Goal: Transaction & Acquisition: Purchase product/service

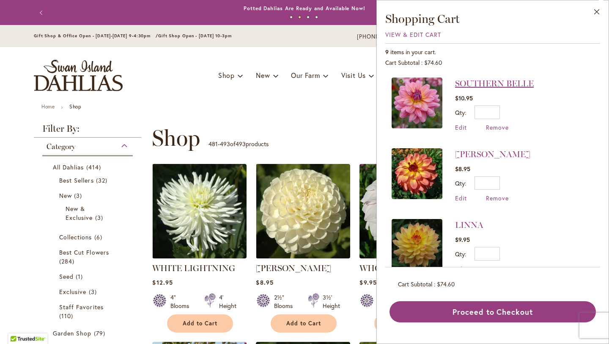
click at [524, 80] on link "SOUTHERN BELLE" at bounding box center [494, 83] width 79 height 10
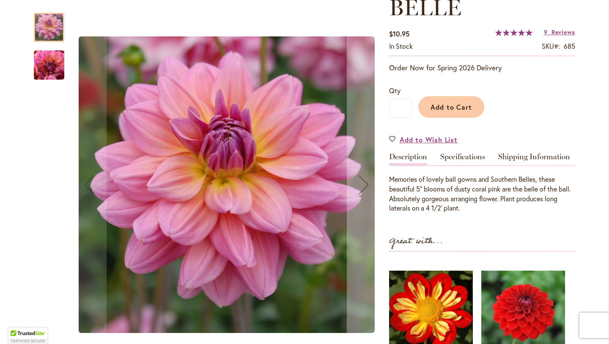
scroll to position [156, 0]
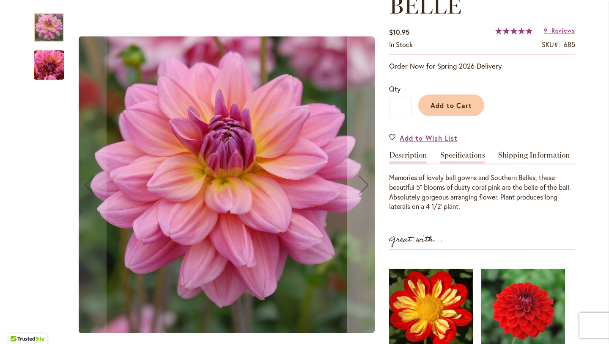
click at [470, 151] on link "Specifications" at bounding box center [463, 157] width 45 height 12
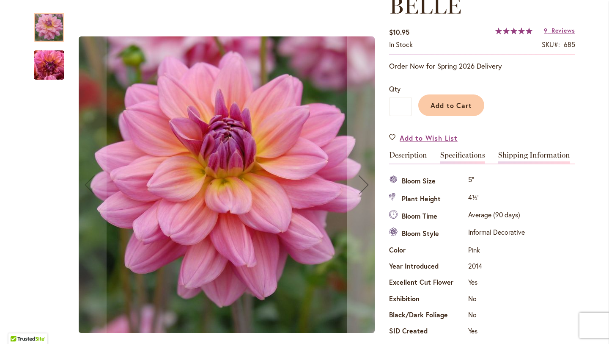
click at [523, 153] on link "Shipping Information" at bounding box center [534, 157] width 72 height 12
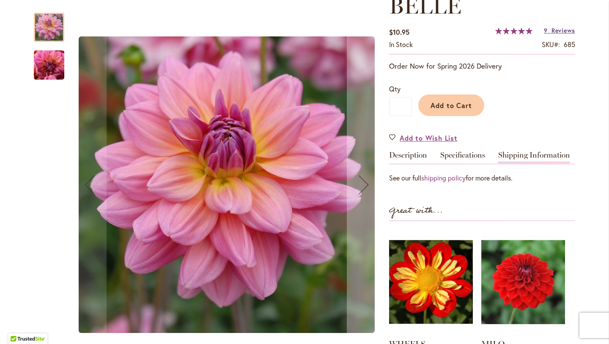
click at [552, 28] on span "Reviews" at bounding box center [564, 30] width 24 height 8
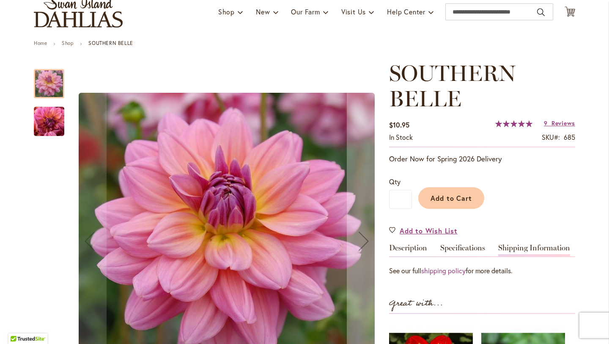
scroll to position [0, 0]
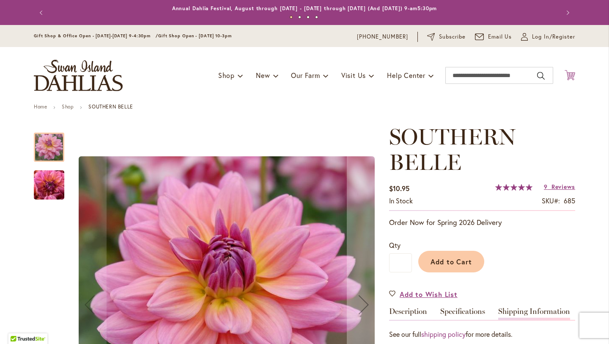
click at [568, 74] on icon at bounding box center [570, 75] width 11 height 10
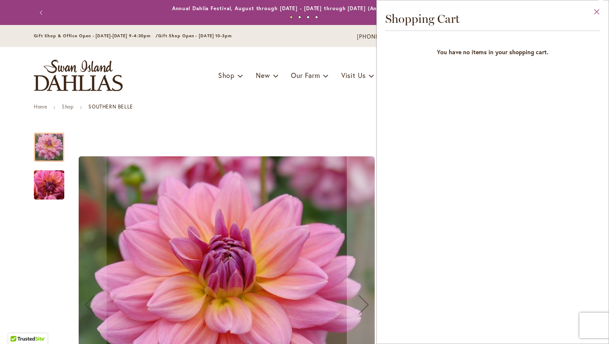
click at [595, 9] on button "Close" at bounding box center [597, 13] width 23 height 27
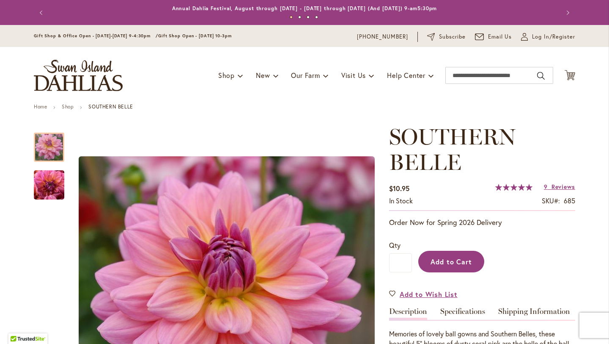
click at [456, 261] on span "Add to Cart" at bounding box center [452, 261] width 42 height 9
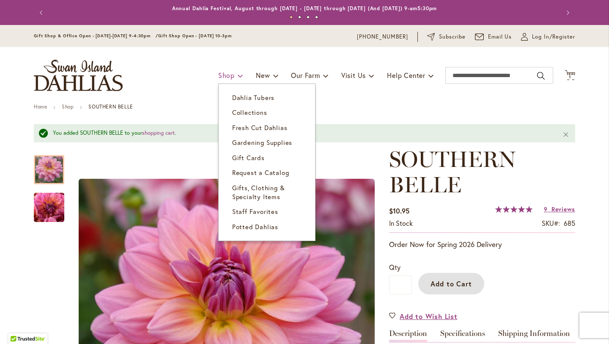
click at [238, 75] on span at bounding box center [241, 76] width 6 height 14
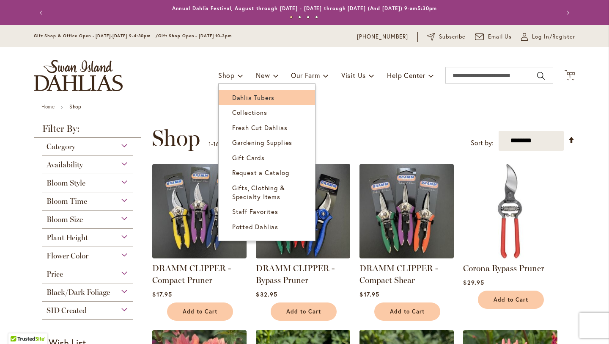
click at [240, 94] on span "Dahlia Tubers" at bounding box center [253, 97] width 42 height 8
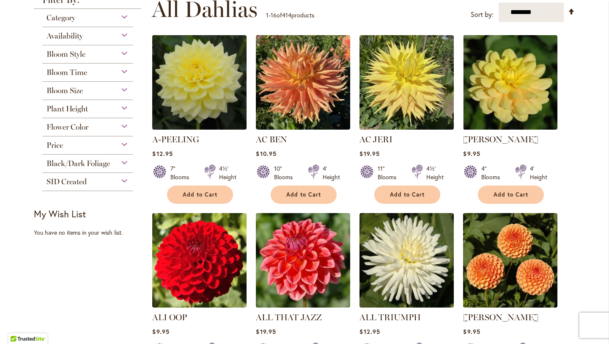
scroll to position [175, 0]
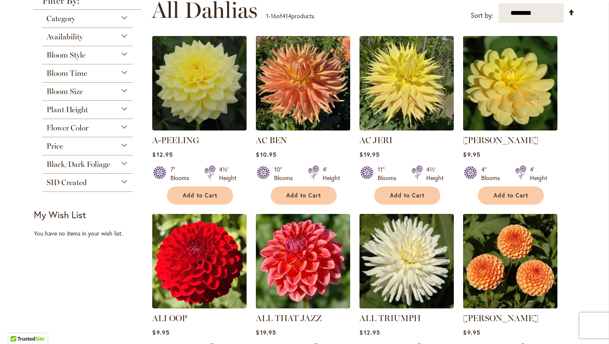
click at [509, 66] on img at bounding box center [510, 83] width 99 height 99
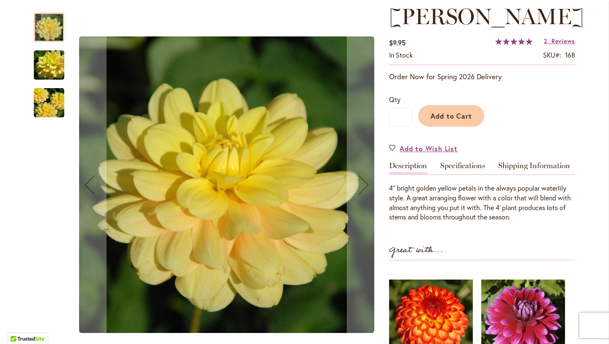
scroll to position [133, 0]
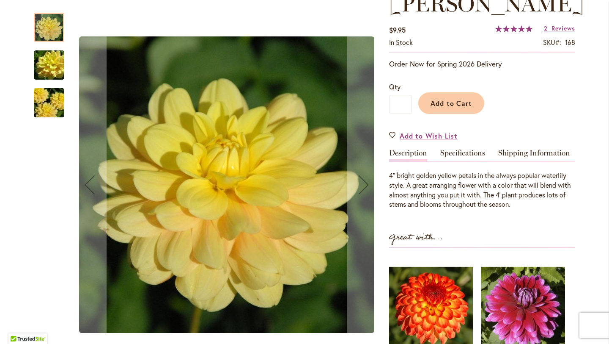
click at [53, 66] on img "AHOY MATEY" at bounding box center [49, 65] width 61 height 41
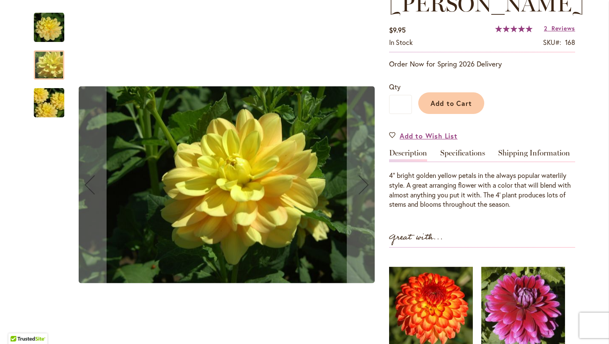
click at [46, 100] on img "AHOY MATEY" at bounding box center [49, 103] width 61 height 41
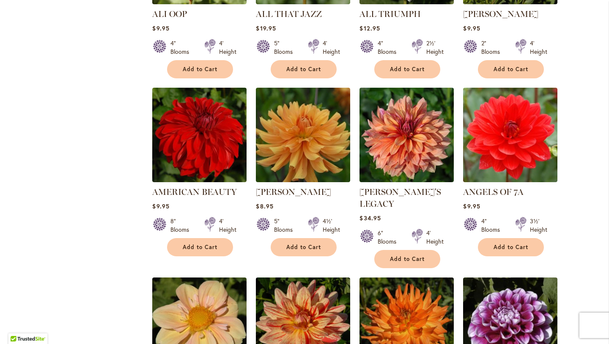
scroll to position [478, 0]
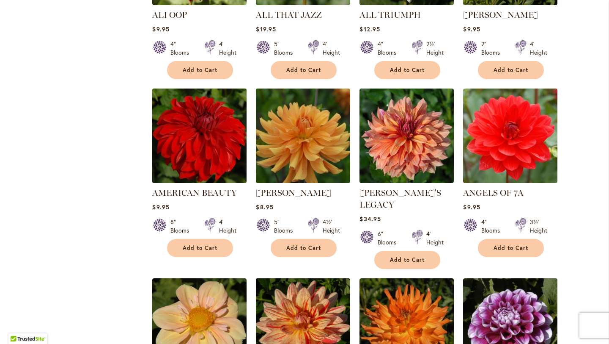
click at [199, 132] on img at bounding box center [199, 135] width 99 height 99
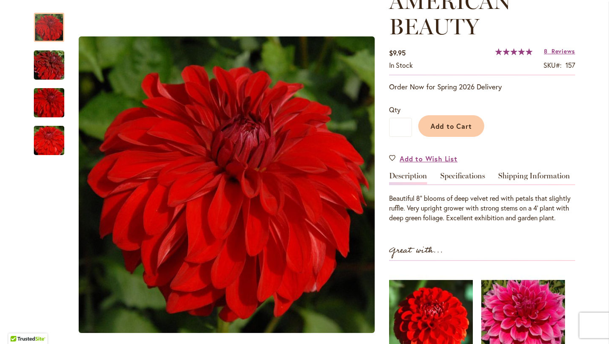
scroll to position [142, 0]
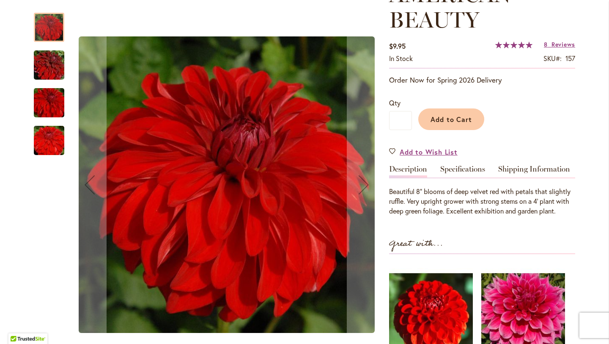
click at [46, 58] on img "AMERICAN BEAUTY" at bounding box center [49, 65] width 61 height 41
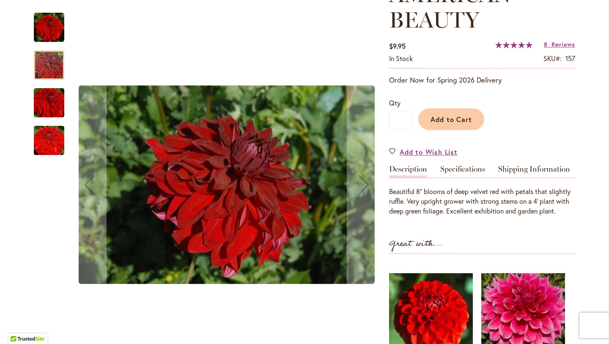
click at [47, 100] on img "AMERICAN BEAUTY" at bounding box center [49, 103] width 61 height 41
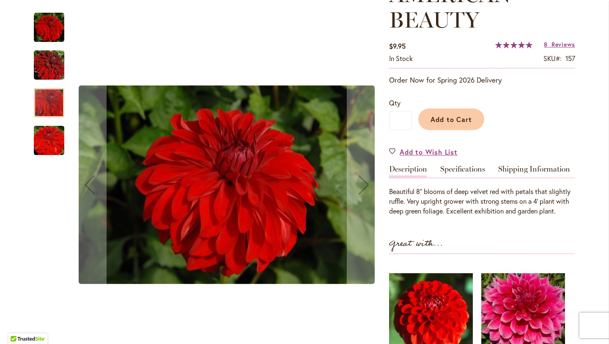
click at [46, 127] on img "AMERICAN BEAUTY" at bounding box center [49, 140] width 61 height 41
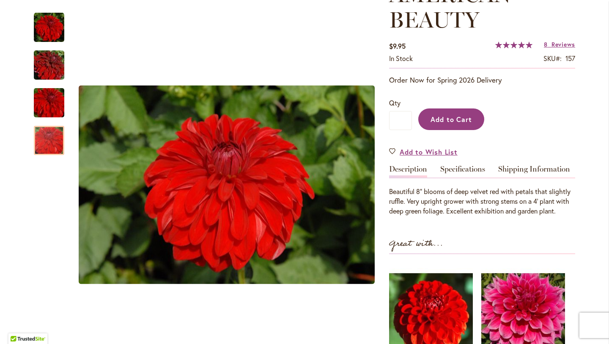
click at [450, 124] on button "Add to Cart" at bounding box center [452, 119] width 66 height 22
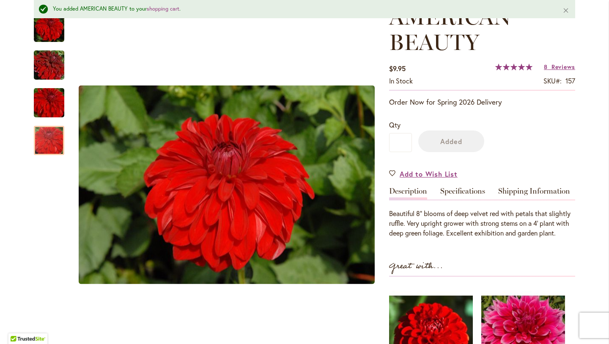
scroll to position [164, 0]
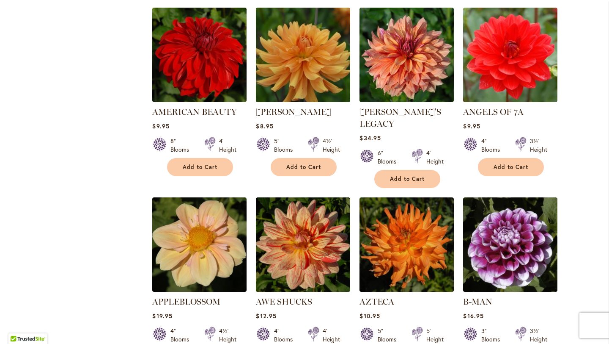
scroll to position [558, 0]
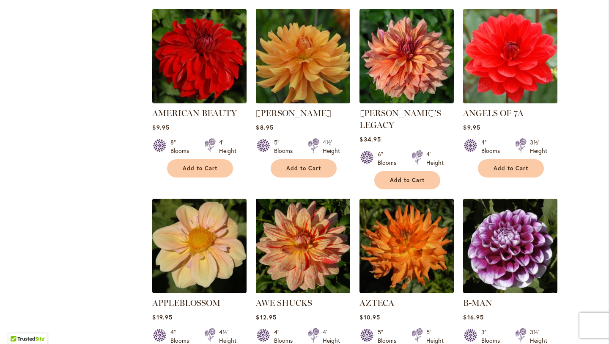
click at [512, 62] on img at bounding box center [510, 56] width 99 height 99
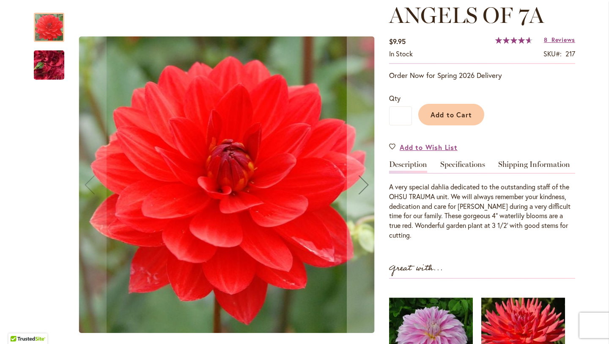
scroll to position [123, 0]
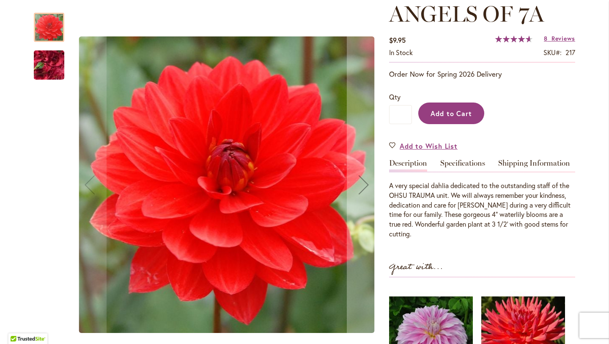
click at [449, 112] on span "Add to Cart" at bounding box center [452, 113] width 42 height 9
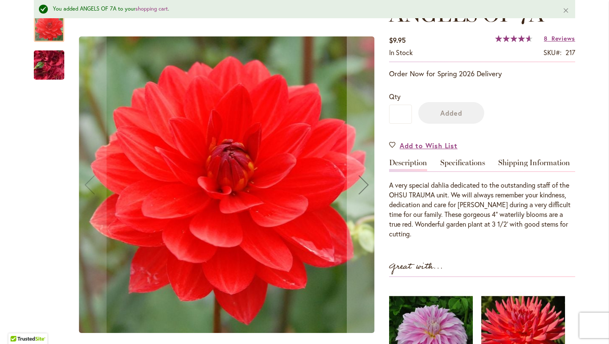
click at [45, 58] on img "ANGELS OF 7A" at bounding box center [49, 65] width 61 height 46
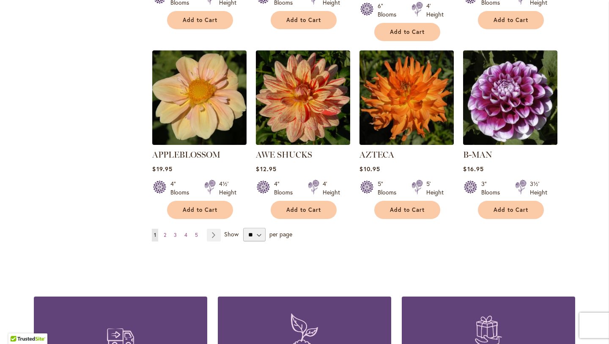
scroll to position [709, 0]
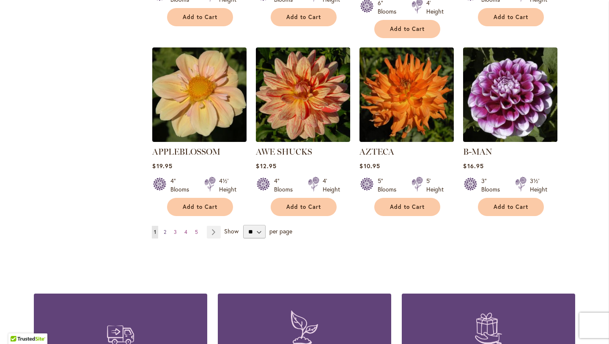
click at [164, 229] on span "2" at bounding box center [165, 232] width 3 height 6
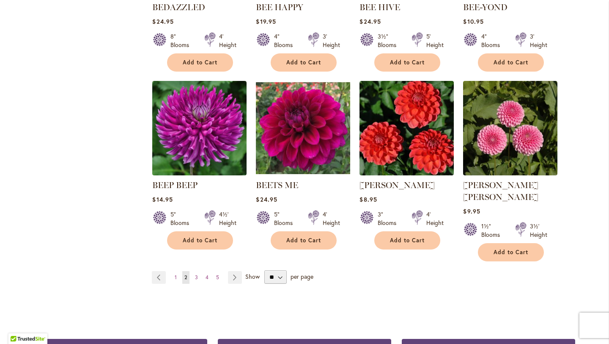
scroll to position [705, 0]
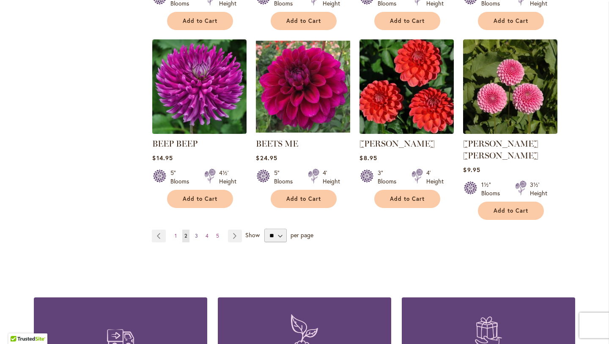
click at [195, 232] on span "3" at bounding box center [196, 235] width 3 height 6
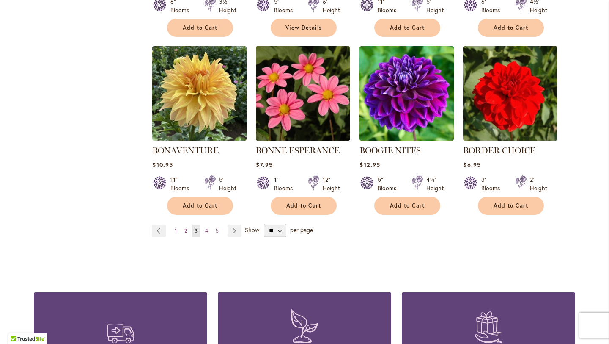
scroll to position [711, 0]
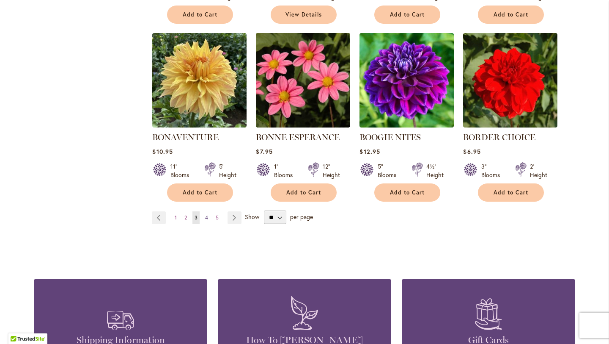
click at [205, 216] on span "4" at bounding box center [206, 217] width 3 height 6
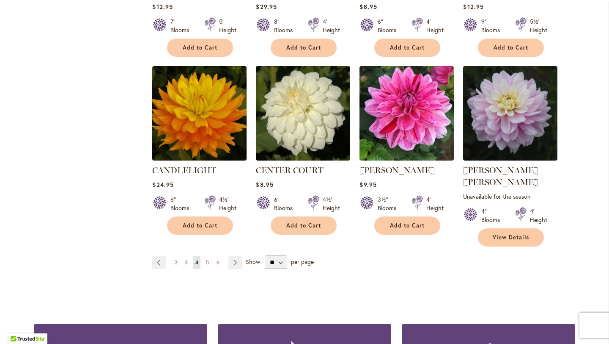
scroll to position [689, 0]
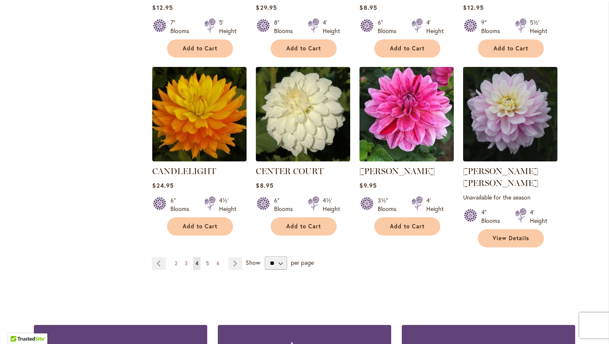
click at [206, 260] on span "5" at bounding box center [207, 263] width 3 height 6
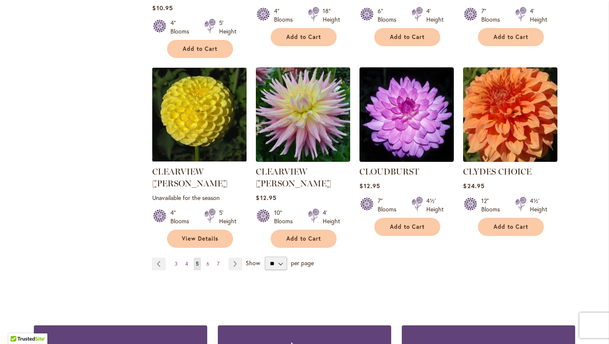
scroll to position [705, 0]
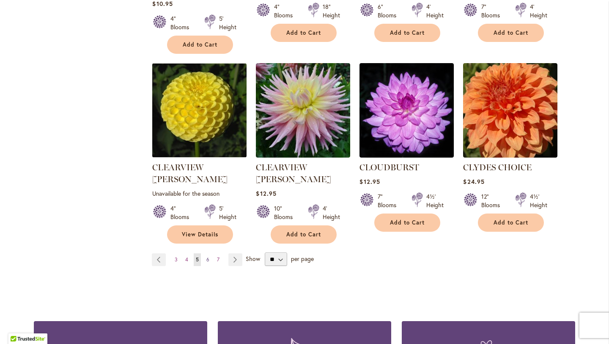
click at [207, 256] on span "6" at bounding box center [208, 259] width 3 height 6
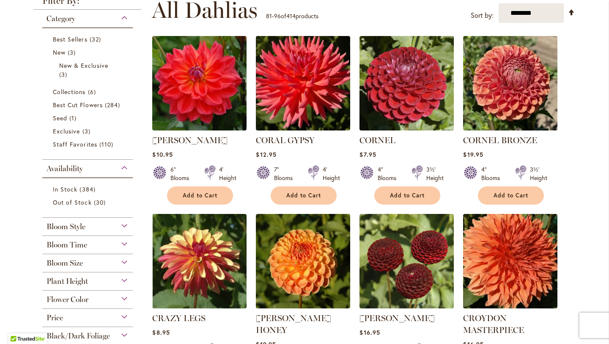
scroll to position [173, 0]
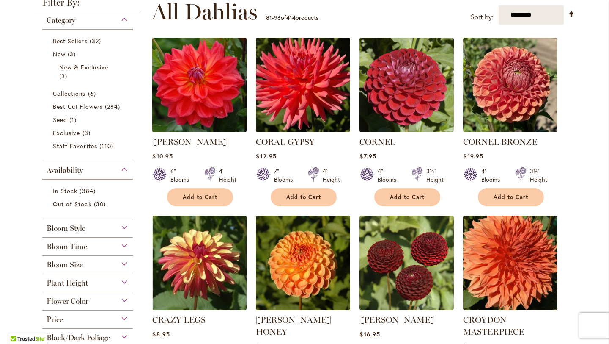
click at [194, 78] on img at bounding box center [199, 85] width 99 height 99
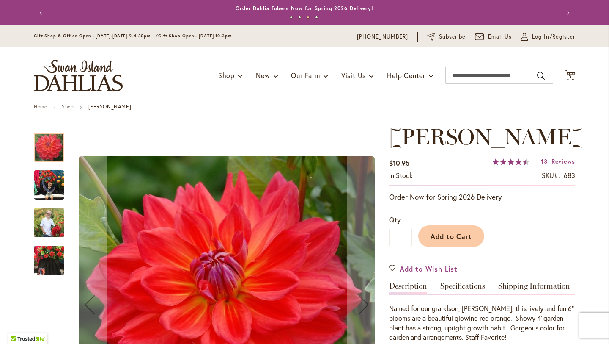
click at [46, 183] on img "COOPER BLAINE" at bounding box center [49, 185] width 30 height 30
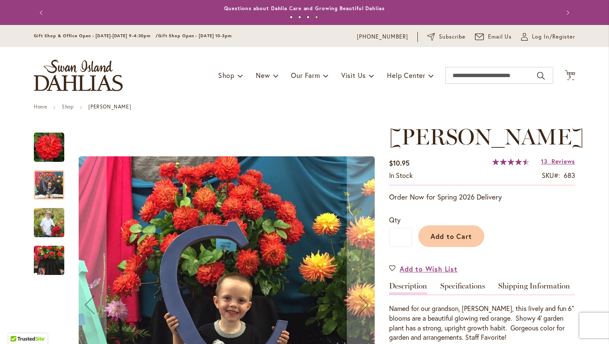
click at [46, 220] on img "COOPER BLAINE" at bounding box center [49, 222] width 30 height 38
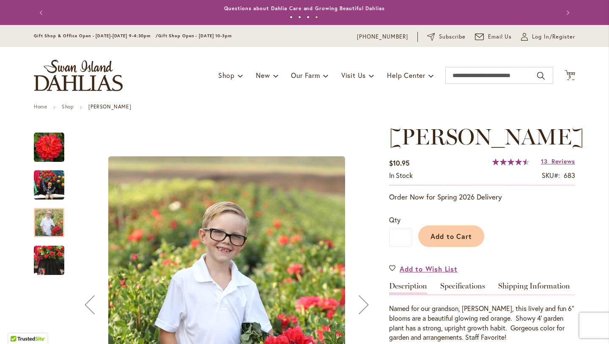
click at [47, 259] on img "COOPER BLAINE" at bounding box center [49, 260] width 30 height 41
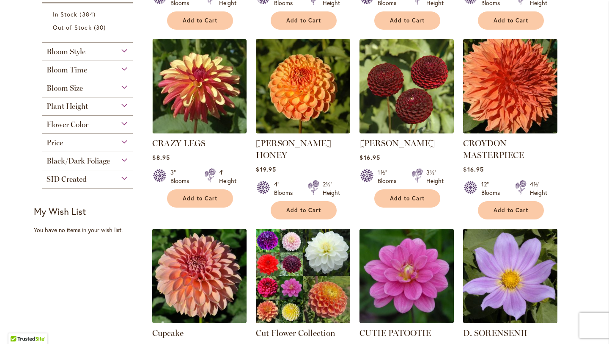
scroll to position [348, 0]
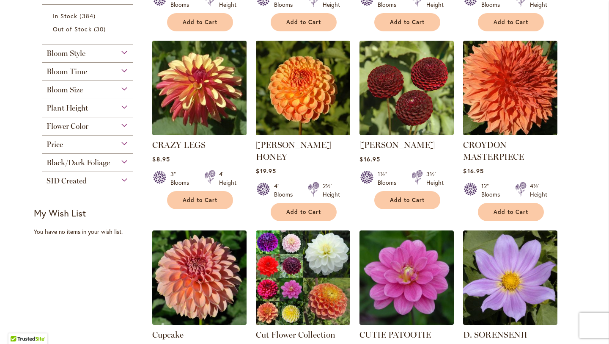
click at [188, 80] on img at bounding box center [199, 88] width 99 height 99
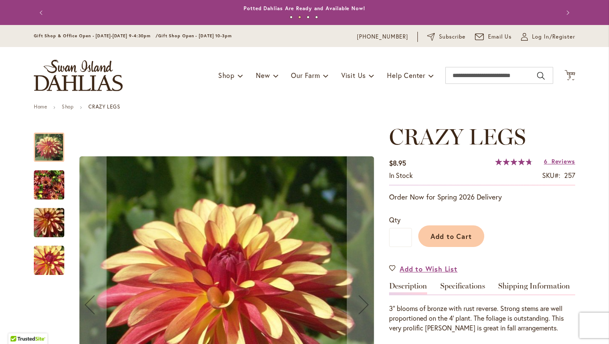
click at [45, 179] on img "CRAZY LEGS" at bounding box center [49, 185] width 30 height 41
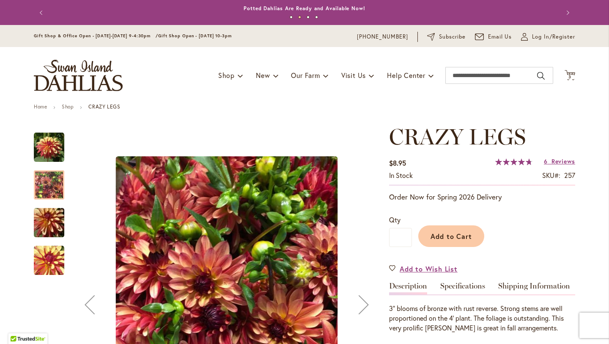
click at [50, 215] on img "CRAZY LEGS" at bounding box center [49, 222] width 61 height 41
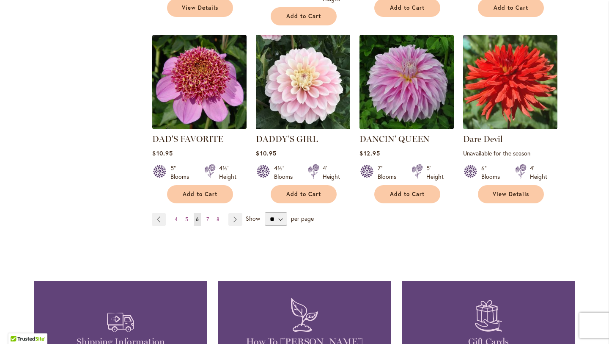
scroll to position [745, 0]
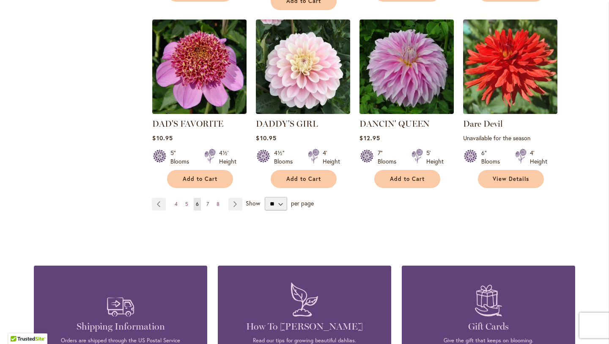
click at [204, 201] on link "Page 7" at bounding box center [207, 204] width 7 height 13
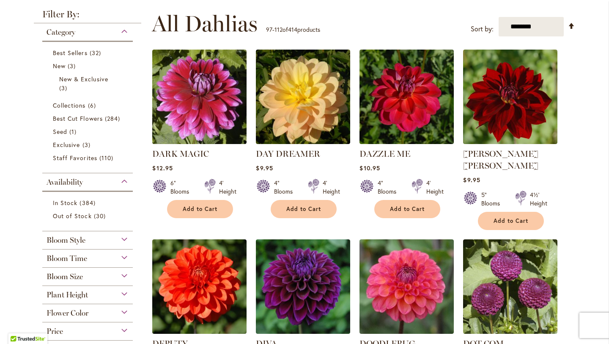
scroll to position [162, 0]
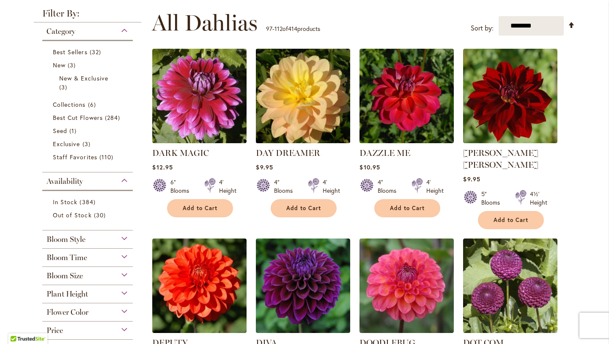
click at [290, 84] on img at bounding box center [303, 96] width 99 height 99
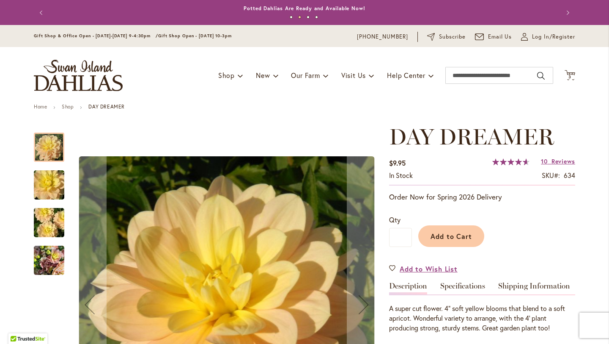
click at [44, 174] on img "DAY DREAMER" at bounding box center [49, 185] width 61 height 41
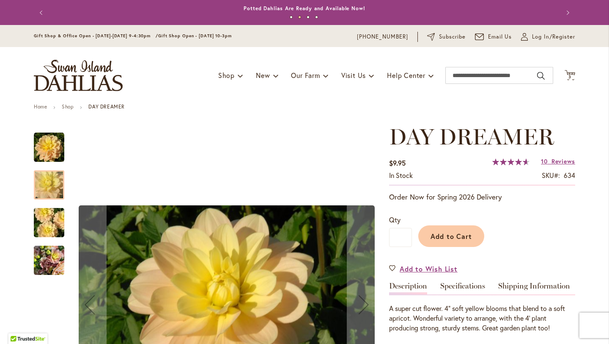
click at [44, 220] on img "DAY DREAMER" at bounding box center [49, 222] width 61 height 41
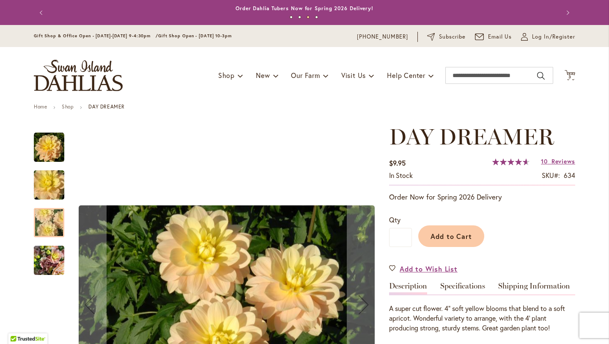
click at [49, 259] on img "DAY DREAMER" at bounding box center [49, 260] width 30 height 41
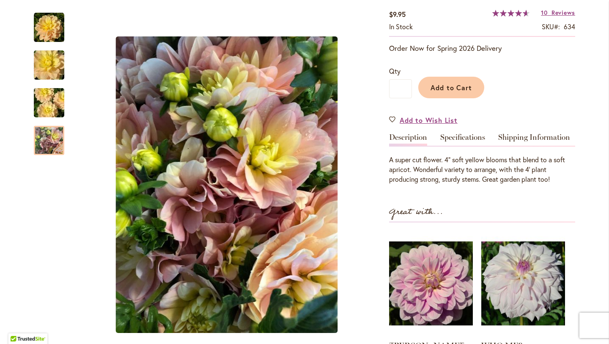
scroll to position [150, 0]
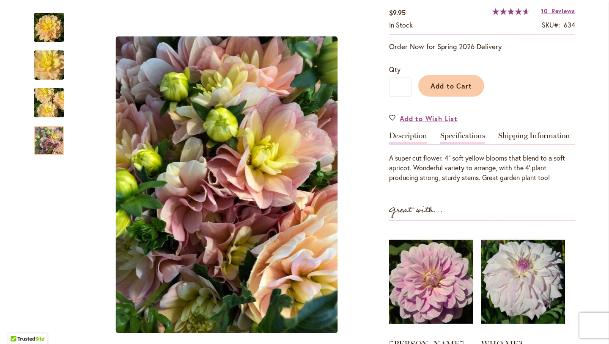
click at [455, 134] on link "Specifications" at bounding box center [463, 138] width 45 height 12
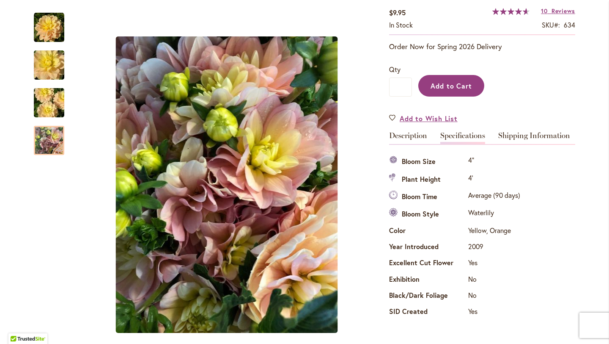
click at [444, 87] on span "Add to Cart" at bounding box center [452, 85] width 42 height 9
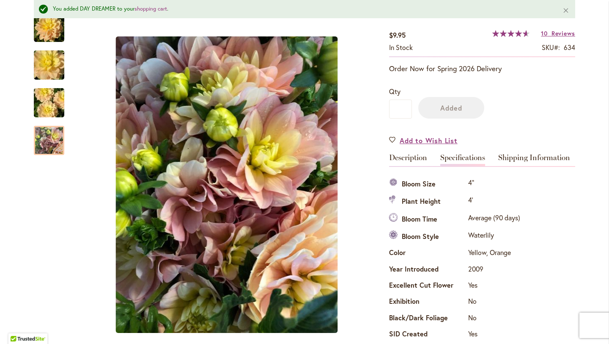
scroll to position [172, 0]
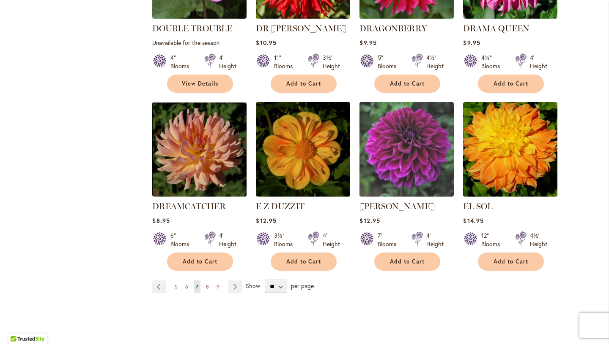
scroll to position [668, 0]
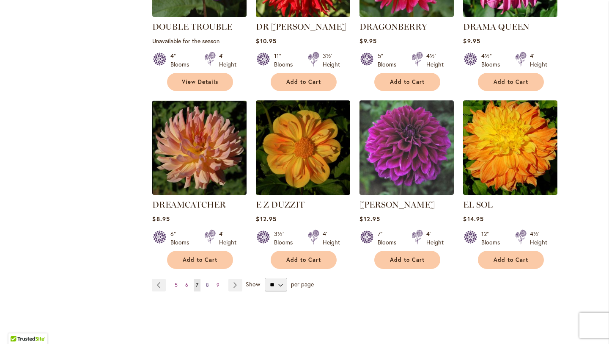
click at [206, 281] on span "8" at bounding box center [207, 284] width 3 height 6
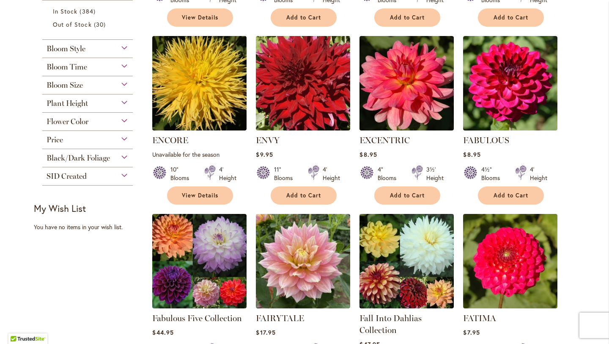
scroll to position [355, 0]
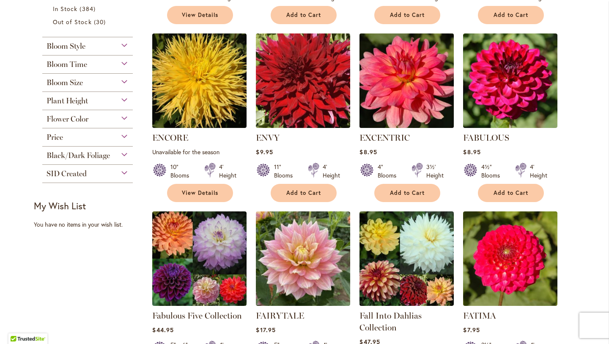
click at [408, 83] on img at bounding box center [407, 80] width 99 height 99
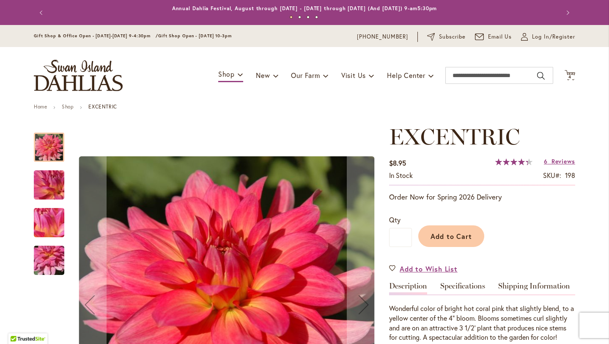
click at [42, 189] on img "EXCENTRIC" at bounding box center [49, 185] width 61 height 46
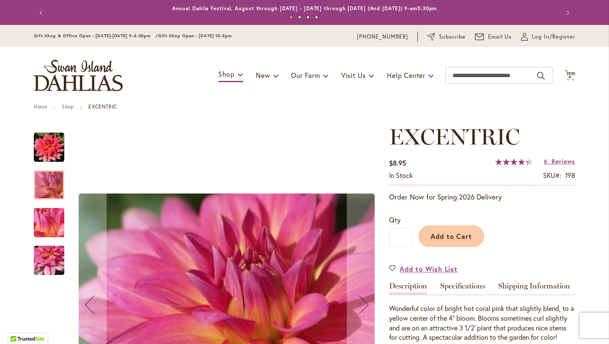
click at [42, 213] on img "EXCENTRIC" at bounding box center [49, 223] width 61 height 46
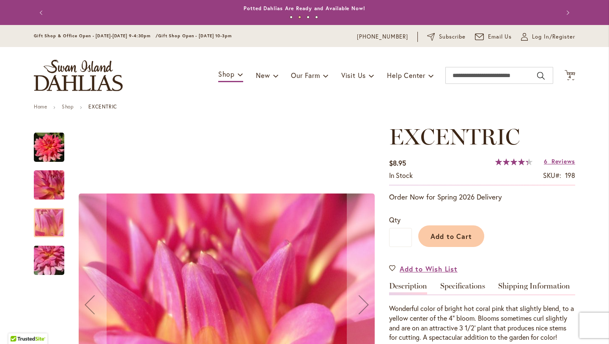
click at [47, 252] on img "EXCENTRIC" at bounding box center [49, 260] width 61 height 46
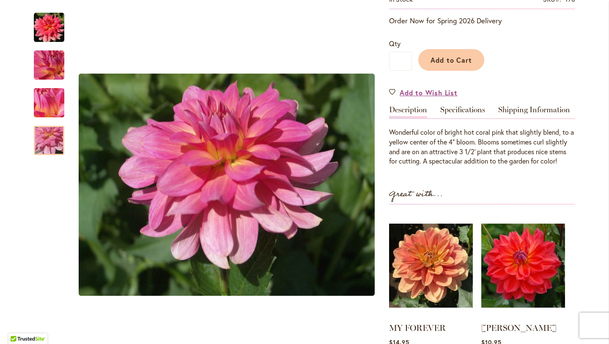
scroll to position [175, 0]
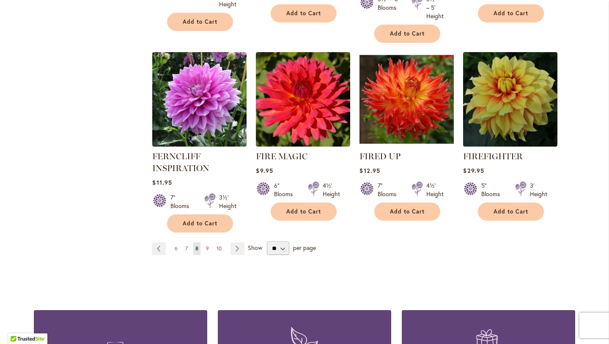
scroll to position [718, 0]
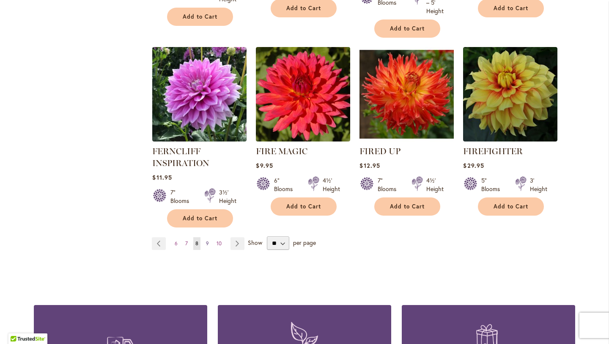
click at [206, 242] on span "9" at bounding box center [207, 243] width 3 height 6
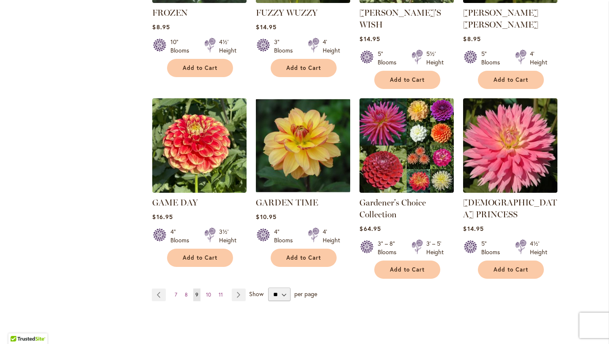
scroll to position [681, 0]
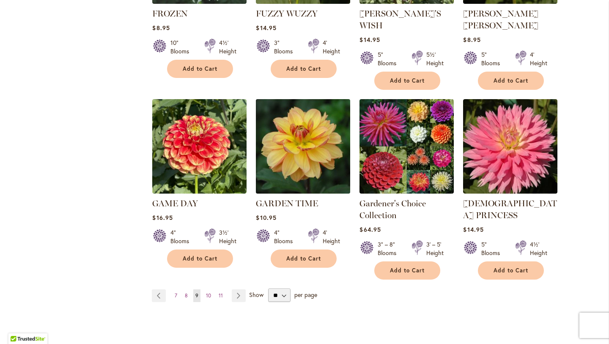
click at [295, 114] on img at bounding box center [303, 146] width 99 height 99
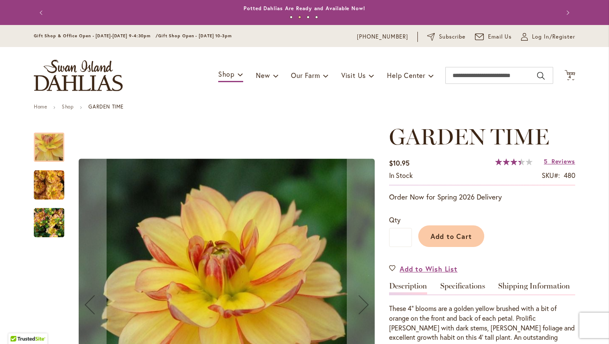
click at [44, 181] on img "GARDEN TIME" at bounding box center [49, 185] width 30 height 30
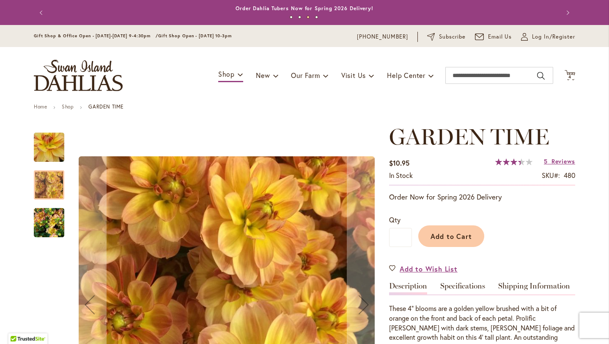
click at [55, 227] on img "GARDEN TIME" at bounding box center [49, 222] width 30 height 41
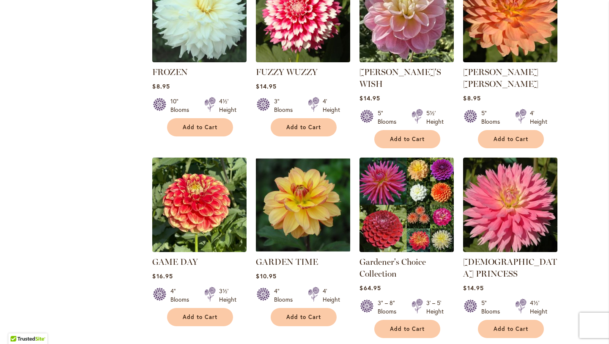
scroll to position [683, 0]
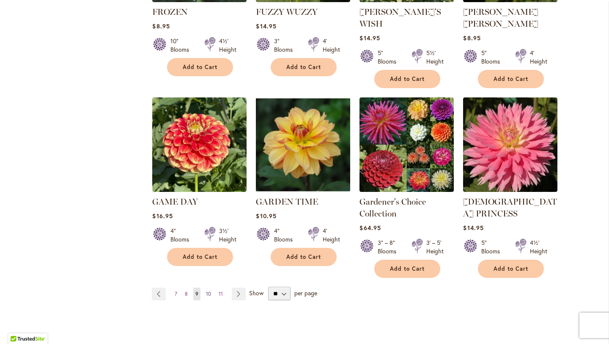
click at [206, 290] on span "10" at bounding box center [208, 293] width 5 height 6
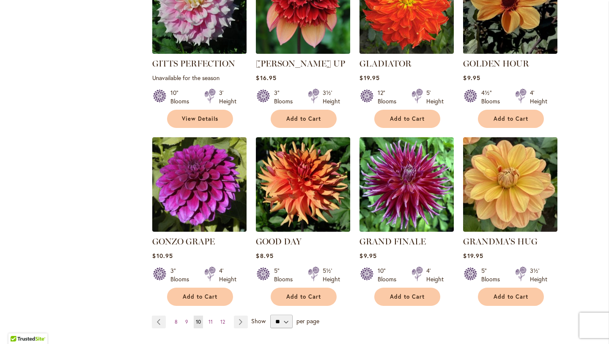
scroll to position [666, 0]
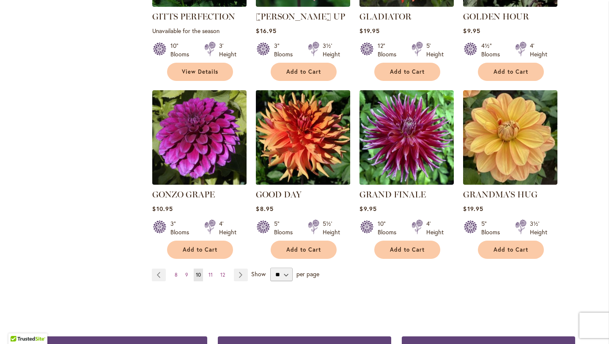
click at [286, 132] on img at bounding box center [303, 137] width 99 height 99
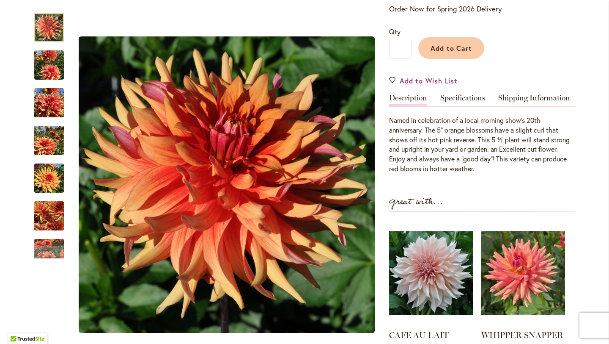
scroll to position [190, 0]
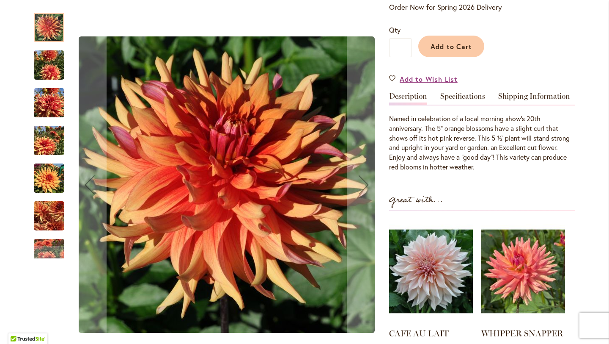
click at [48, 58] on img "GOOD DAY" at bounding box center [49, 65] width 30 height 41
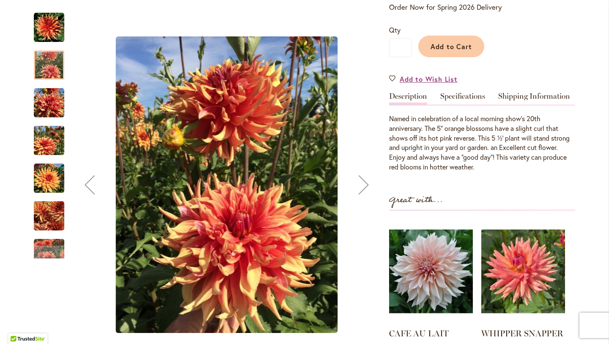
click at [52, 95] on img "GOOD DAY" at bounding box center [49, 103] width 30 height 30
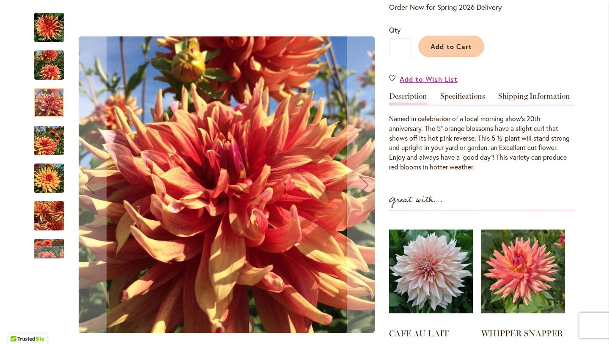
click at [50, 143] on img "GOOD DAY" at bounding box center [49, 140] width 30 height 41
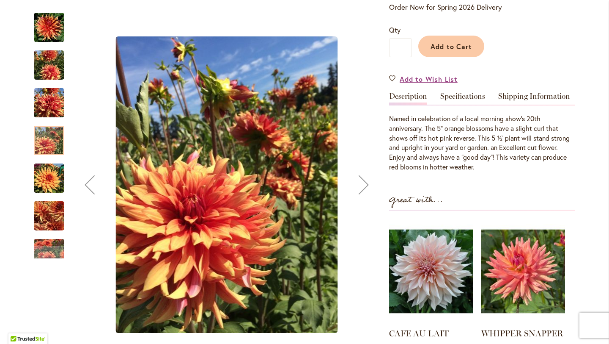
click at [47, 181] on img "GOOD DAY" at bounding box center [49, 178] width 30 height 30
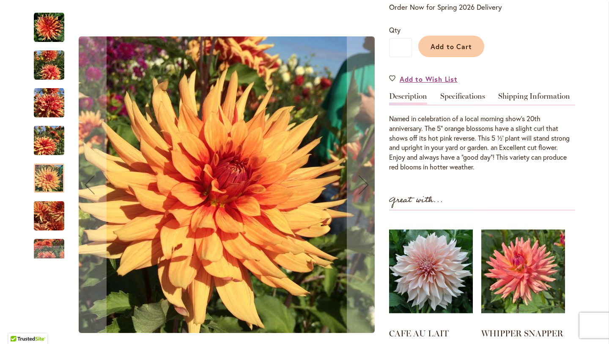
click at [45, 211] on img "GOOD DAY" at bounding box center [49, 216] width 30 height 41
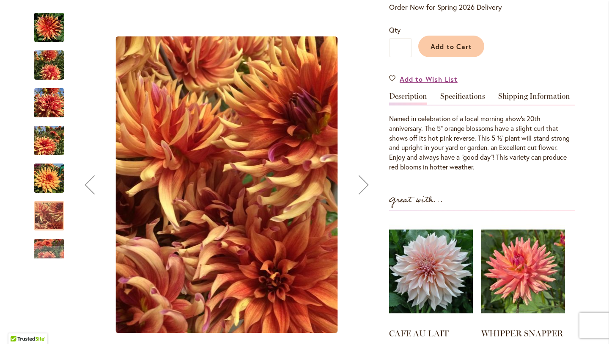
click at [48, 243] on img "GOOD DAY" at bounding box center [49, 253] width 30 height 41
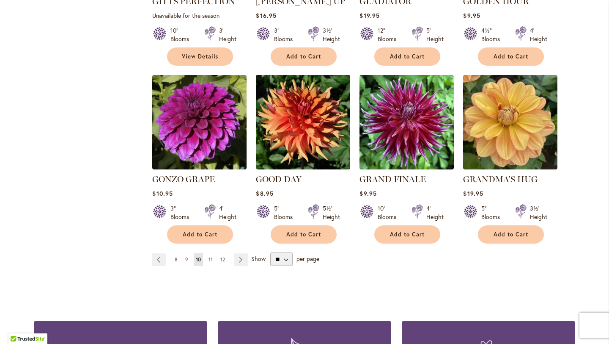
scroll to position [680, 0]
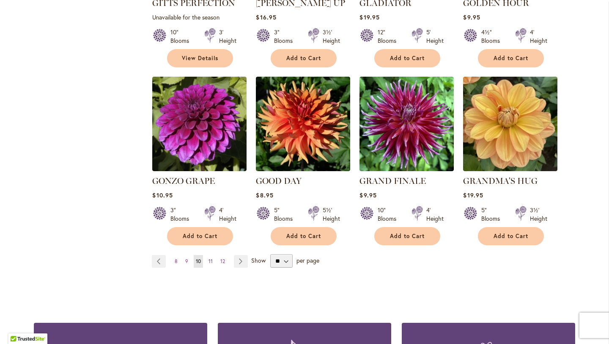
click at [209, 258] on span "11" at bounding box center [211, 261] width 4 height 6
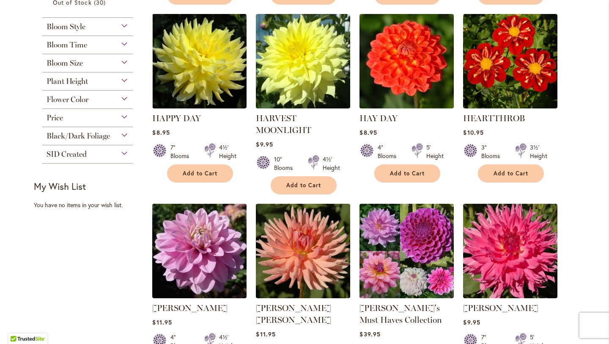
scroll to position [380, 0]
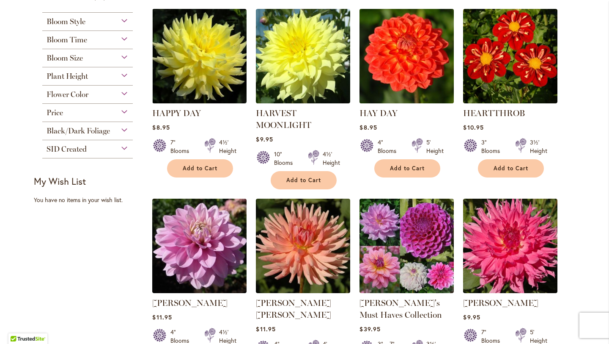
click at [417, 50] on img at bounding box center [407, 56] width 99 height 99
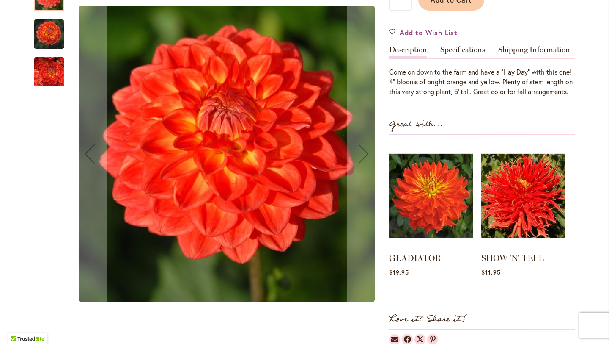
scroll to position [226, 0]
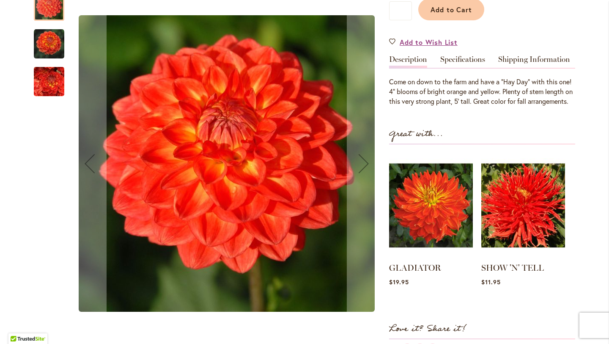
click at [45, 56] on img "HAY DAY" at bounding box center [49, 44] width 30 height 30
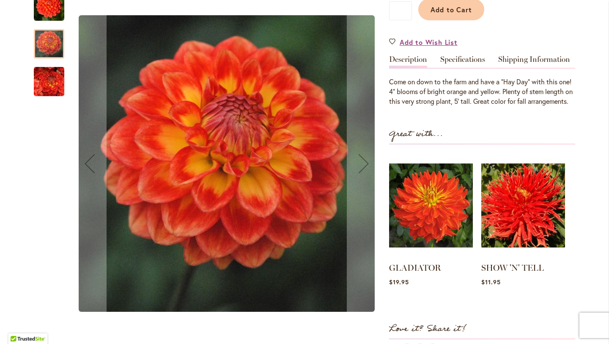
click at [44, 86] on img "HAY DAY" at bounding box center [49, 82] width 61 height 58
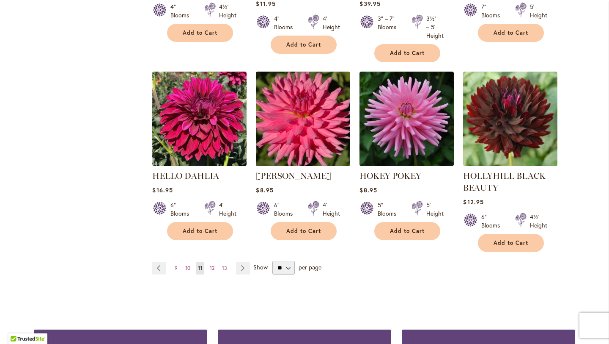
scroll to position [704, 0]
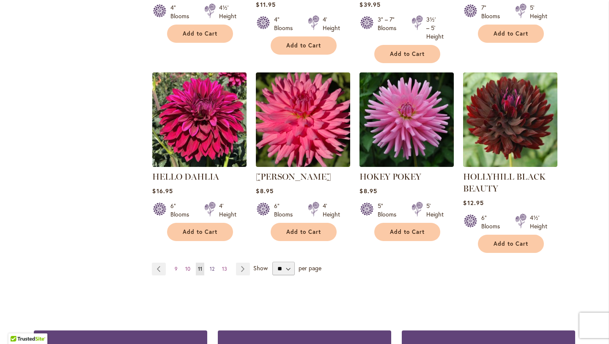
click at [210, 267] on span "12" at bounding box center [212, 268] width 5 height 6
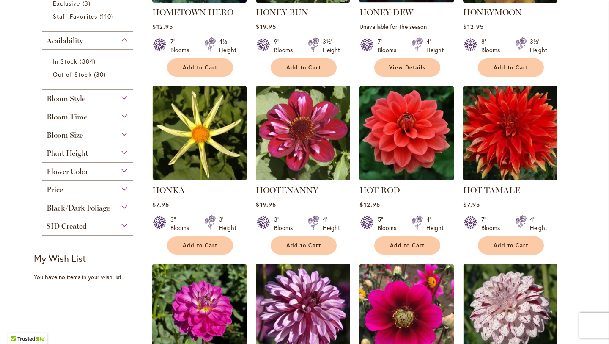
scroll to position [300, 0]
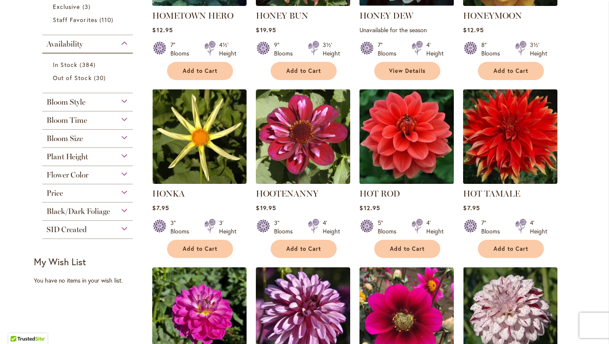
click at [416, 127] on img at bounding box center [407, 136] width 99 height 99
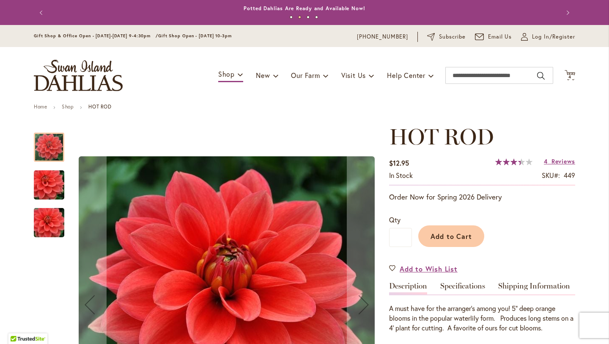
click at [44, 184] on img "HOT ROD" at bounding box center [49, 185] width 61 height 41
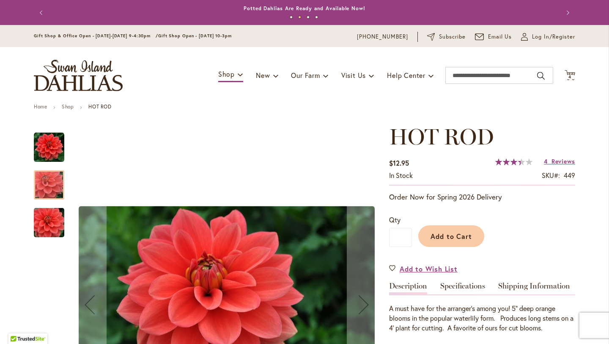
click at [39, 214] on img "HOT ROD" at bounding box center [49, 222] width 61 height 41
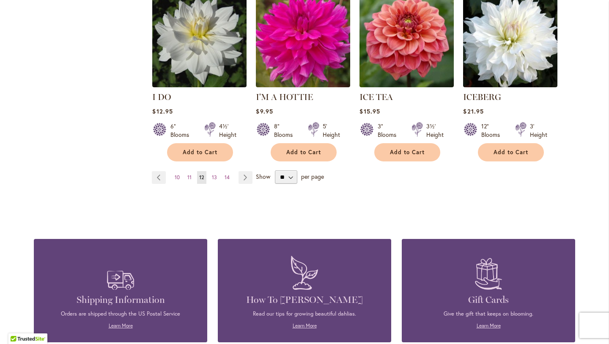
scroll to position [760, 0]
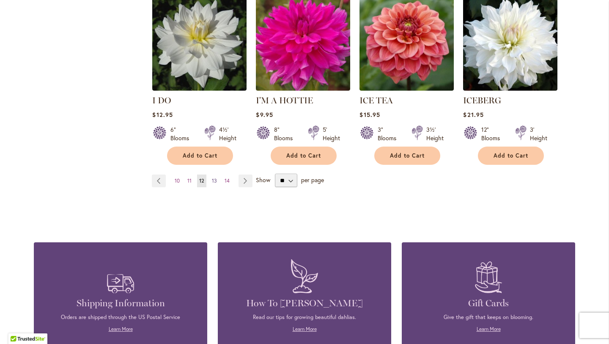
click at [212, 177] on span "13" at bounding box center [214, 180] width 5 height 6
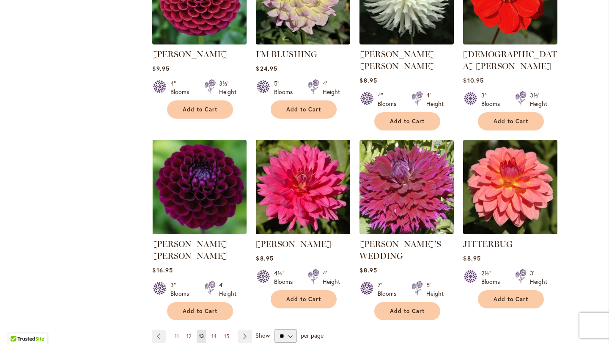
scroll to position [623, 0]
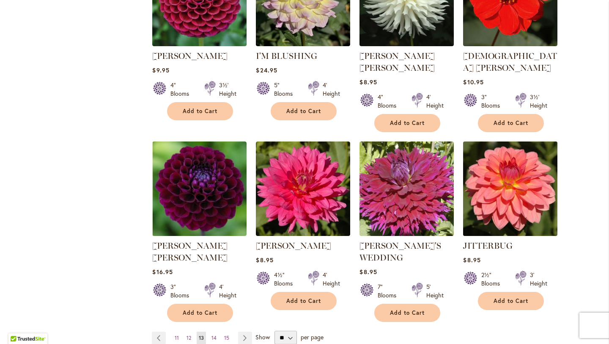
click at [525, 188] on img at bounding box center [510, 188] width 99 height 99
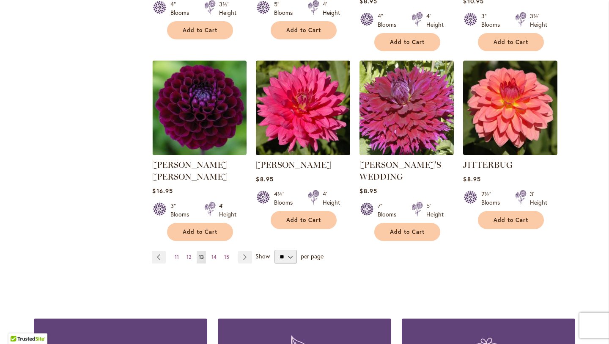
scroll to position [701, 0]
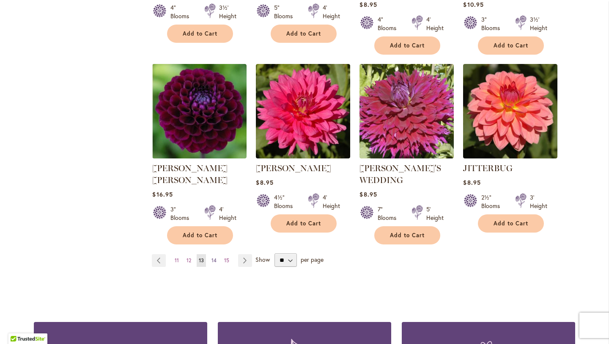
click at [212, 257] on span "14" at bounding box center [214, 260] width 5 height 6
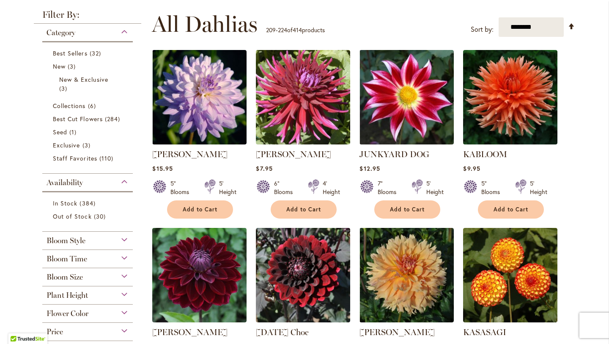
scroll to position [160, 0]
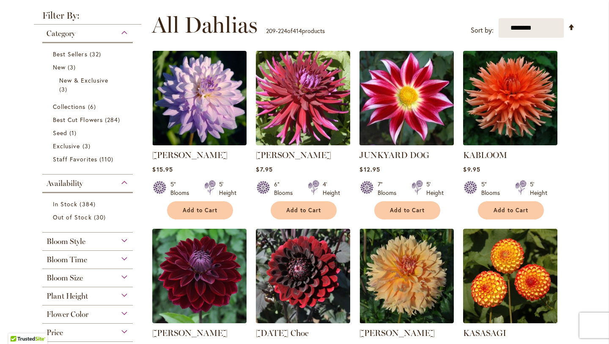
click at [411, 89] on img at bounding box center [407, 98] width 99 height 99
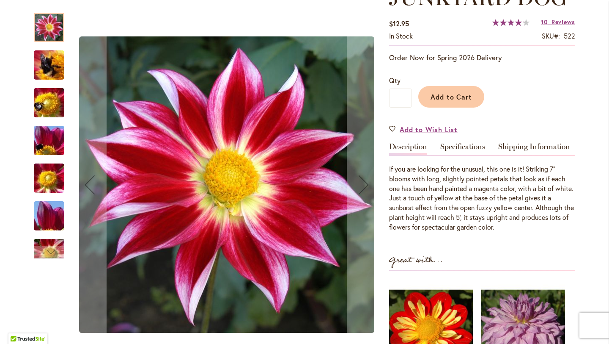
scroll to position [147, 0]
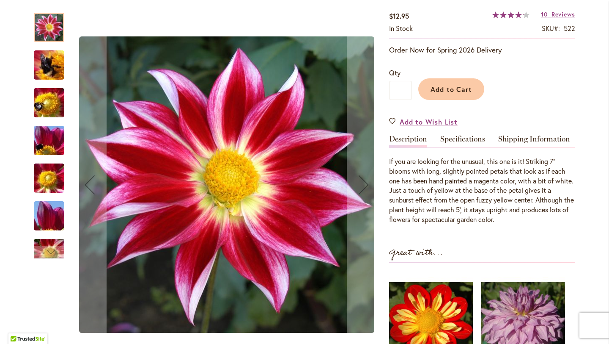
click at [47, 68] on img "JUNKYARD DOG" at bounding box center [49, 65] width 61 height 46
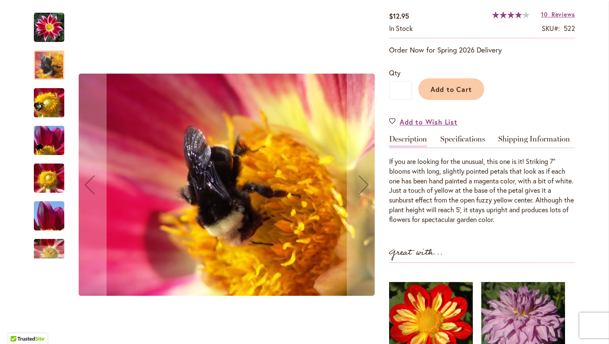
click at [50, 102] on img "JUNKYARD DOG" at bounding box center [49, 103] width 61 height 46
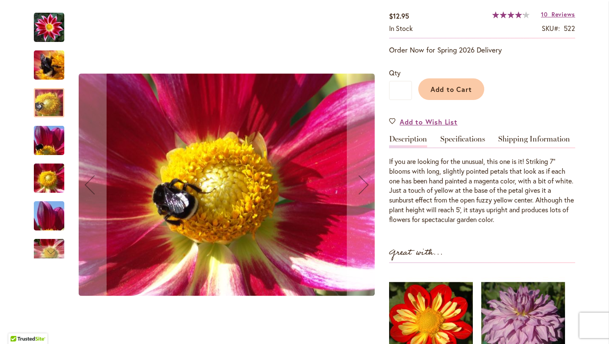
click at [50, 138] on img "JUNKYARD DOG" at bounding box center [49, 141] width 61 height 46
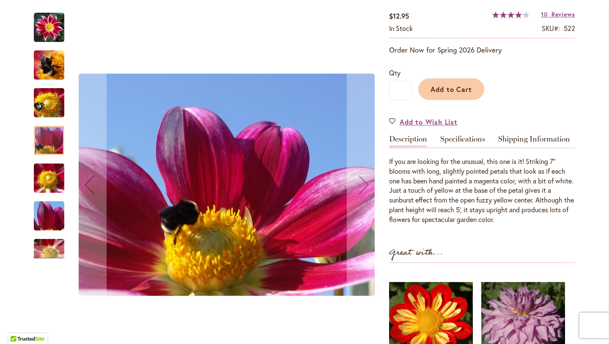
click at [50, 182] on img "JUNKYARD DOG" at bounding box center [49, 178] width 61 height 46
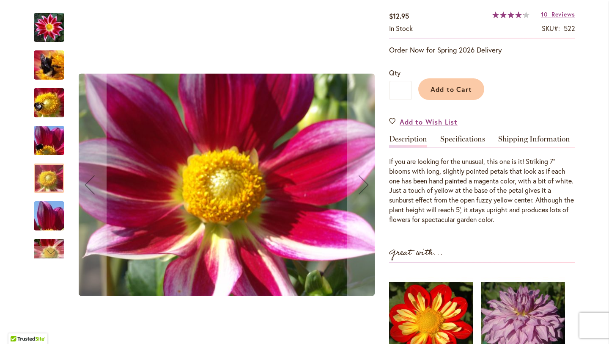
click at [50, 204] on img "JUNKYARD DOG" at bounding box center [49, 216] width 61 height 46
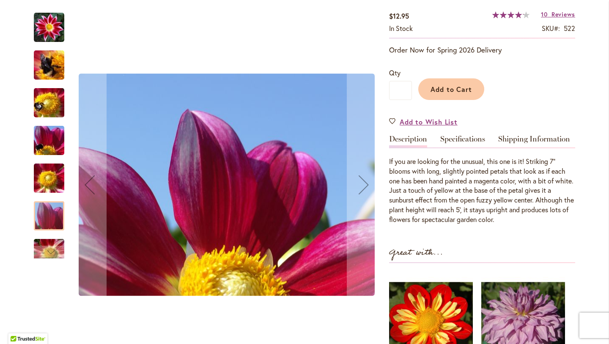
click at [50, 240] on img "JUNKYARD DOG" at bounding box center [49, 253] width 61 height 41
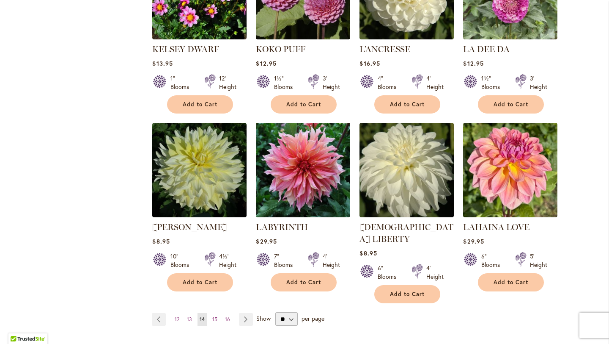
scroll to position [658, 0]
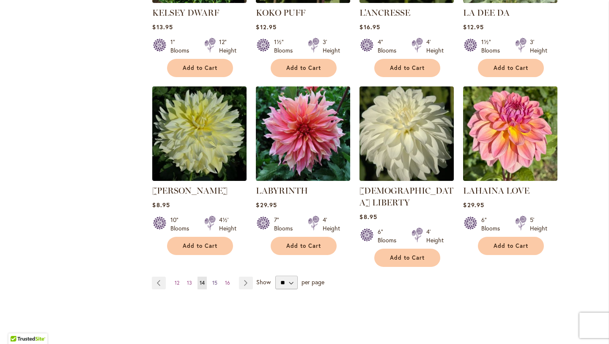
click at [212, 279] on span "15" at bounding box center [214, 282] width 5 height 6
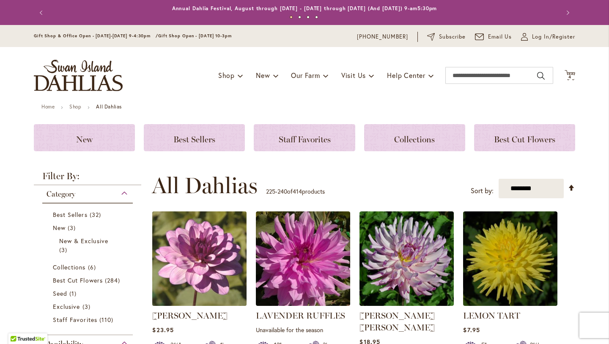
click at [207, 257] on img at bounding box center [199, 258] width 99 height 99
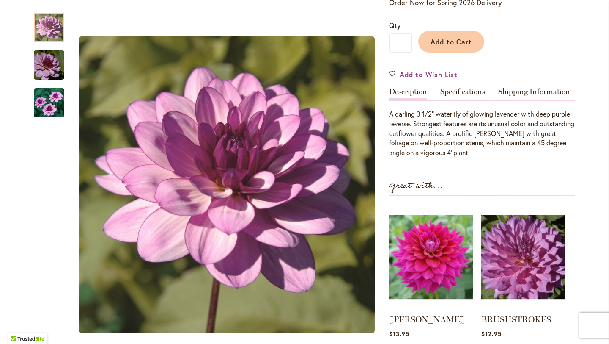
scroll to position [191, 0]
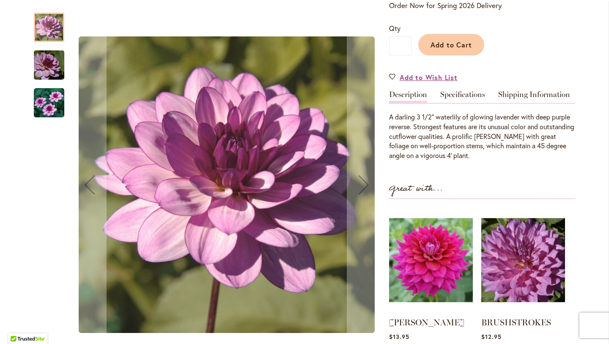
click at [45, 60] on img "LAUREN MICHELE" at bounding box center [49, 65] width 61 height 41
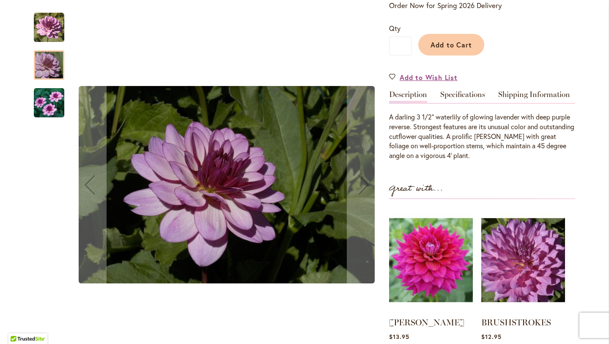
click at [43, 100] on img "LAUREN MICHELE" at bounding box center [49, 103] width 30 height 30
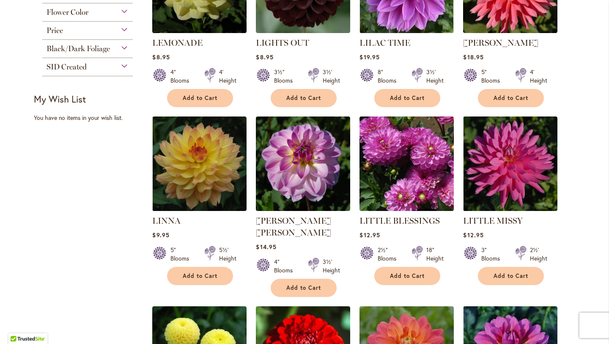
scroll to position [461, 0]
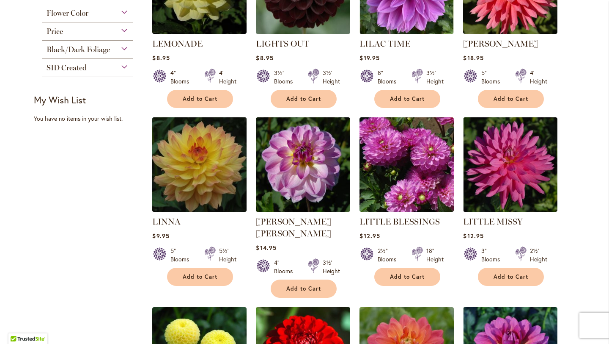
click at [188, 151] on img at bounding box center [199, 164] width 99 height 99
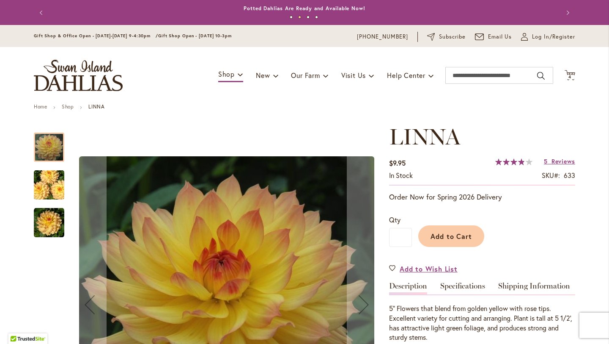
click at [46, 183] on img "LINNA" at bounding box center [49, 185] width 61 height 41
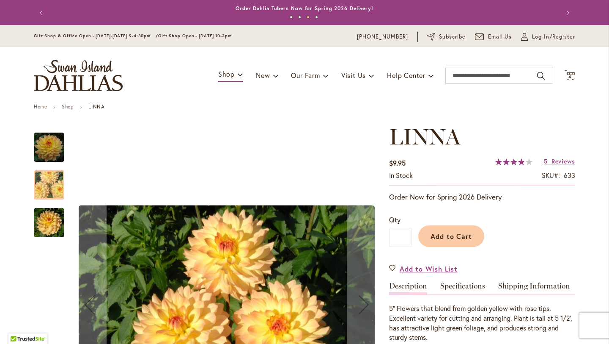
click at [47, 220] on img "LINNA" at bounding box center [49, 222] width 30 height 30
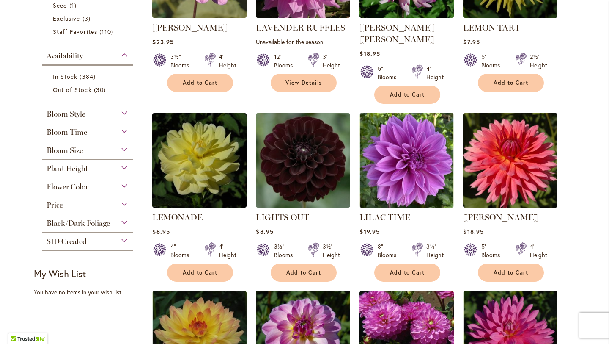
scroll to position [299, 0]
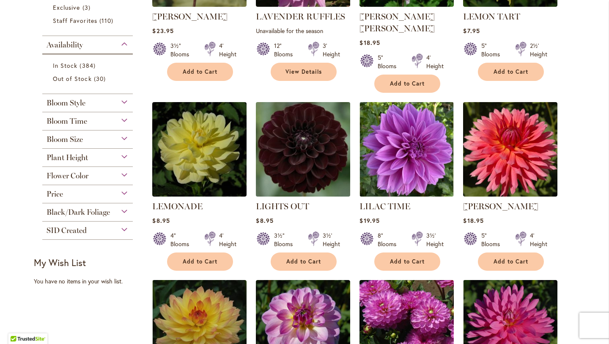
click at [306, 140] on img at bounding box center [303, 149] width 99 height 99
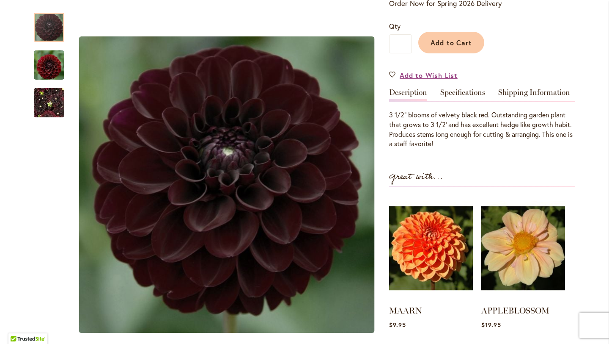
scroll to position [193, 0]
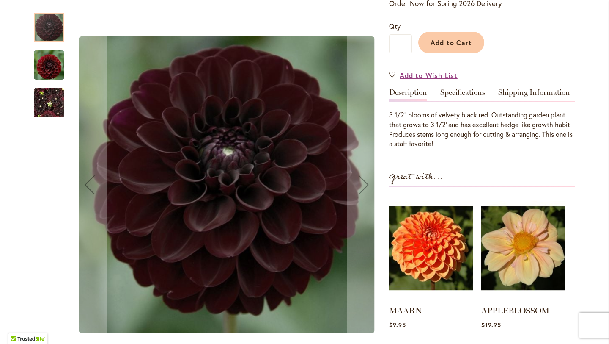
click at [52, 65] on img "LIGHTS OUT" at bounding box center [49, 64] width 30 height 31
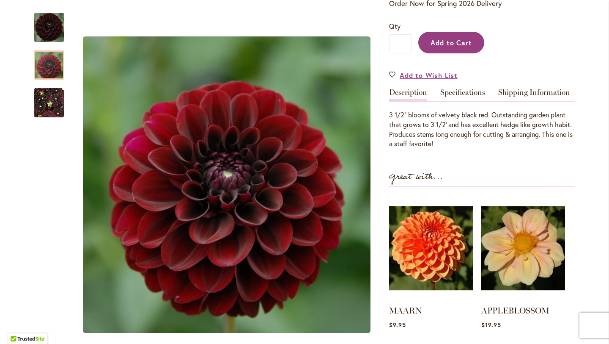
click at [450, 42] on span "Add to Cart" at bounding box center [452, 42] width 42 height 9
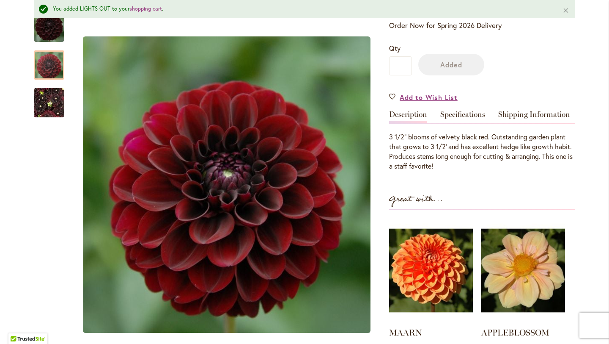
scroll to position [216, 0]
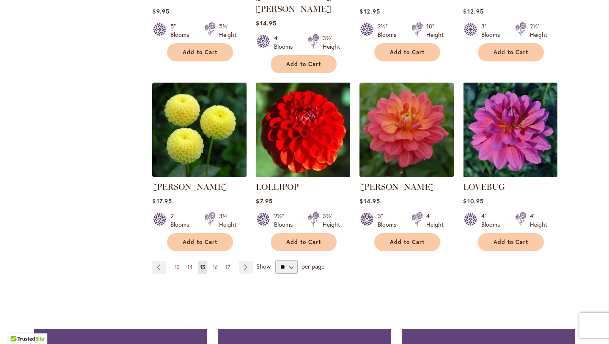
scroll to position [687, 0]
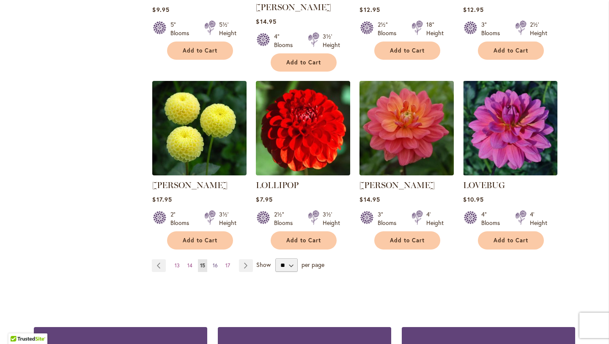
click at [213, 262] on span "16" at bounding box center [215, 265] width 5 height 6
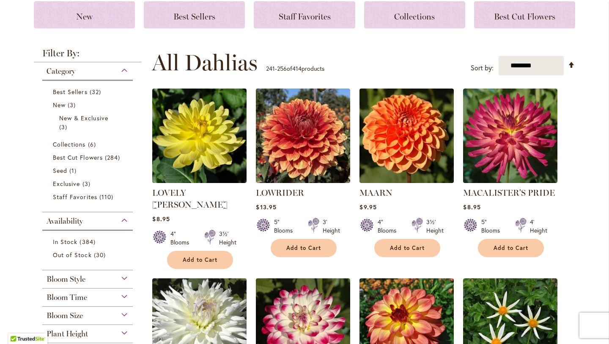
scroll to position [135, 0]
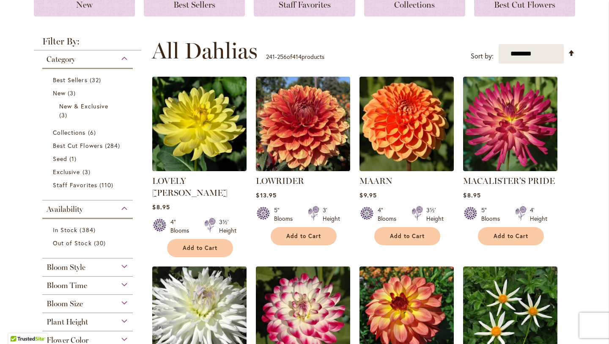
click at [303, 125] on img at bounding box center [303, 123] width 99 height 99
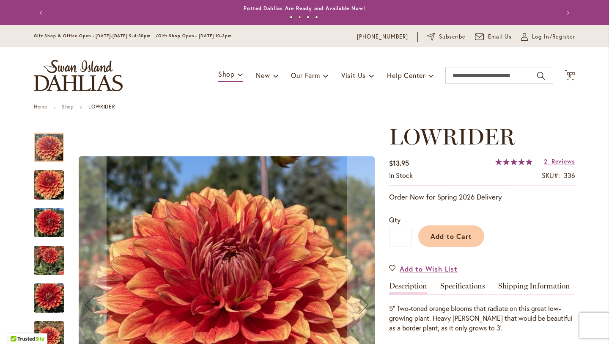
click at [46, 178] on img "Lowrider" at bounding box center [49, 185] width 30 height 41
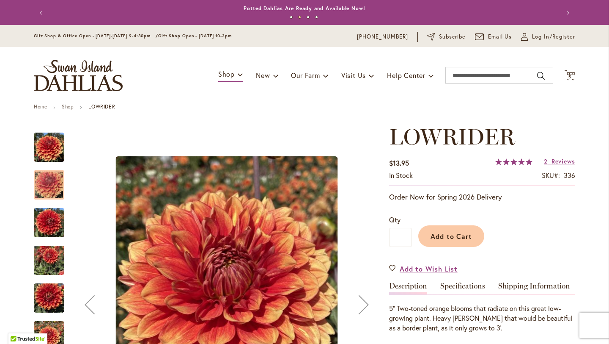
click at [42, 219] on img "Lowrider" at bounding box center [49, 222] width 30 height 41
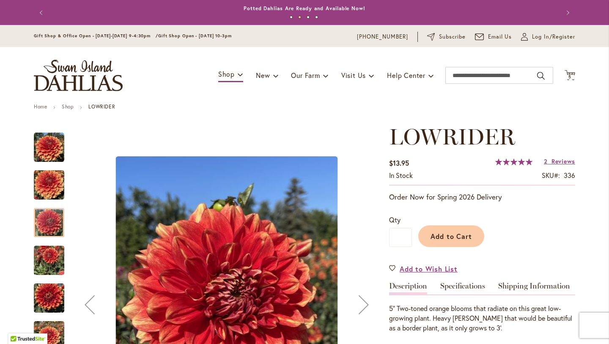
click at [47, 253] on img "Lowrider" at bounding box center [49, 260] width 30 height 41
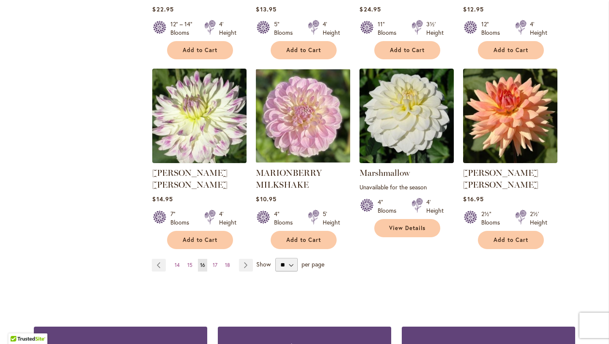
scroll to position [751, 0]
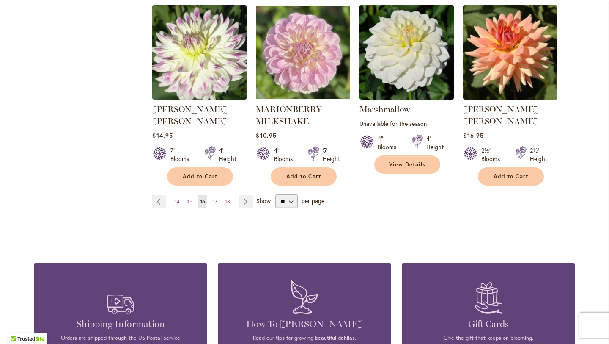
click at [213, 198] on span "17" at bounding box center [215, 201] width 5 height 6
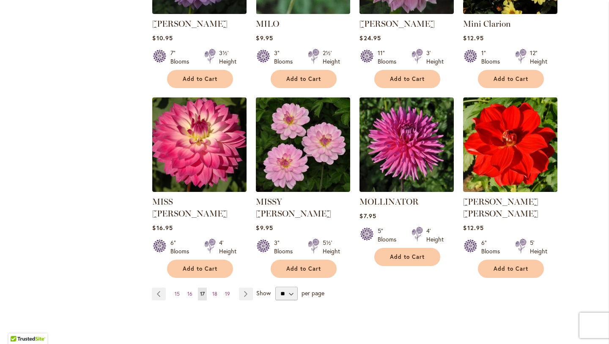
scroll to position [650, 0]
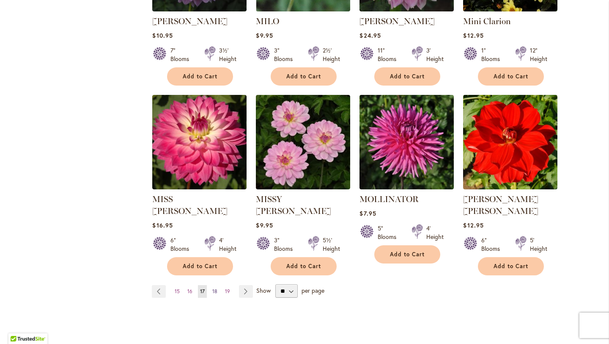
click at [212, 288] on span "18" at bounding box center [214, 291] width 5 height 6
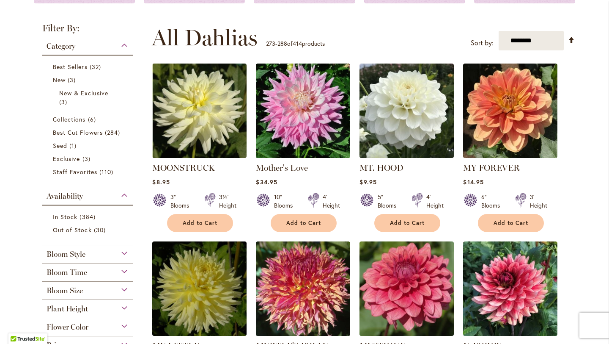
scroll to position [156, 0]
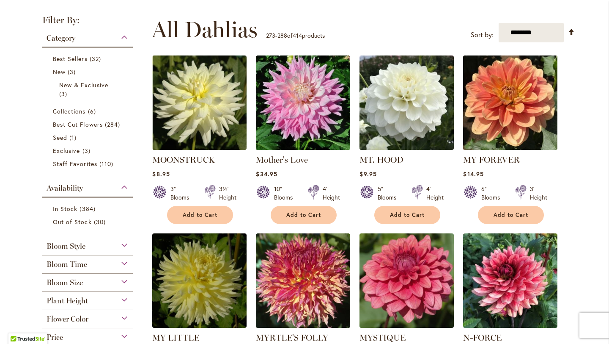
click at [525, 98] on img at bounding box center [510, 102] width 99 height 99
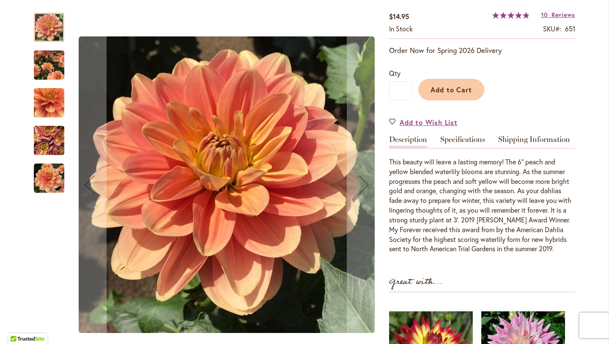
scroll to position [148, 0]
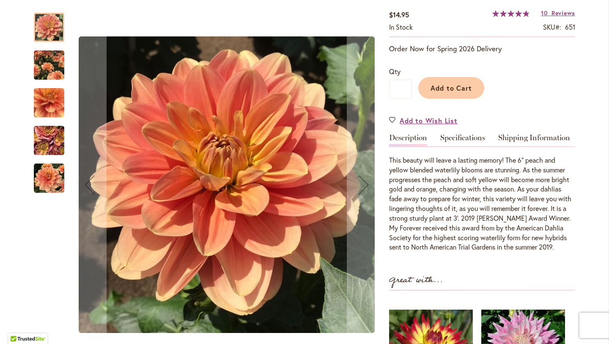
click at [41, 64] on img "MY FOREVER" at bounding box center [49, 65] width 30 height 38
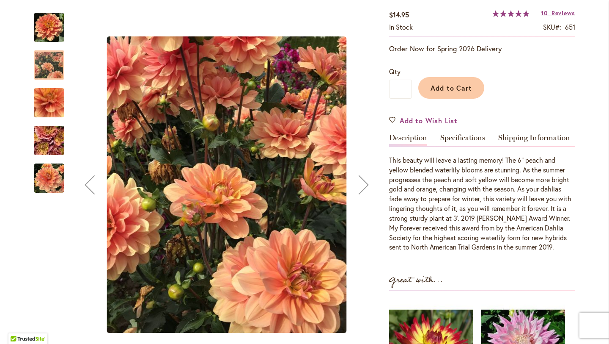
click at [46, 96] on img "MY FOREVER" at bounding box center [49, 102] width 61 height 57
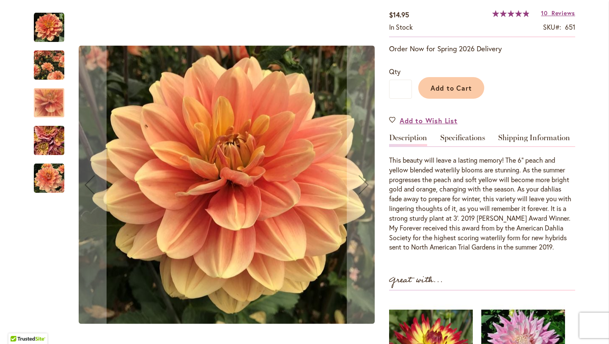
click at [48, 137] on img "MY FOREVER" at bounding box center [49, 141] width 61 height 46
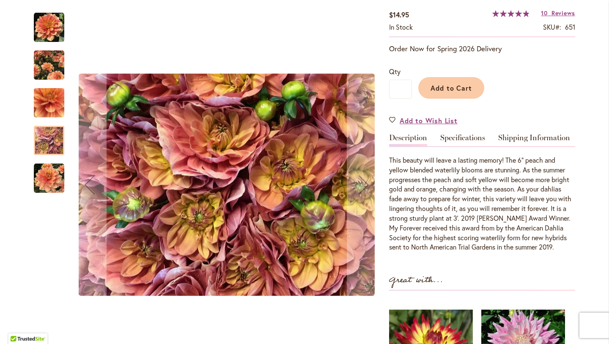
click at [47, 169] on img "MY FOREVER" at bounding box center [49, 178] width 30 height 30
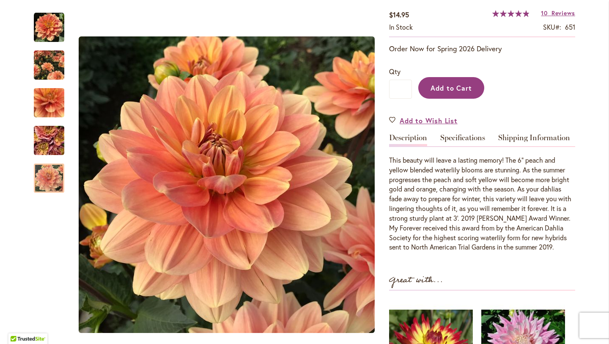
click at [458, 88] on span "Add to Cart" at bounding box center [452, 87] width 42 height 9
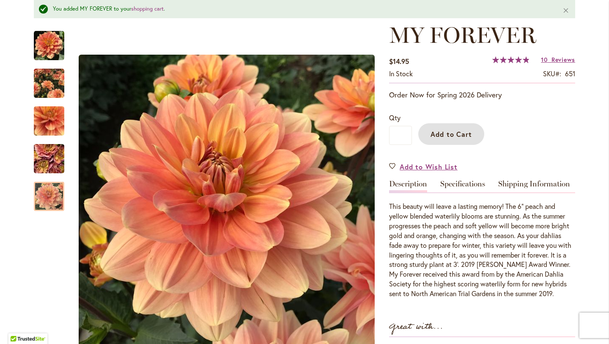
scroll to position [113, 0]
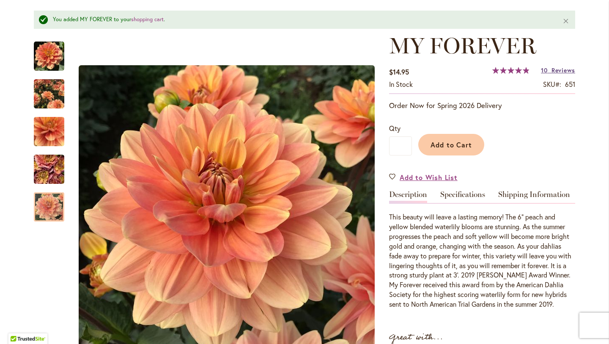
click at [554, 67] on span "Reviews" at bounding box center [564, 70] width 24 height 8
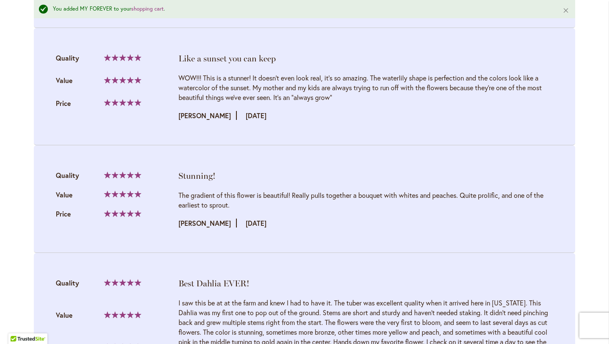
scroll to position [1586, 0]
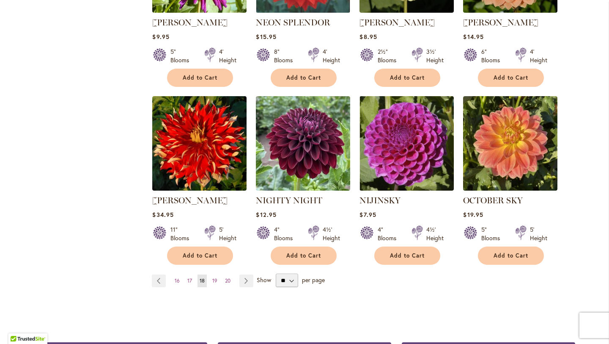
scroll to position [661, 0]
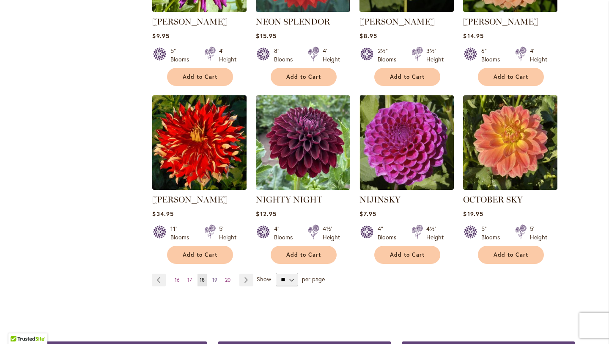
click at [212, 276] on span "19" at bounding box center [214, 279] width 5 height 6
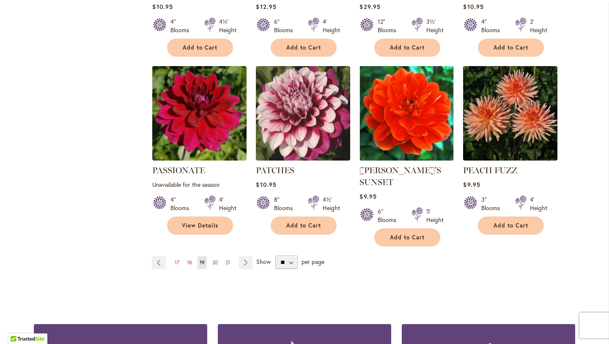
scroll to position [697, 0]
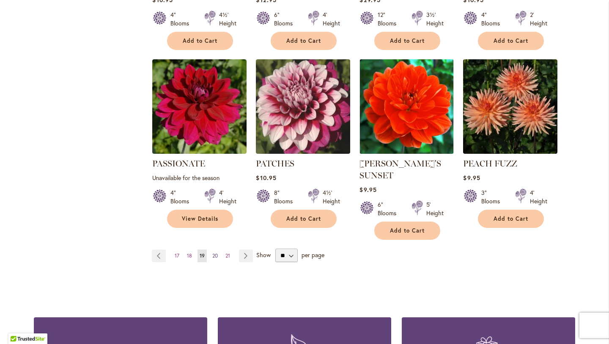
click at [212, 252] on span "20" at bounding box center [215, 255] width 6 height 6
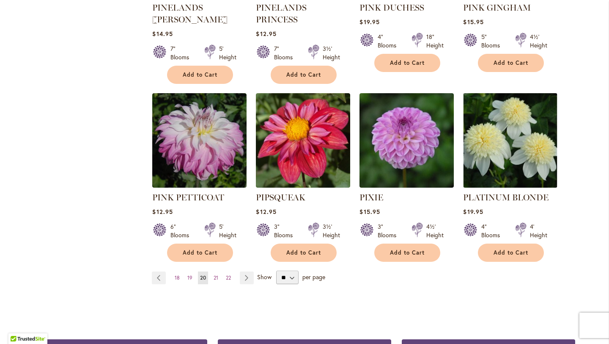
scroll to position [702, 0]
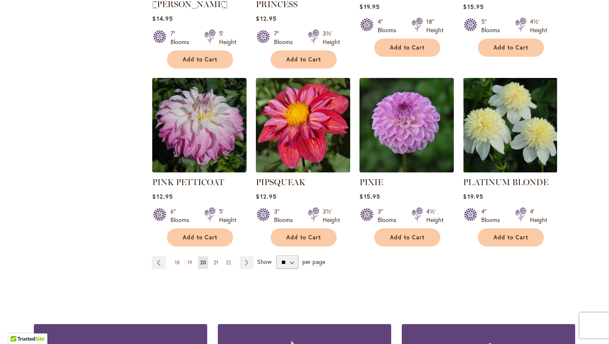
click at [214, 259] on span "21" at bounding box center [216, 262] width 5 height 6
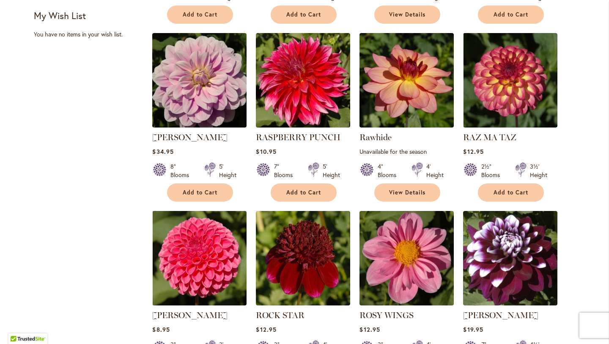
scroll to position [555, 0]
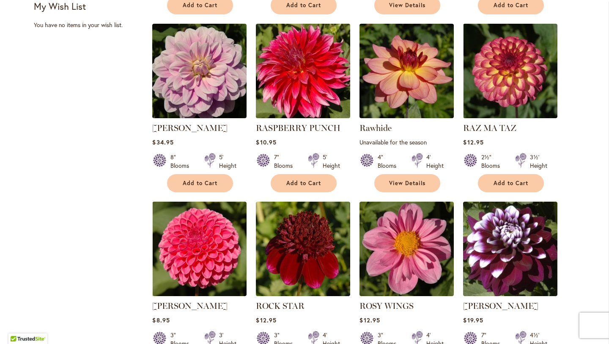
click at [316, 75] on img at bounding box center [303, 71] width 99 height 99
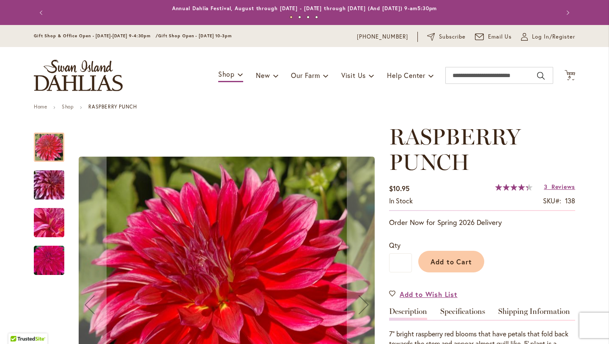
click at [50, 188] on img "RASPBERRY PUNCH" at bounding box center [49, 185] width 61 height 41
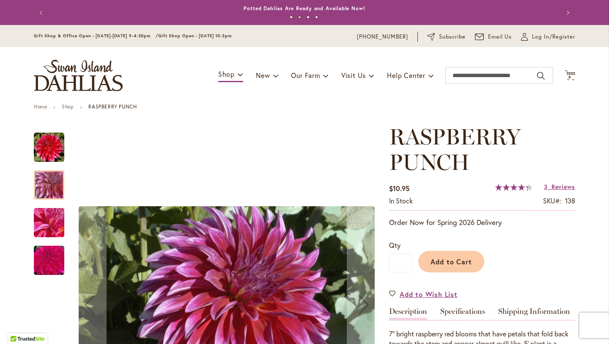
click at [38, 220] on img "RASPBERRY PUNCH" at bounding box center [49, 223] width 61 height 46
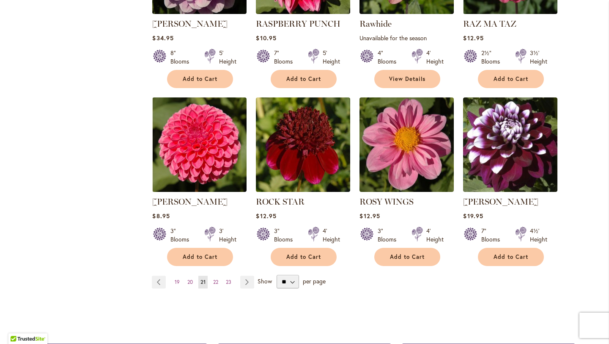
scroll to position [775, 0]
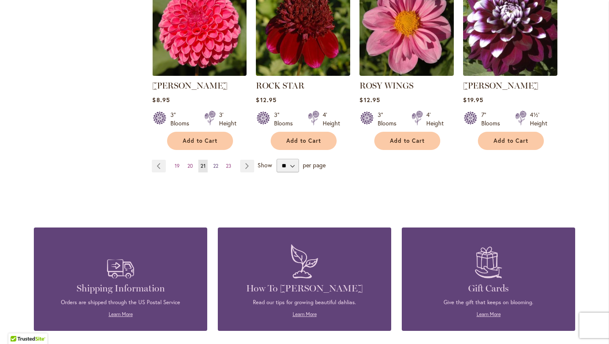
click at [213, 166] on span "22" at bounding box center [215, 165] width 5 height 6
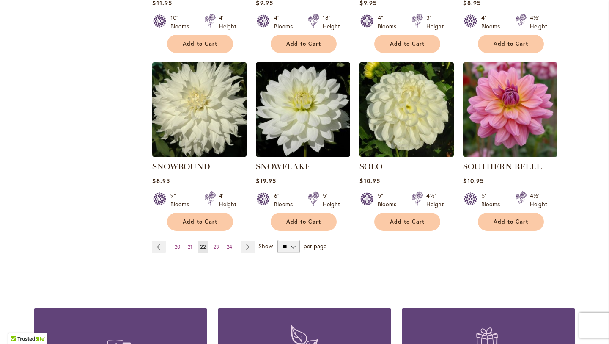
scroll to position [692, 0]
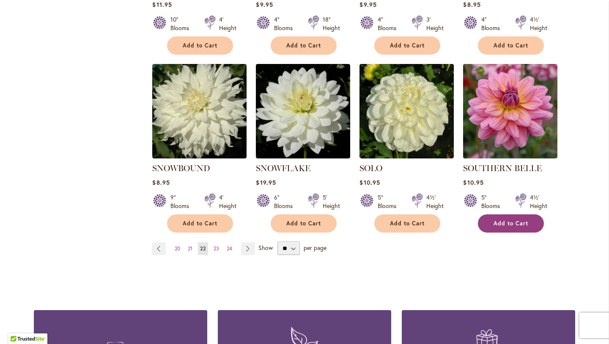
click at [509, 220] on span "Add to Cart" at bounding box center [511, 223] width 35 height 7
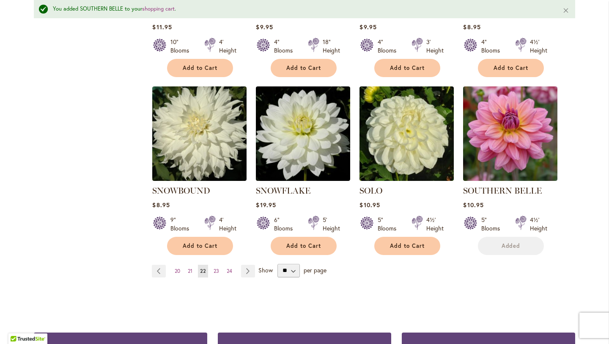
scroll to position [714, 0]
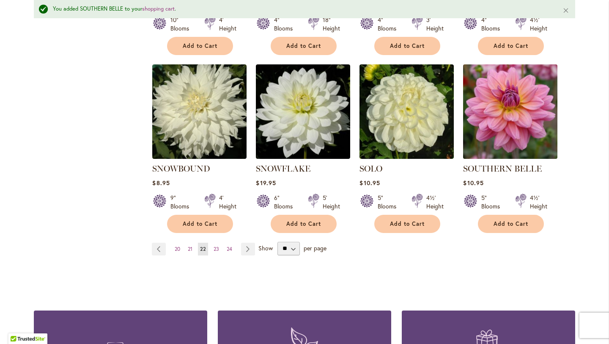
click at [519, 129] on img at bounding box center [510, 111] width 99 height 99
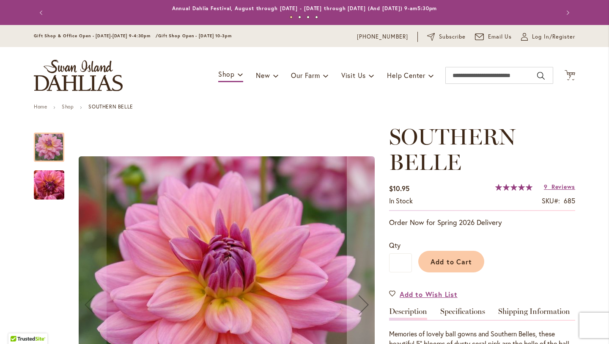
click at [49, 189] on img "SOUTHERN BELLE" at bounding box center [49, 185] width 61 height 46
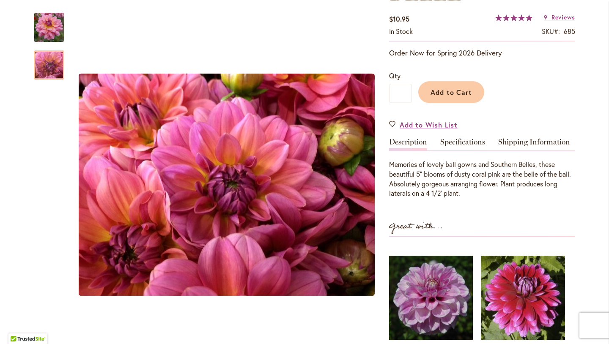
scroll to position [166, 0]
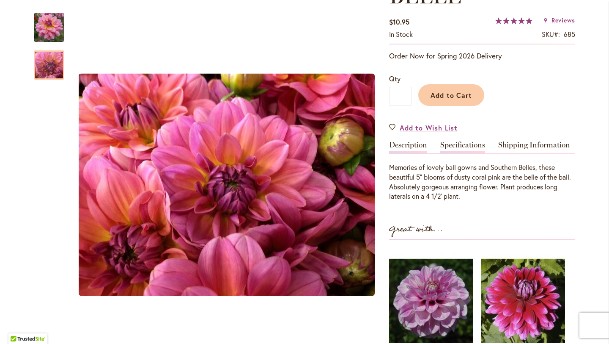
click at [468, 145] on link "Specifications" at bounding box center [463, 147] width 45 height 12
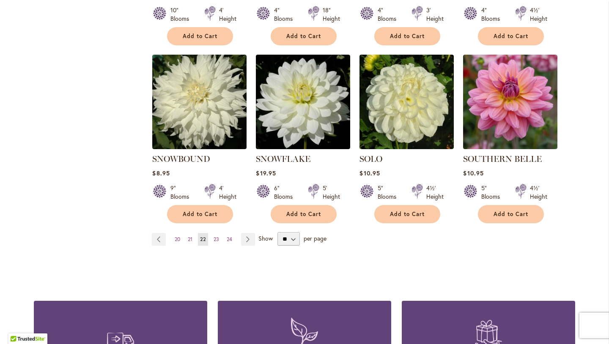
scroll to position [695, 0]
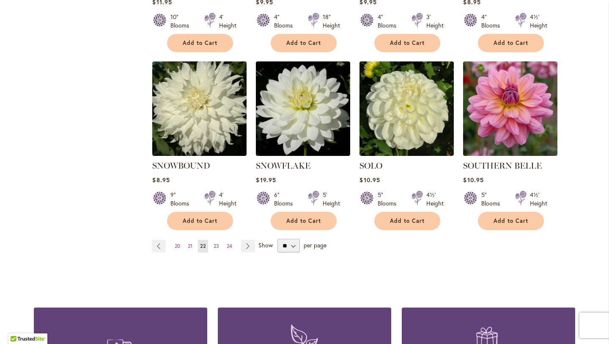
click at [214, 242] on span "23" at bounding box center [217, 245] width 6 height 6
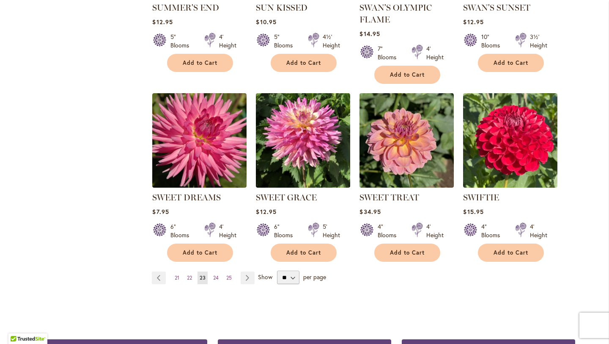
scroll to position [671, 0]
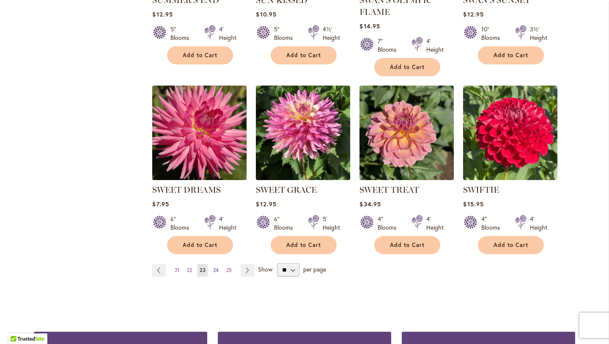
click at [214, 267] on span "24" at bounding box center [216, 270] width 6 height 6
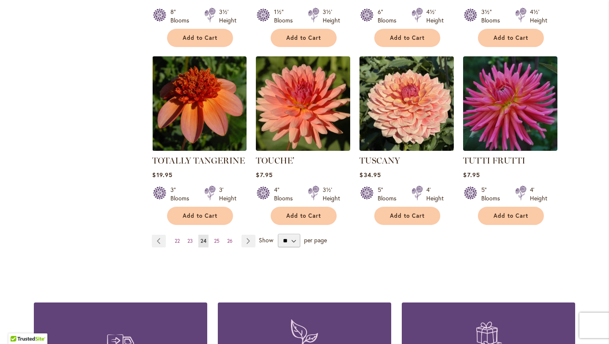
scroll to position [725, 0]
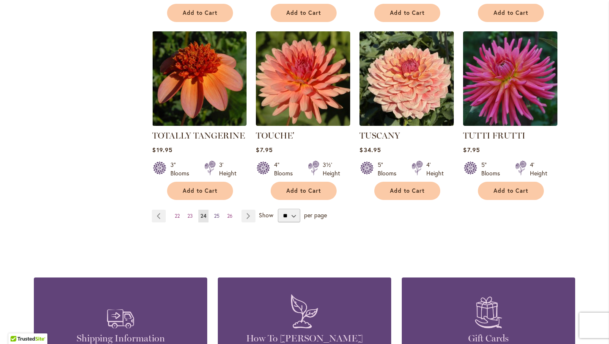
click at [214, 212] on span "25" at bounding box center [217, 215] width 6 height 6
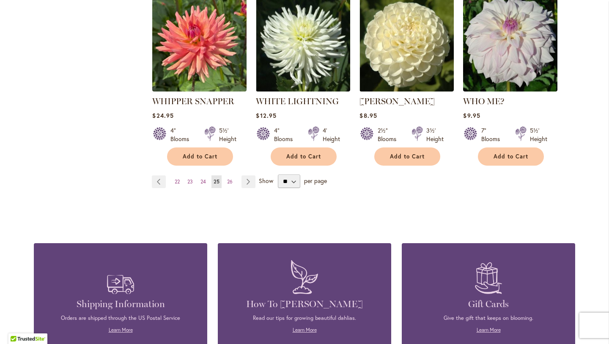
scroll to position [756, 0]
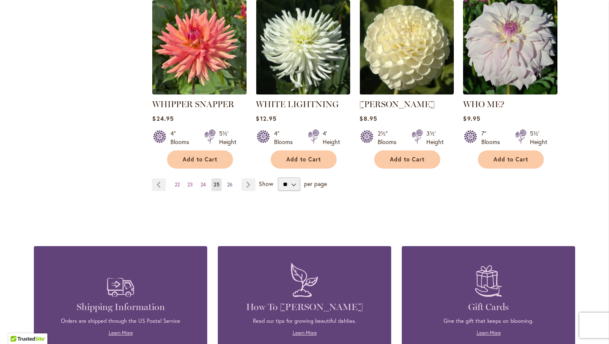
click at [227, 181] on span "26" at bounding box center [230, 184] width 6 height 6
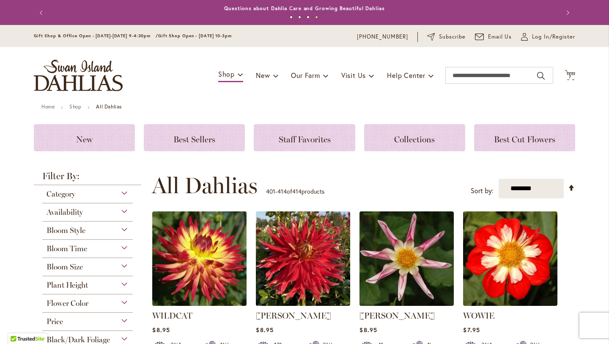
click at [95, 77] on img "store logo" at bounding box center [78, 75] width 89 height 31
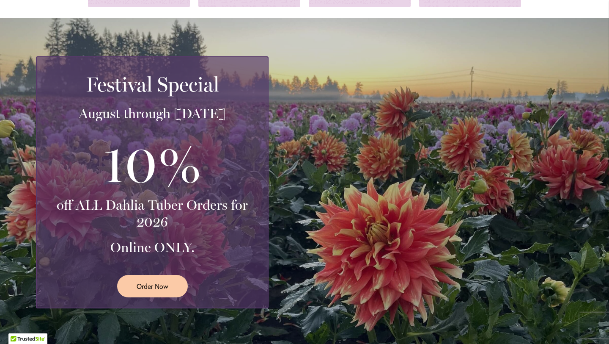
scroll to position [182, 0]
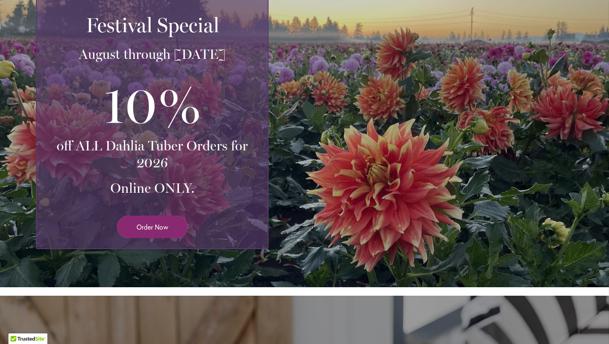
click at [157, 231] on span "Order Now" at bounding box center [153, 227] width 32 height 10
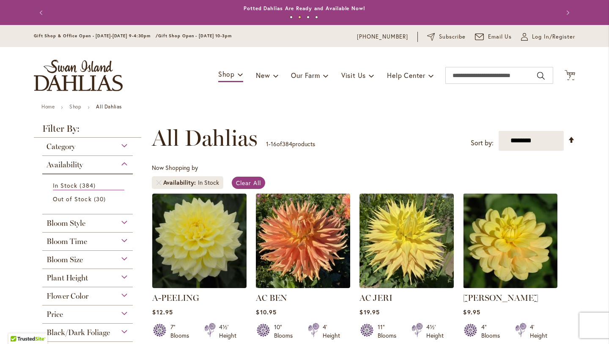
click at [91, 72] on img "store logo" at bounding box center [78, 75] width 89 height 31
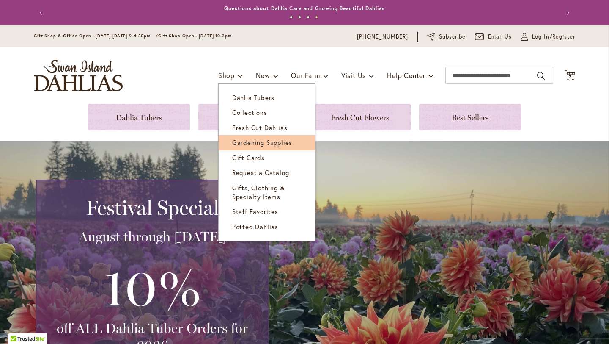
click at [265, 141] on span "Gardening Supplies" at bounding box center [262, 142] width 60 height 8
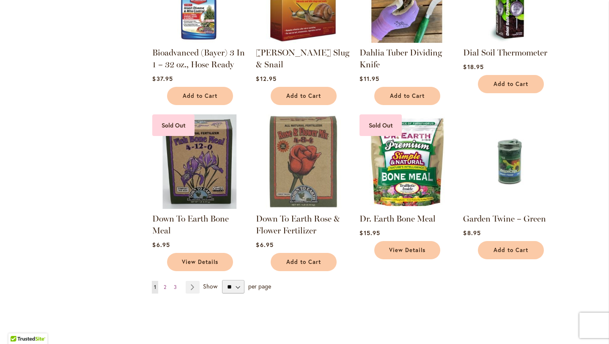
scroll to position [570, 0]
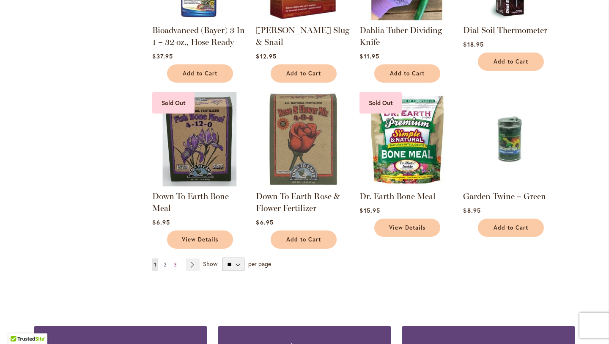
click at [164, 261] on span "2" at bounding box center [165, 264] width 3 height 6
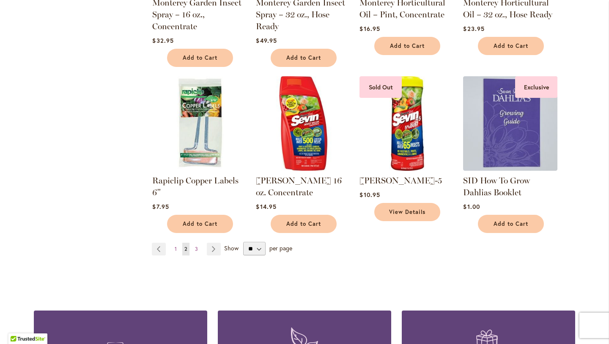
scroll to position [606, 0]
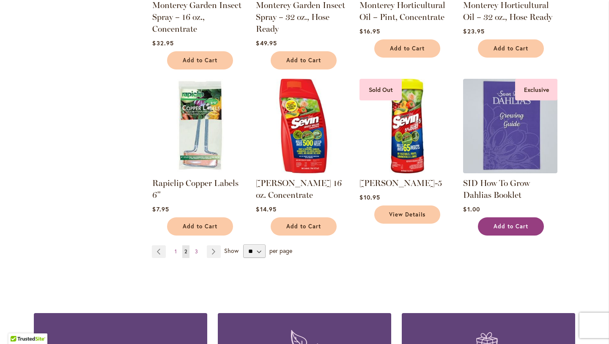
click at [520, 217] on button "Add to Cart" at bounding box center [511, 226] width 66 height 18
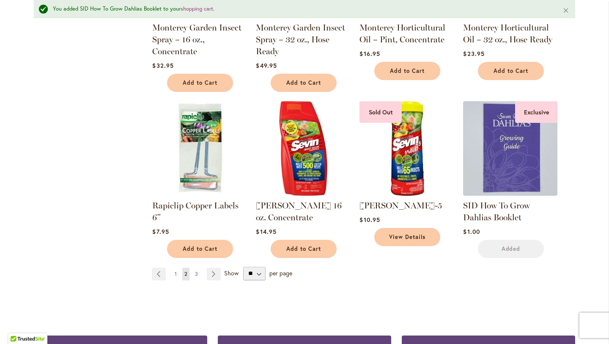
scroll to position [629, 0]
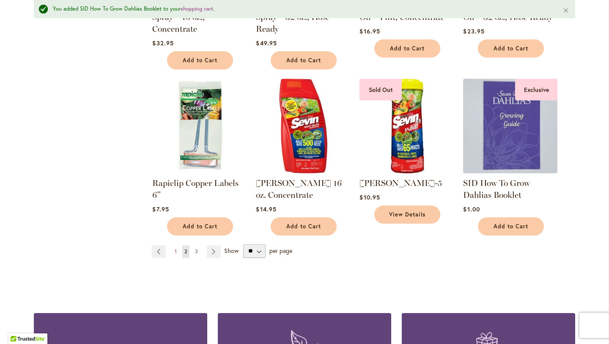
click at [195, 248] on span "3" at bounding box center [196, 251] width 3 height 6
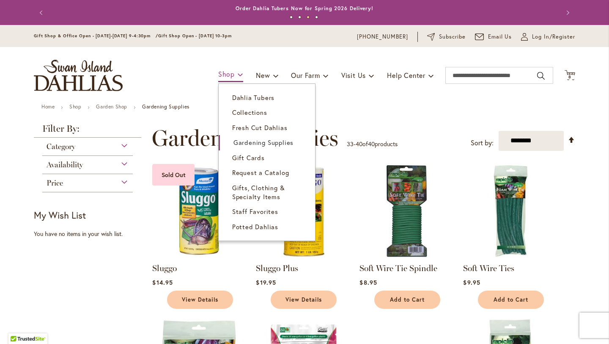
click at [221, 73] on span "Shop" at bounding box center [226, 73] width 17 height 9
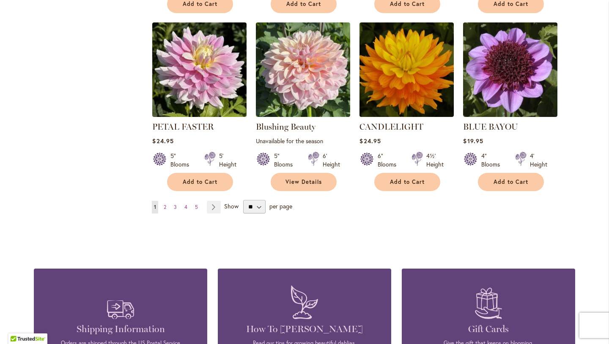
scroll to position [653, 0]
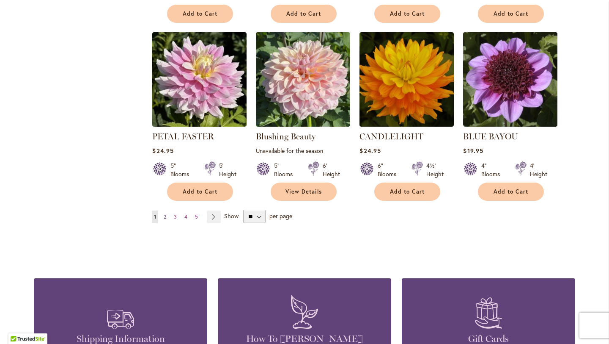
click at [164, 213] on span "2" at bounding box center [165, 216] width 3 height 6
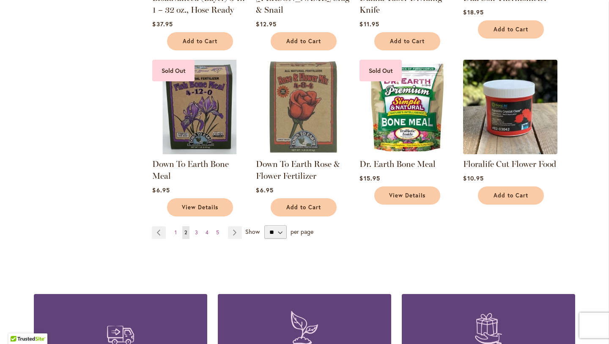
scroll to position [613, 0]
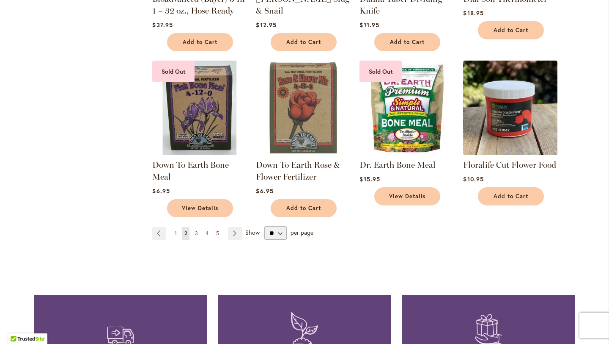
click at [195, 231] on span "3" at bounding box center [196, 233] width 3 height 6
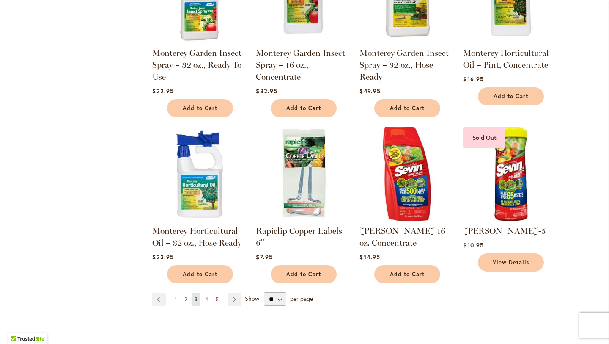
scroll to position [573, 0]
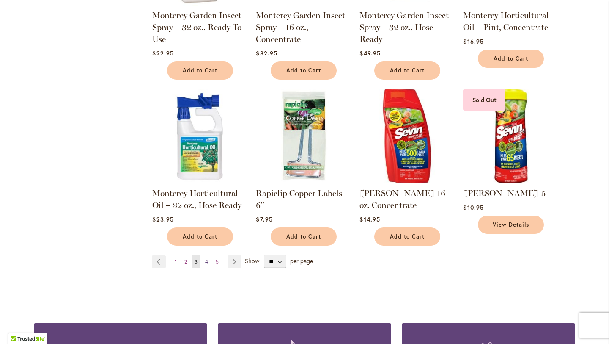
click at [205, 258] on span "4" at bounding box center [206, 261] width 3 height 6
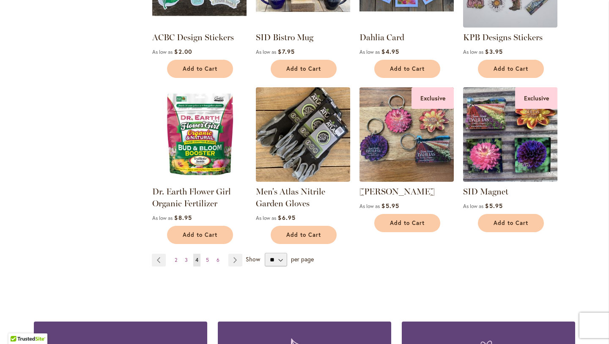
scroll to position [601, 0]
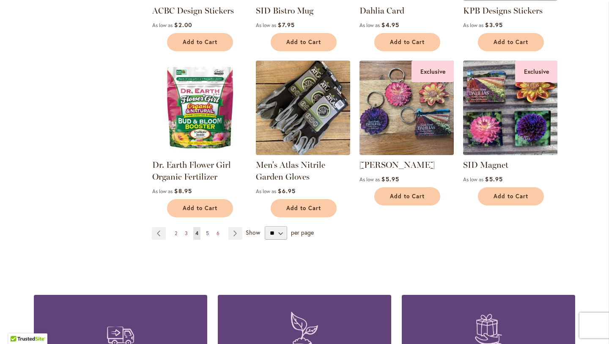
click at [206, 234] on span "5" at bounding box center [207, 233] width 3 height 6
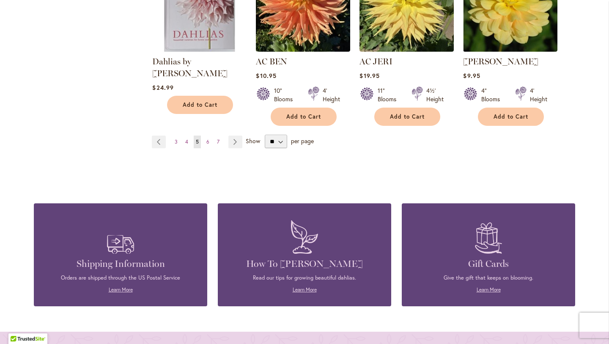
scroll to position [704, 0]
click at [206, 139] on link "Page 6" at bounding box center [207, 141] width 7 height 13
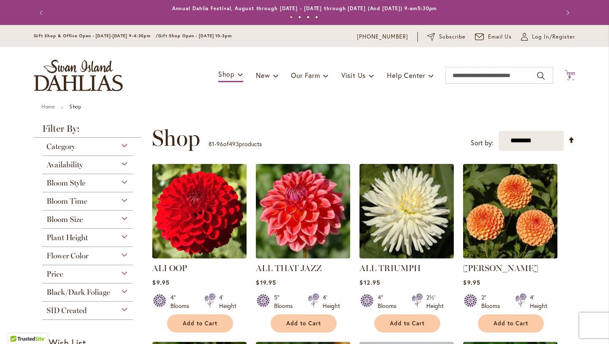
click at [568, 73] on icon "Cart .cls-1 { fill: #231f20; }" at bounding box center [570, 75] width 11 height 11
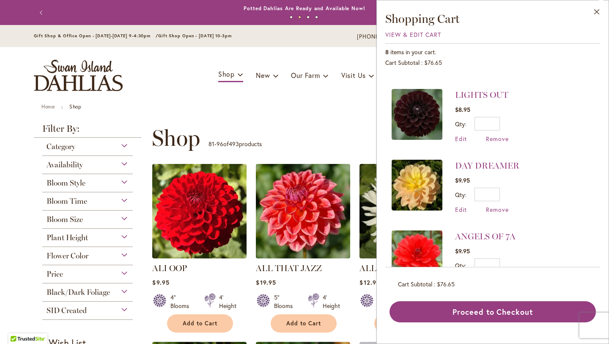
scroll to position [151, 0]
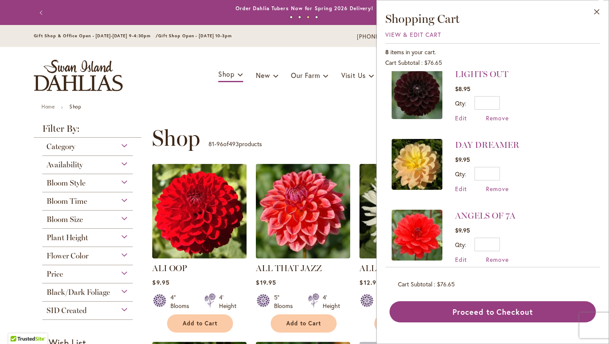
click at [427, 167] on img at bounding box center [417, 164] width 51 height 51
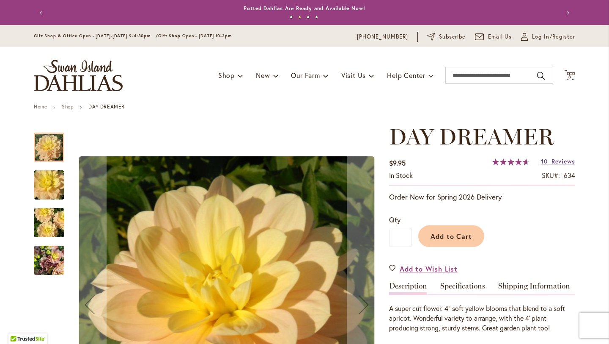
click at [552, 161] on span "Reviews" at bounding box center [564, 161] width 24 height 8
click at [565, 74] on icon "Cart .cls-1 { fill: #231f20; }" at bounding box center [570, 75] width 11 height 11
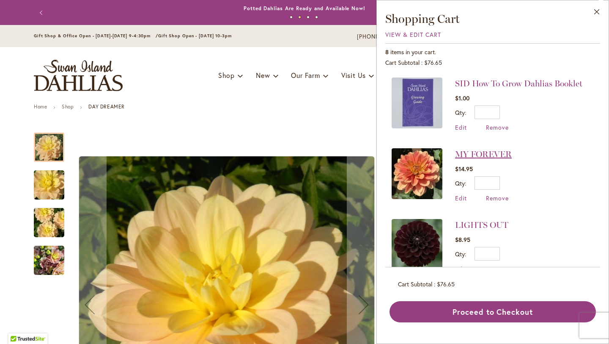
click at [470, 151] on link "MY FOREVER" at bounding box center [483, 154] width 57 height 10
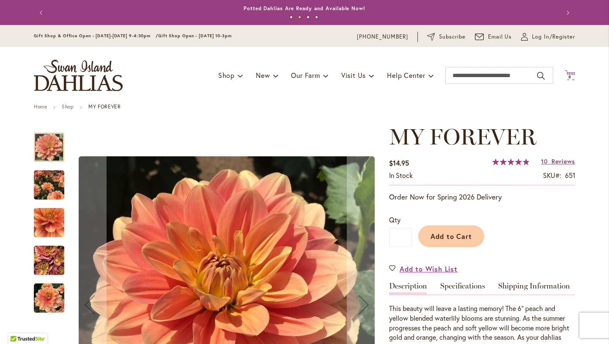
click at [567, 72] on icon at bounding box center [570, 75] width 11 height 10
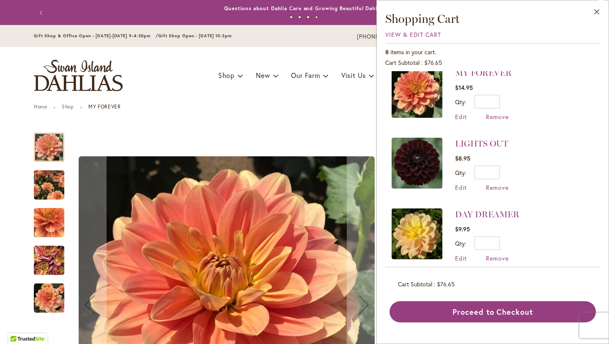
scroll to position [80, 0]
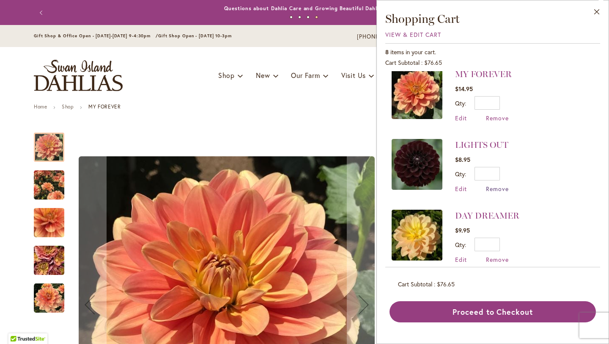
click at [499, 189] on span "Remove" at bounding box center [497, 188] width 23 height 8
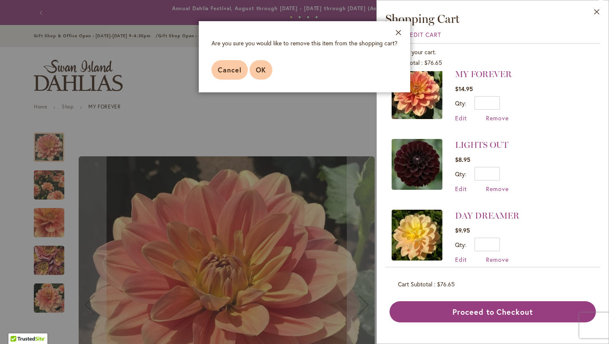
click at [263, 66] on span "OK" at bounding box center [261, 69] width 10 height 9
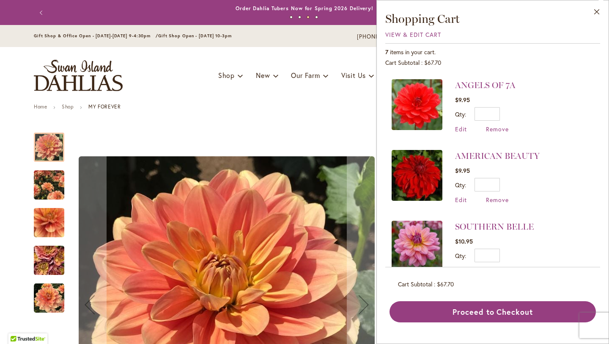
scroll to position [229, 0]
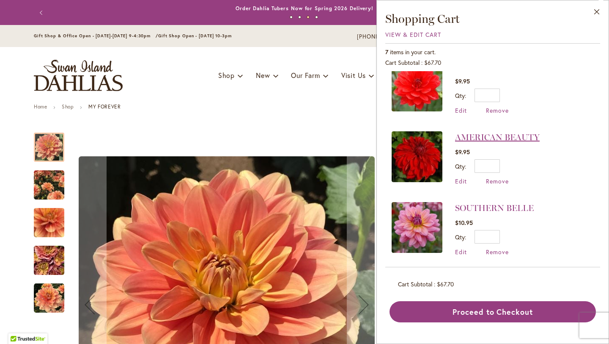
click at [478, 132] on link "AMERICAN BEAUTY" at bounding box center [497, 137] width 85 height 10
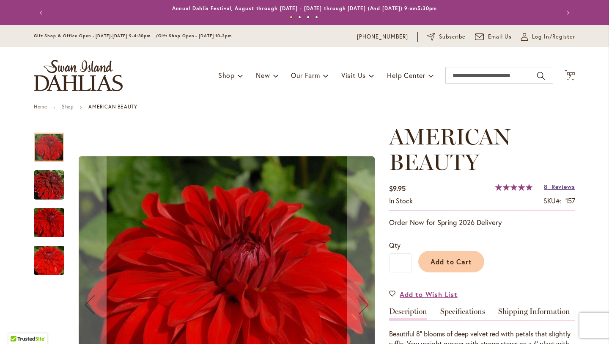
click at [552, 186] on span "Reviews" at bounding box center [564, 186] width 24 height 8
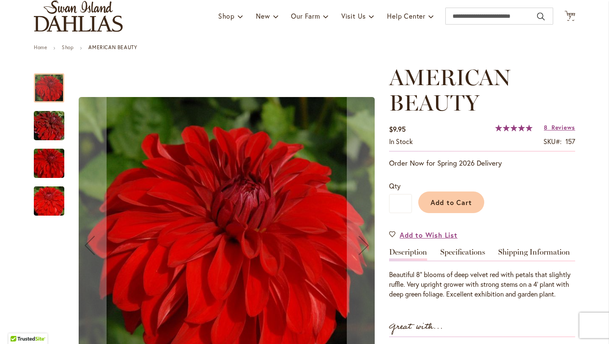
scroll to position [3, 0]
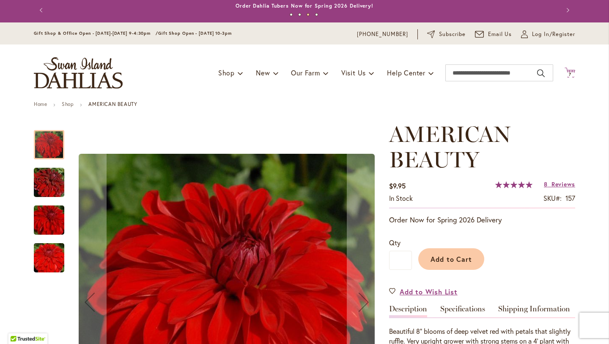
click at [566, 70] on icon at bounding box center [570, 72] width 11 height 10
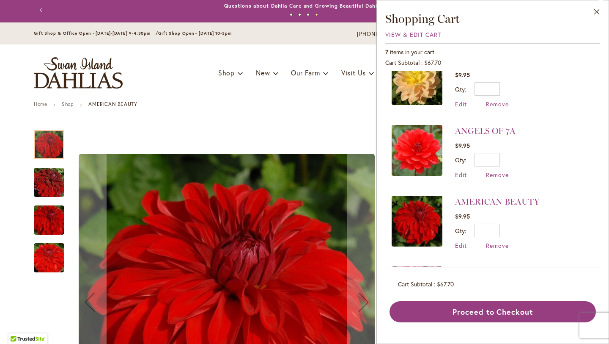
scroll to position [168, 0]
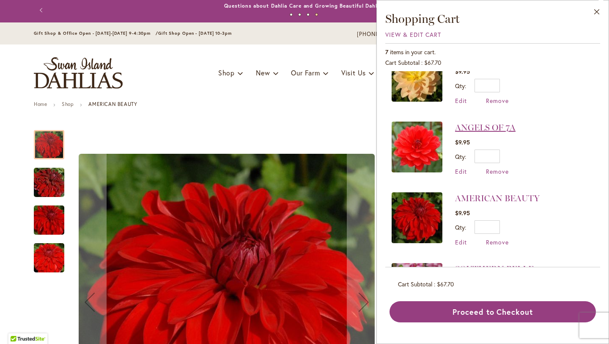
click at [494, 128] on link "ANGELS OF 7A" at bounding box center [485, 127] width 61 height 10
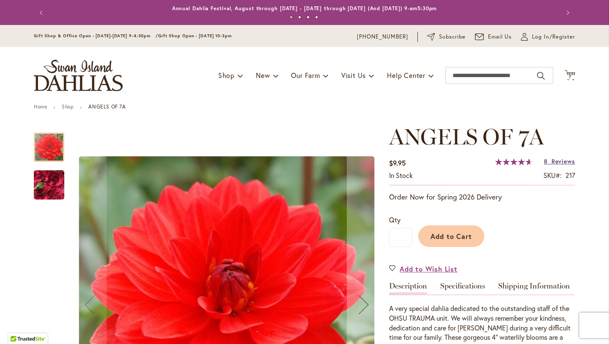
click at [555, 164] on span "Reviews" at bounding box center [564, 161] width 24 height 8
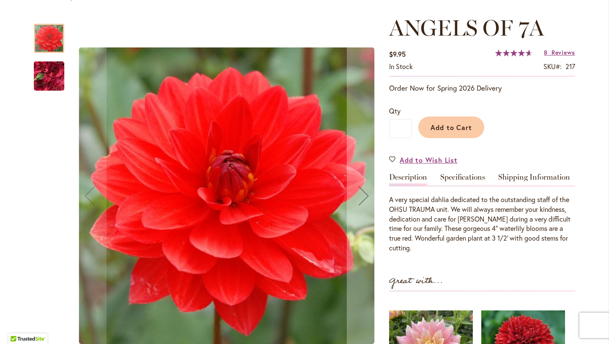
scroll to position [107, 0]
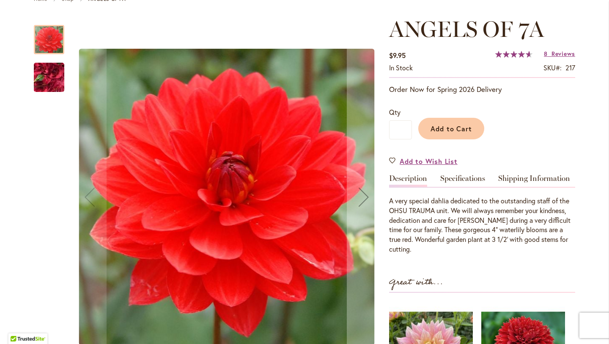
click at [39, 76] on img "ANGELS OF 7A" at bounding box center [49, 78] width 61 height 46
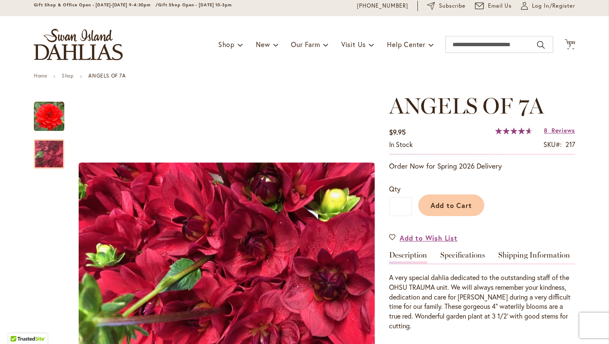
scroll to position [0, 0]
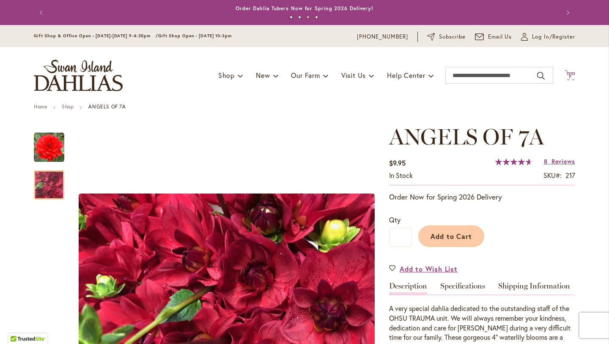
click at [570, 72] on icon "Cart .cls-1 { fill: #231f20; }" at bounding box center [570, 75] width 11 height 11
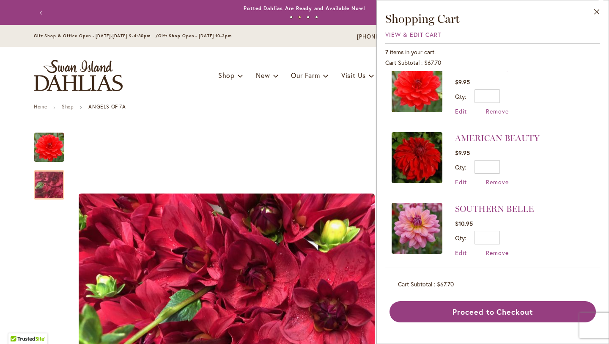
scroll to position [229, 0]
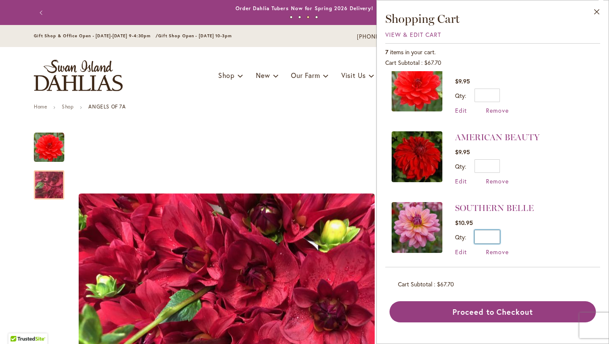
drag, startPoint x: 491, startPoint y: 233, endPoint x: 498, endPoint y: 234, distance: 7.2
click at [498, 234] on input "*" at bounding box center [487, 237] width 25 height 14
type input "*"
click at [526, 237] on span "Update" at bounding box center [526, 240] width 18 height 6
click at [518, 205] on link "SOUTHERN BELLE" at bounding box center [494, 208] width 79 height 10
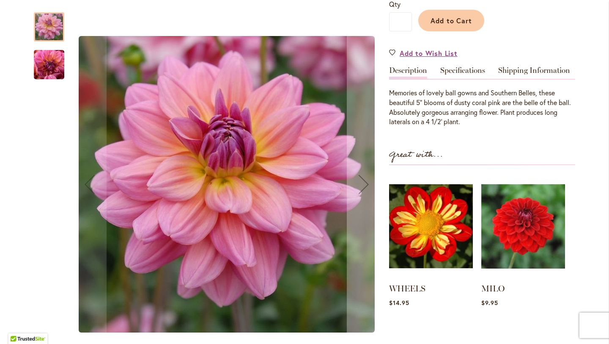
scroll to position [245, 0]
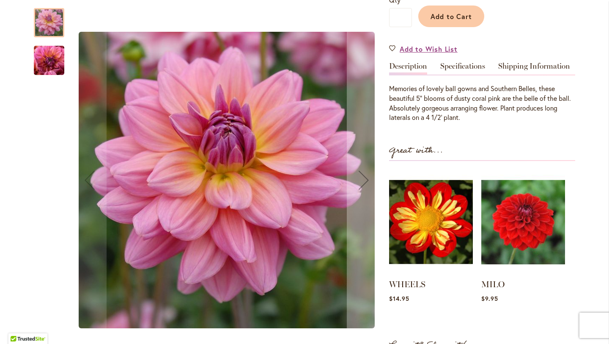
click at [41, 64] on img "SOUTHERN BELLE" at bounding box center [49, 60] width 61 height 46
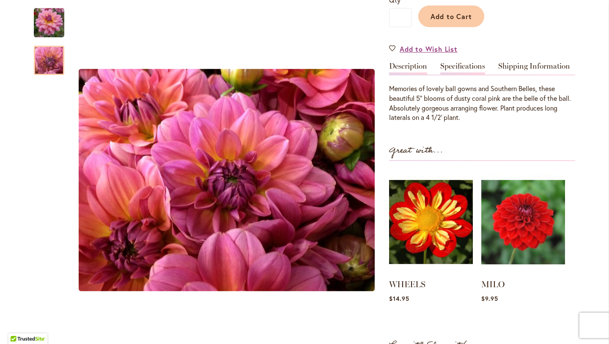
click at [473, 68] on link "Specifications" at bounding box center [463, 68] width 45 height 12
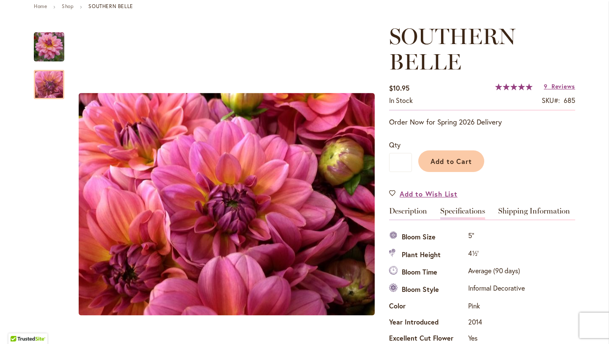
scroll to position [99, 0]
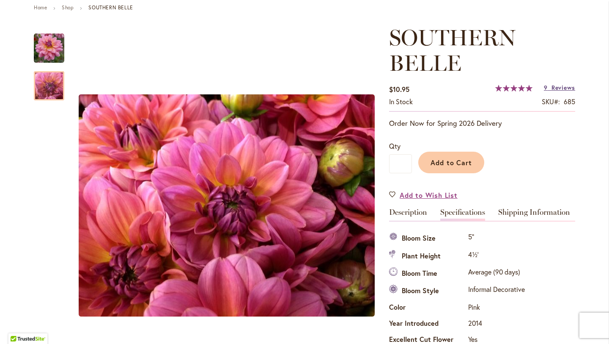
click at [556, 89] on span "Reviews" at bounding box center [564, 87] width 24 height 8
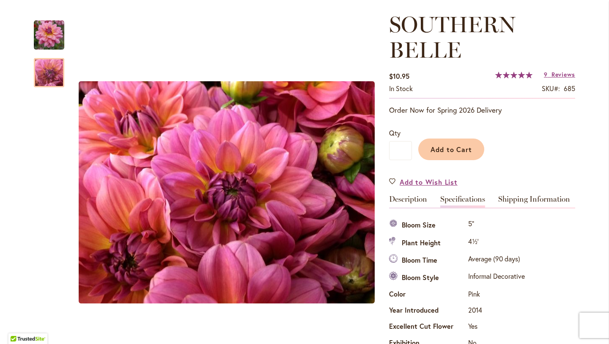
scroll to position [0, 0]
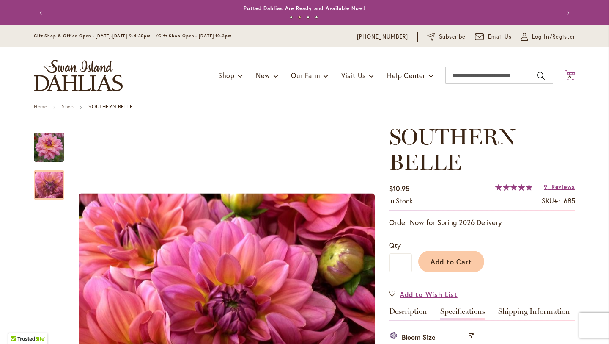
click at [565, 73] on icon "Cart .cls-1 { fill: #231f20; }" at bounding box center [570, 75] width 11 height 11
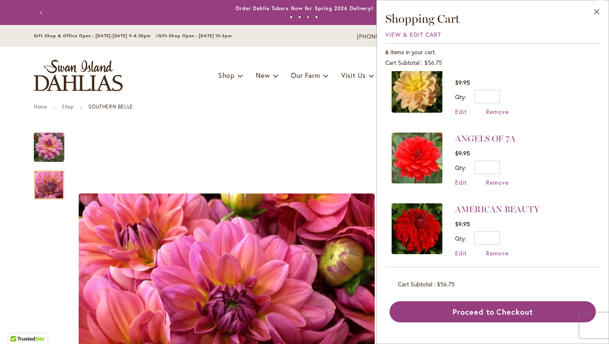
scroll to position [160, 0]
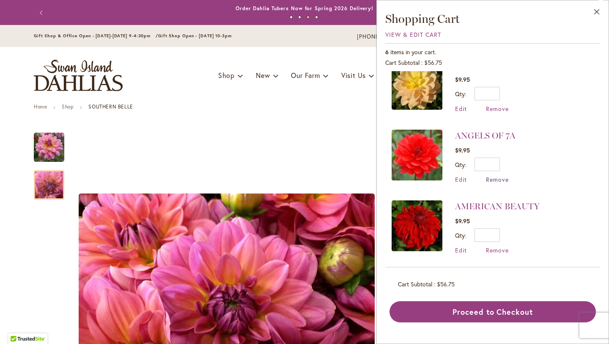
click at [500, 177] on span "Remove" at bounding box center [497, 179] width 23 height 8
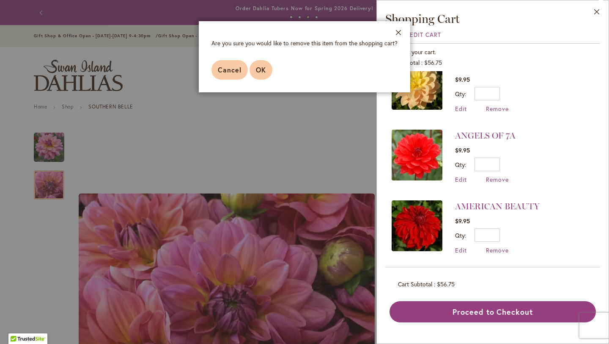
click at [262, 71] on span "OK" at bounding box center [261, 69] width 10 height 9
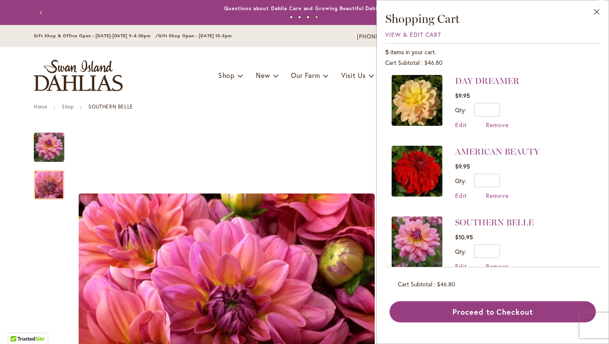
scroll to position [159, 0]
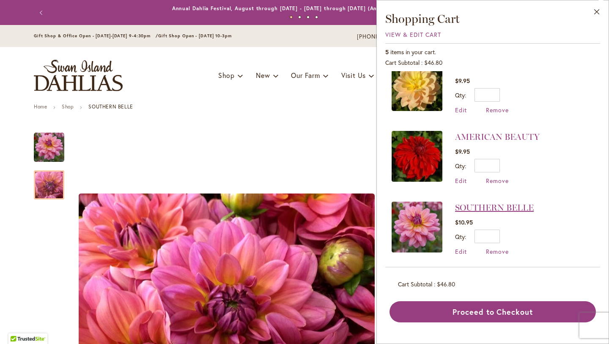
click at [528, 204] on link "SOUTHERN BELLE" at bounding box center [494, 207] width 79 height 10
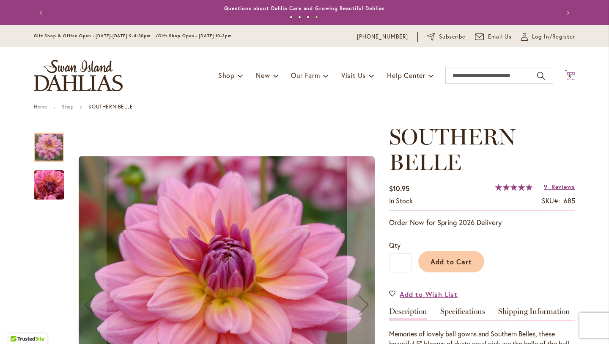
click at [566, 70] on icon "Cart .cls-1 { fill: #231f20; }" at bounding box center [570, 75] width 11 height 11
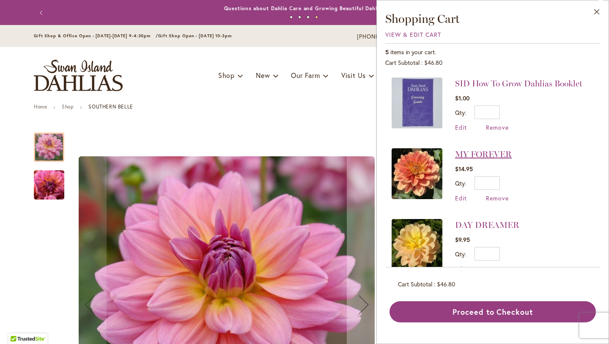
click at [493, 150] on link "MY FOREVER" at bounding box center [483, 154] width 57 height 10
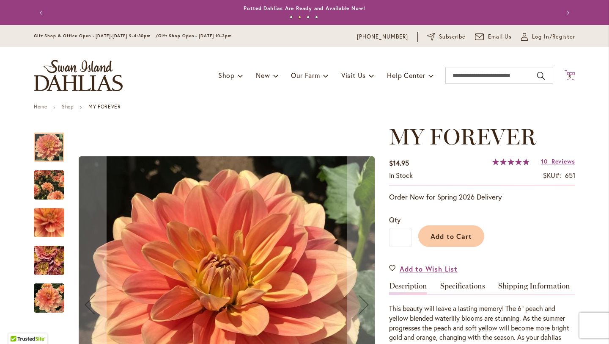
click at [568, 72] on icon "Cart .cls-1 { fill: #231f20; }" at bounding box center [570, 75] width 11 height 11
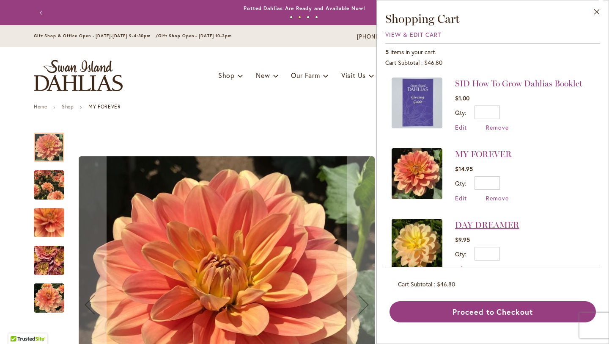
click at [490, 220] on link "DAY DREAMER" at bounding box center [487, 225] width 64 height 10
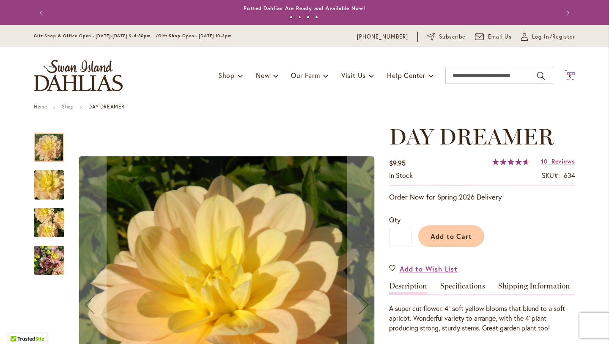
click at [566, 74] on icon "Cart .cls-1 { fill: #231f20; }" at bounding box center [570, 75] width 11 height 11
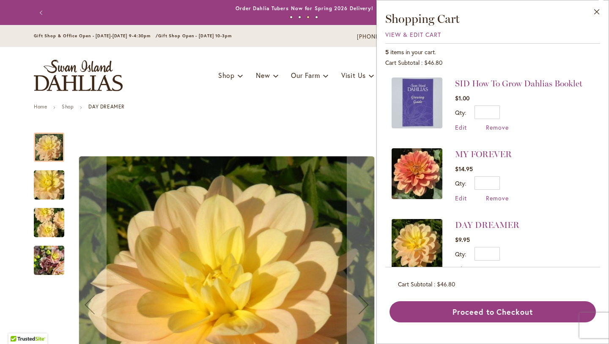
click at [48, 218] on img "DAY DREAMER" at bounding box center [49, 222] width 61 height 41
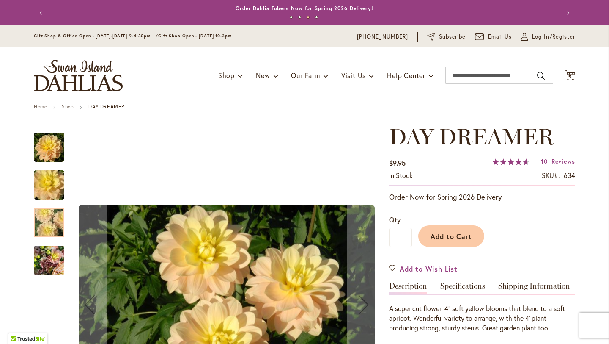
click at [54, 184] on img "DAY DREAMER" at bounding box center [49, 185] width 61 height 41
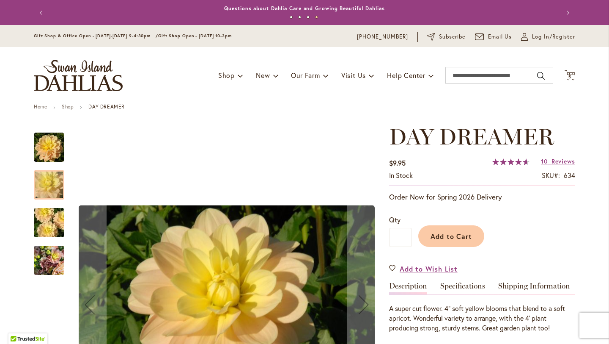
click at [50, 141] on img "DAY DREAMER" at bounding box center [49, 147] width 30 height 30
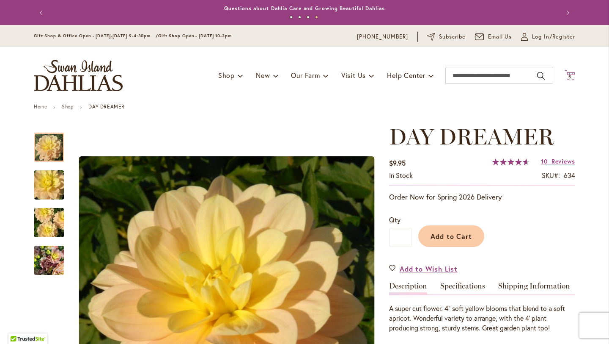
click at [565, 71] on icon "Cart .cls-1 { fill: #231f20; }" at bounding box center [570, 75] width 11 height 11
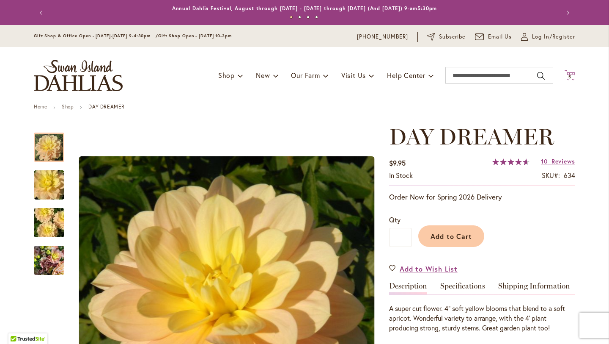
click at [567, 72] on icon at bounding box center [570, 75] width 11 height 10
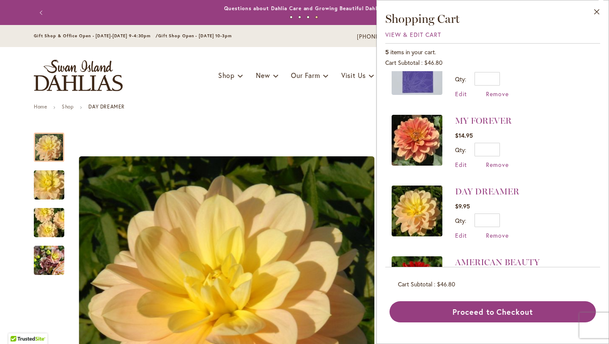
scroll to position [31, 0]
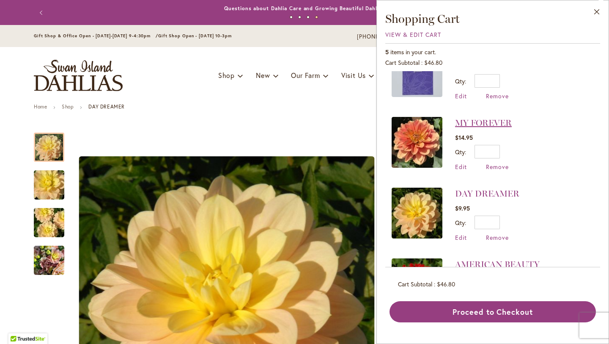
click at [499, 123] on link "MY FOREVER" at bounding box center [483, 123] width 57 height 10
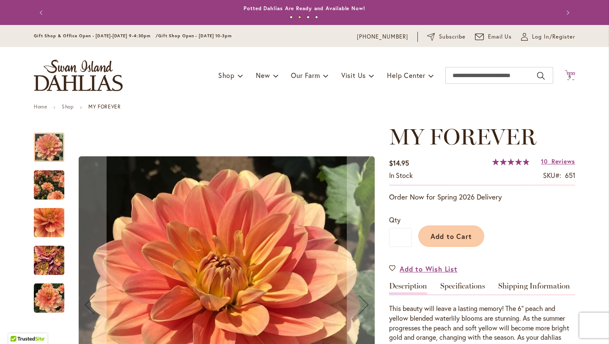
click at [567, 73] on icon "Cart .cls-1 { fill: #231f20; }" at bounding box center [570, 75] width 11 height 11
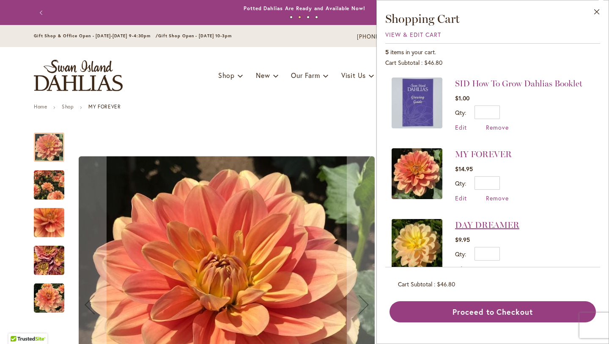
click at [514, 223] on link "DAY DREAMER" at bounding box center [487, 225] width 64 height 10
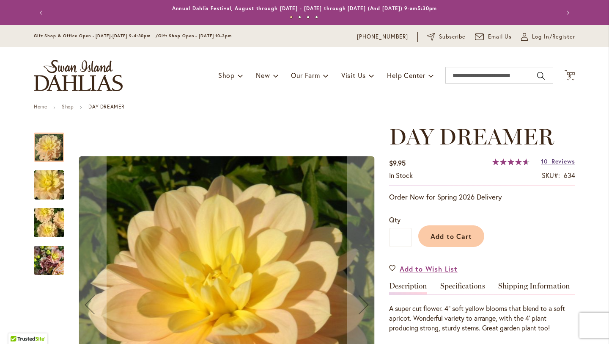
click at [557, 162] on span "Reviews" at bounding box center [564, 161] width 24 height 8
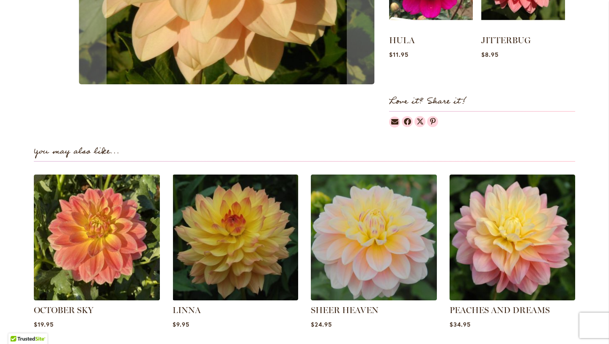
scroll to position [196, 0]
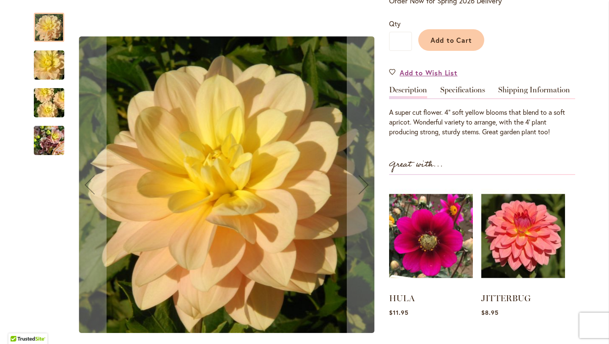
click at [43, 65] on img "DAY DREAMER" at bounding box center [49, 65] width 61 height 41
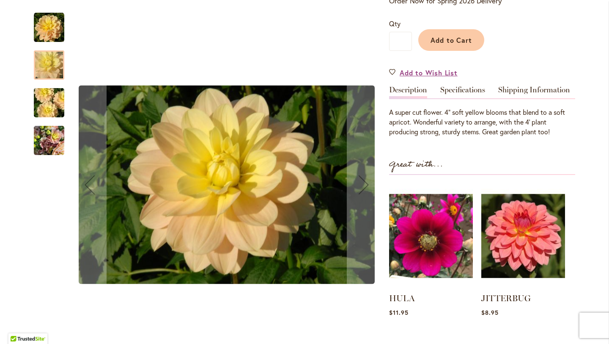
click at [45, 94] on img "DAY DREAMER" at bounding box center [49, 103] width 61 height 41
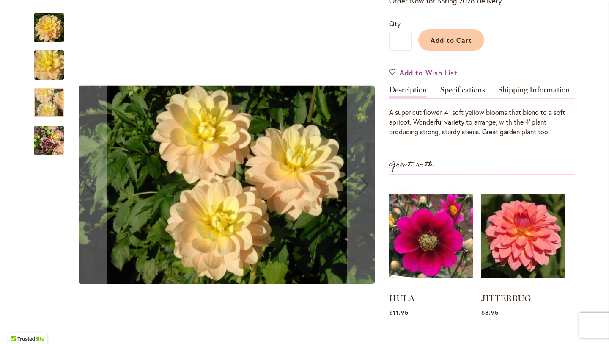
click at [51, 130] on img "DAY DREAMER" at bounding box center [49, 140] width 30 height 41
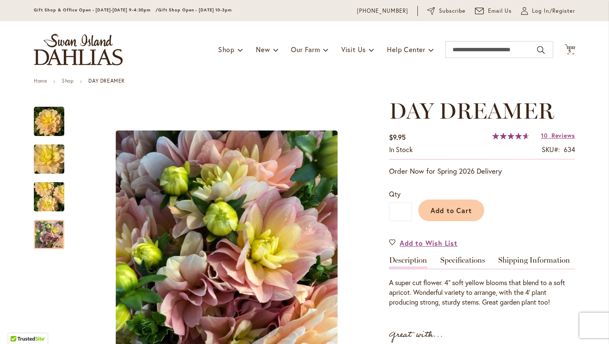
scroll to position [30, 0]
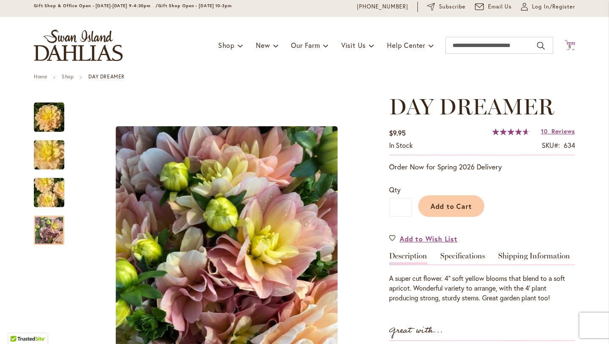
click at [567, 43] on icon "Cart .cls-1 { fill: #231f20; }" at bounding box center [570, 45] width 11 height 11
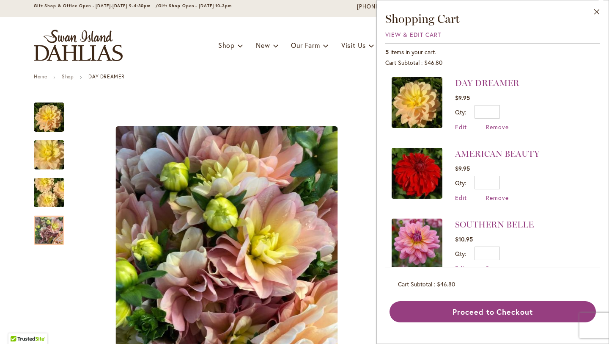
scroll to position [137, 0]
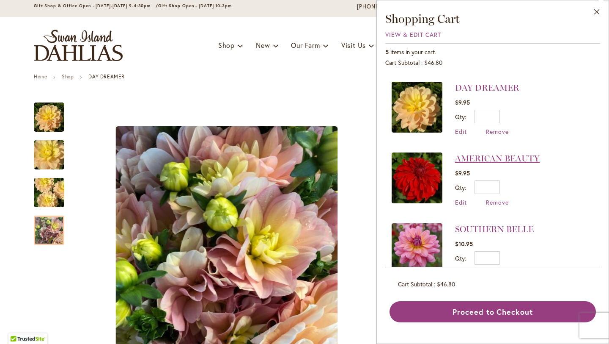
click at [522, 154] on link "AMERICAN BEAUTY" at bounding box center [497, 158] width 85 height 10
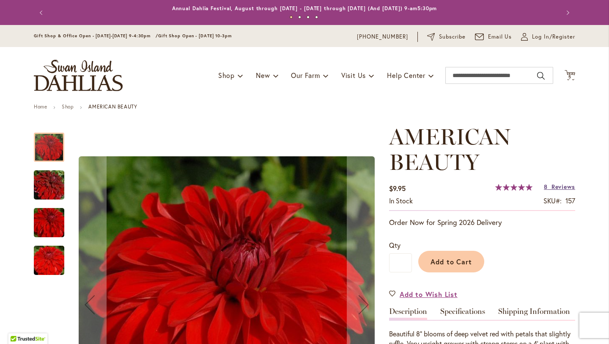
click at [561, 187] on span "Reviews" at bounding box center [564, 186] width 24 height 8
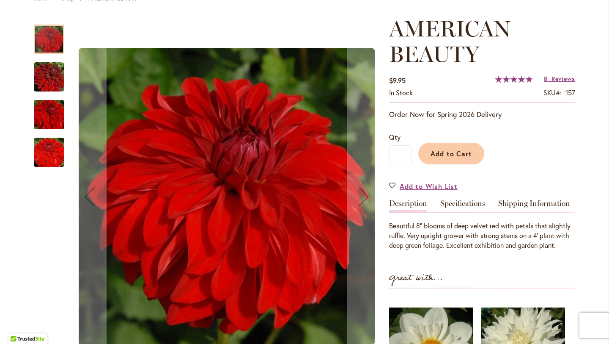
scroll to position [36, 0]
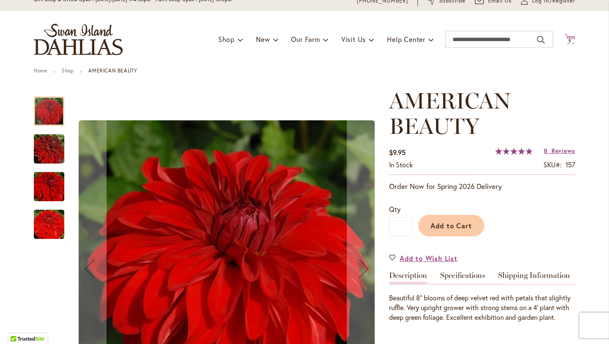
click at [566, 37] on icon "Cart .cls-1 { fill: #231f20; }" at bounding box center [570, 39] width 11 height 11
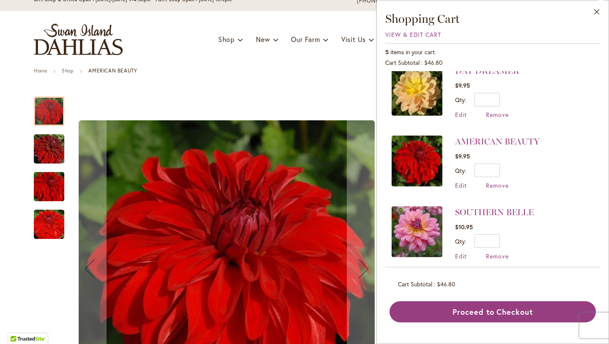
scroll to position [159, 0]
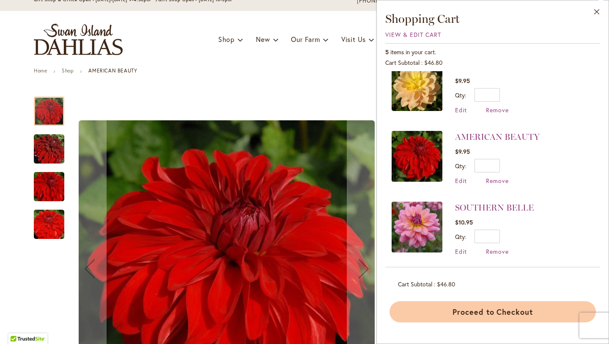
click at [516, 313] on button "Proceed to Checkout" at bounding box center [493, 311] width 207 height 21
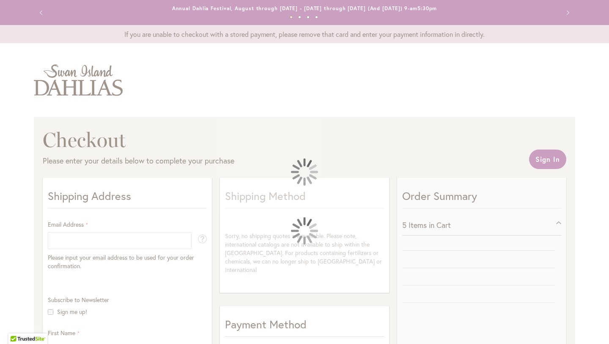
select select "**"
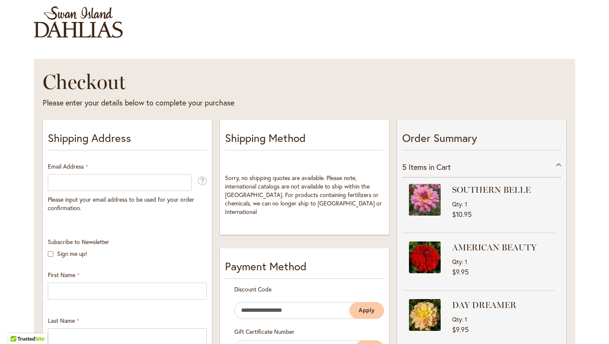
scroll to position [58, 0]
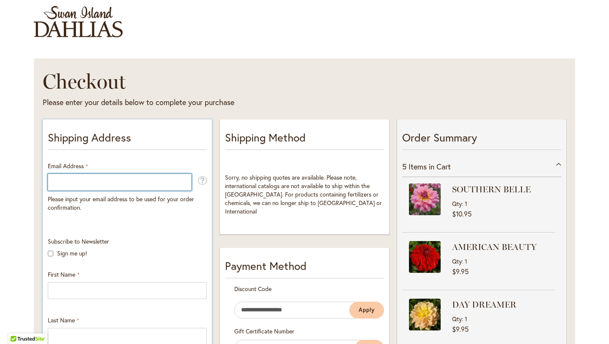
click at [76, 180] on input "Email Address" at bounding box center [120, 181] width 144 height 17
type input "**********"
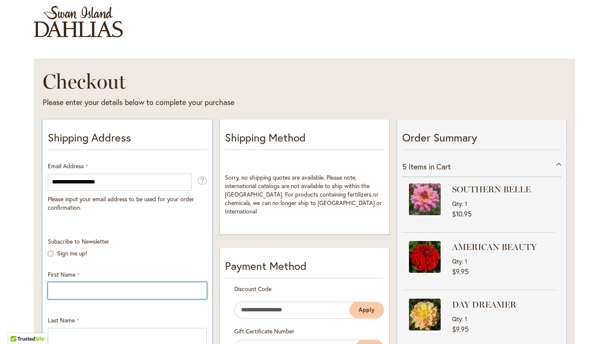
click at [79, 288] on input "First Name" at bounding box center [127, 290] width 159 height 17
type input "*********"
type input "**********"
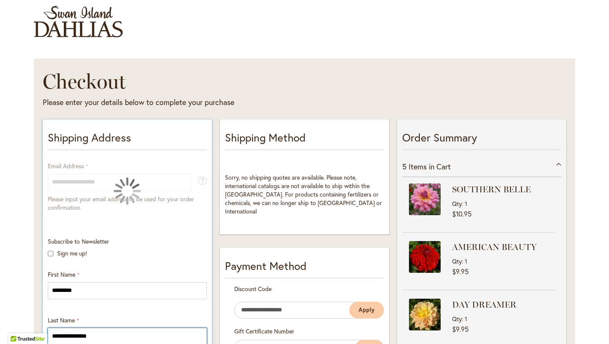
type input "**********"
select select "**"
type input "**********"
type input "*****"
type input "**********"
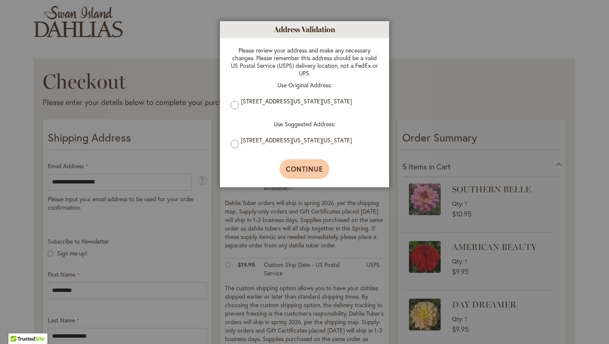
click at [301, 171] on span "Continue" at bounding box center [305, 168] width 38 height 9
type input "**********"
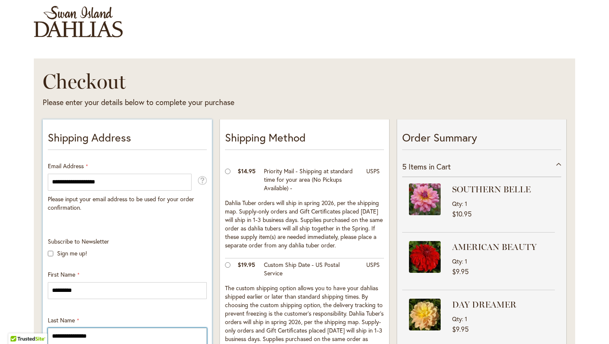
click at [55, 335] on input "**********" at bounding box center [127, 336] width 159 height 17
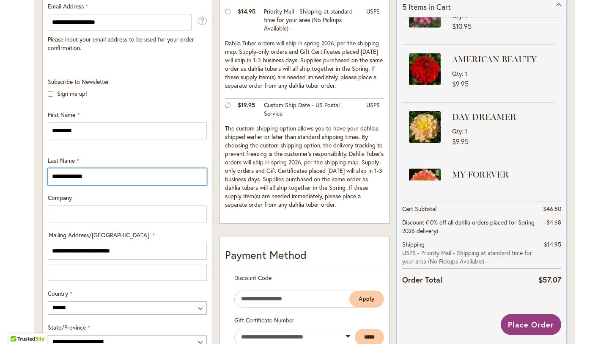
scroll to position [0, 0]
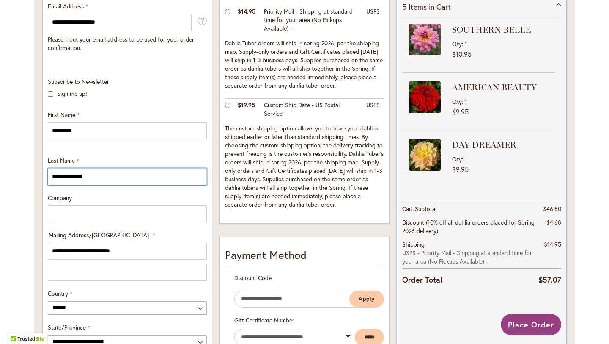
type input "**********"
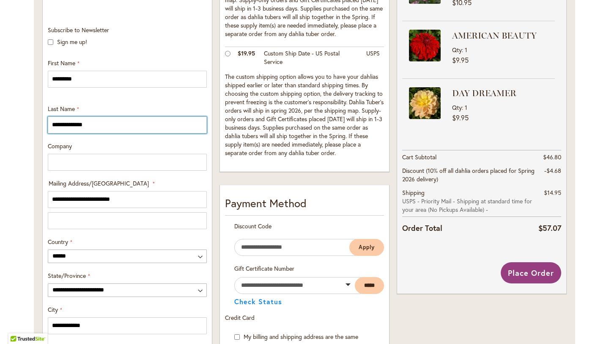
scroll to position [266, 0]
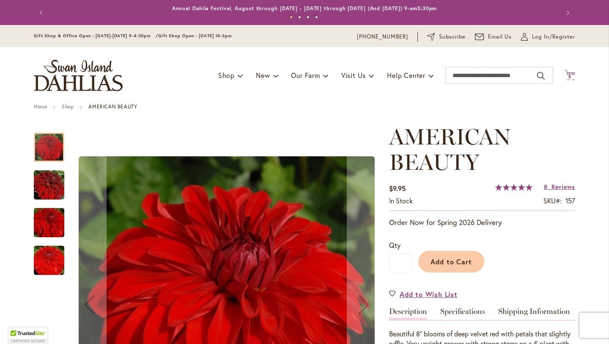
click at [566, 72] on icon at bounding box center [570, 75] width 11 height 10
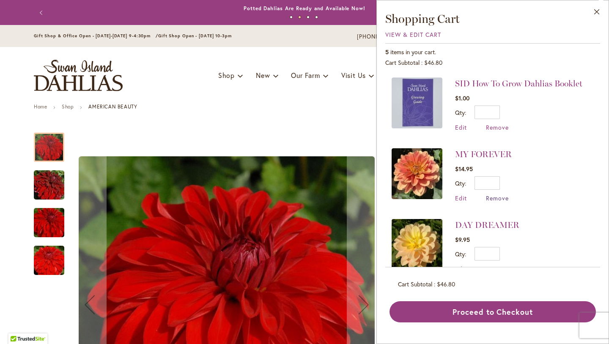
click at [501, 196] on span "Remove" at bounding box center [497, 198] width 23 height 8
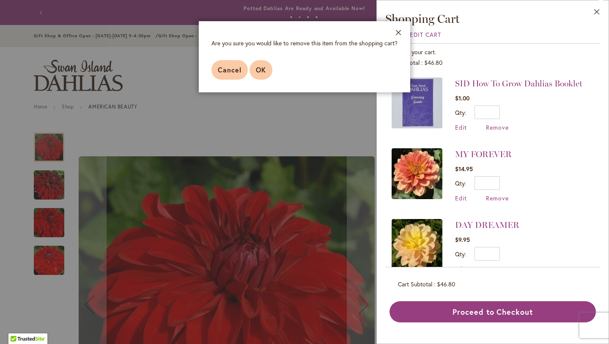
click at [257, 69] on span "OK" at bounding box center [261, 69] width 10 height 9
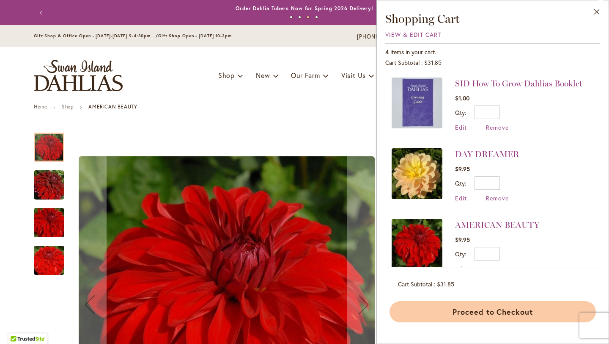
click at [503, 310] on button "Proceed to Checkout" at bounding box center [493, 311] width 207 height 21
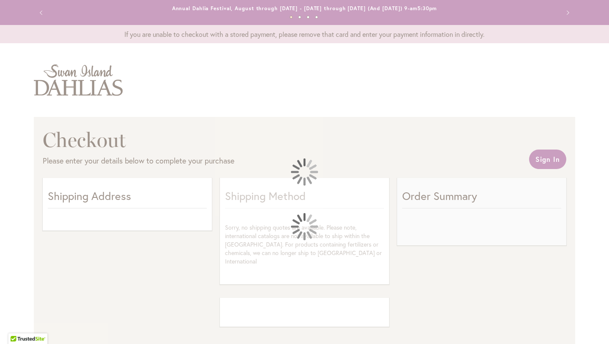
select select "**"
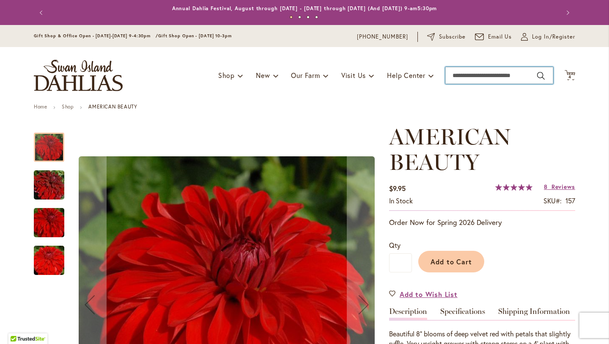
click at [489, 78] on input "Search" at bounding box center [500, 75] width 108 height 17
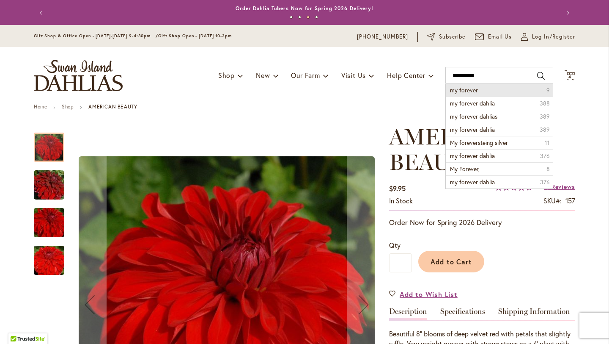
click at [484, 92] on li "my forever 9" at bounding box center [499, 90] width 107 height 13
type input "**********"
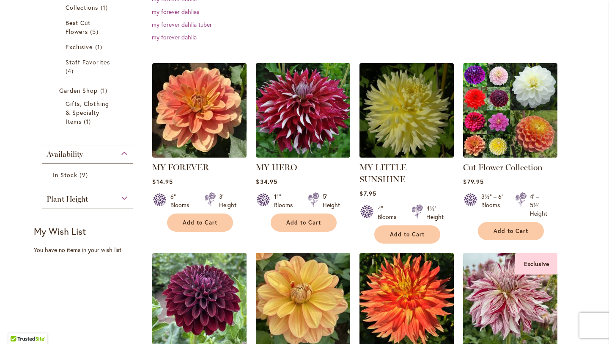
scroll to position [199, 0]
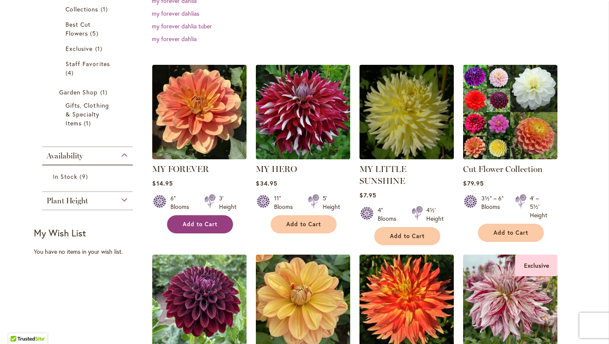
click at [201, 227] on button "Add to Cart" at bounding box center [200, 224] width 66 height 18
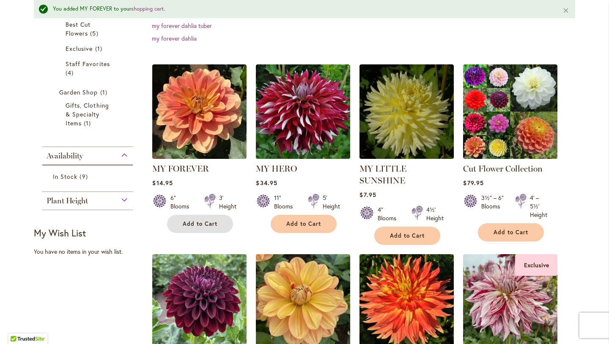
scroll to position [0, 0]
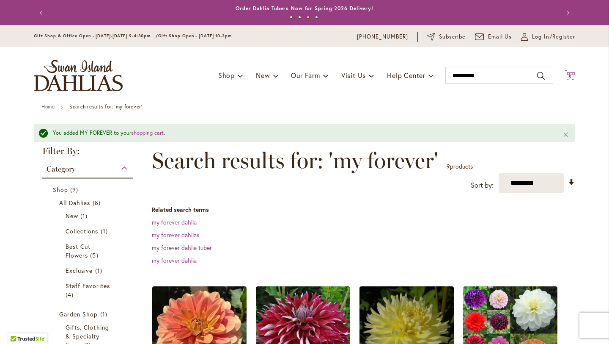
click at [568, 72] on icon "Cart .cls-1 { fill: #231f20; }" at bounding box center [570, 75] width 11 height 11
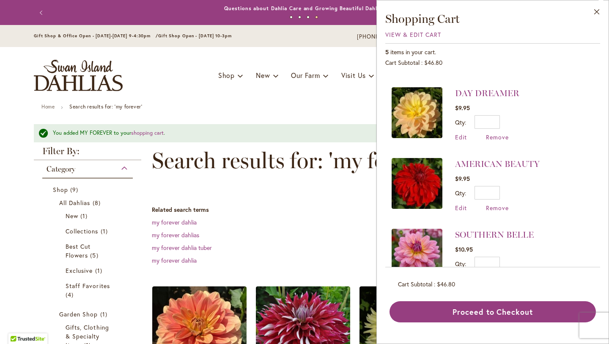
scroll to position [159, 0]
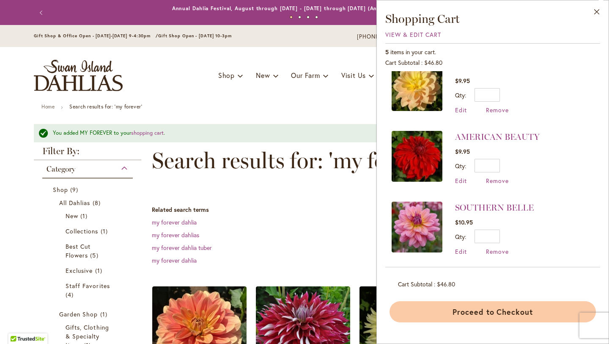
click at [489, 311] on button "Proceed to Checkout" at bounding box center [493, 311] width 207 height 21
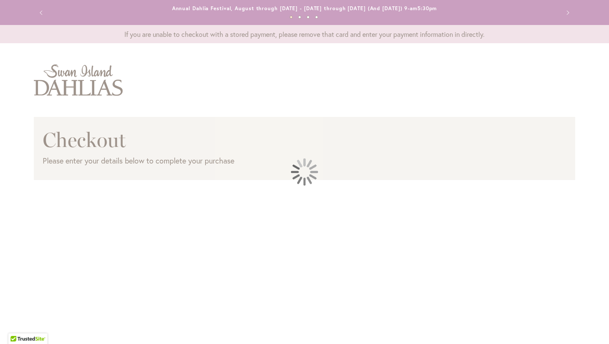
select select "**"
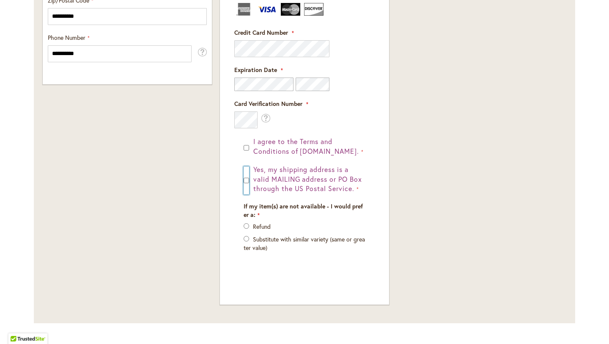
scroll to position [618, 0]
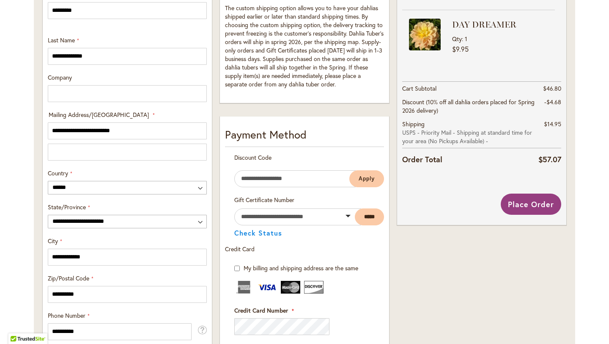
scroll to position [336, 0]
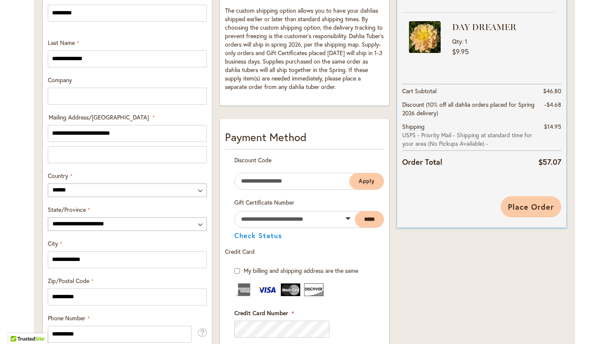
click at [527, 210] on span "Place Order" at bounding box center [531, 206] width 46 height 10
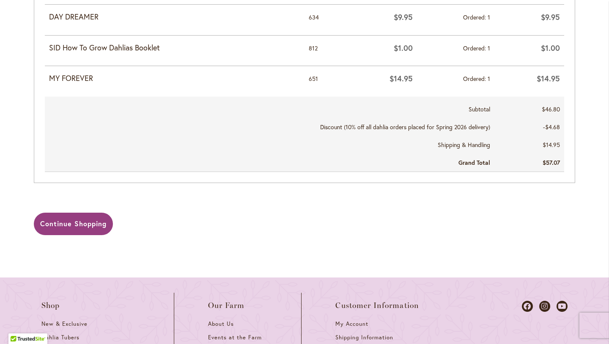
scroll to position [510, 0]
click at [81, 220] on span "Continue Shopping" at bounding box center [73, 223] width 66 height 9
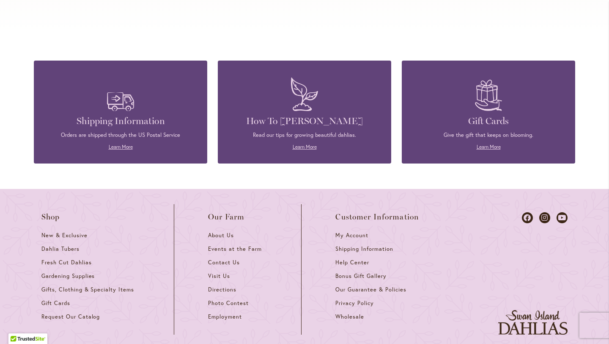
scroll to position [3624, 0]
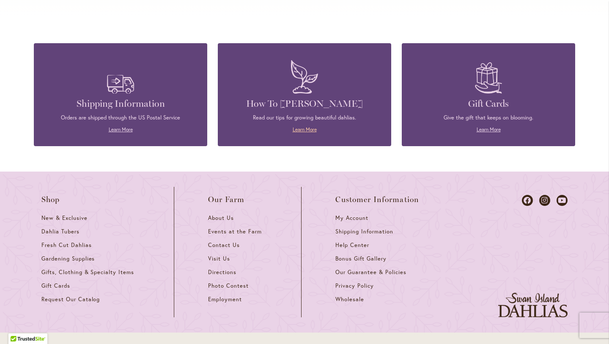
click at [308, 126] on link "Learn More" at bounding box center [305, 129] width 24 height 6
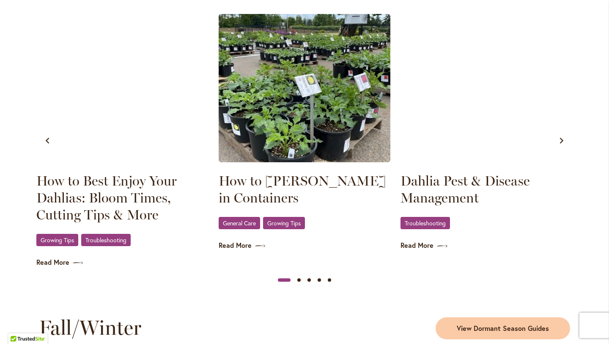
scroll to position [845, 0]
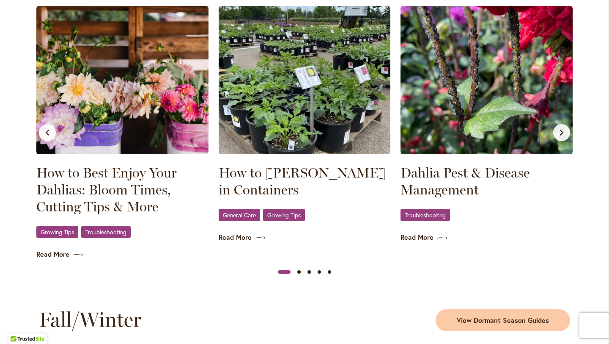
click at [560, 132] on icon "Next slide" at bounding box center [561, 132] width 3 height 6
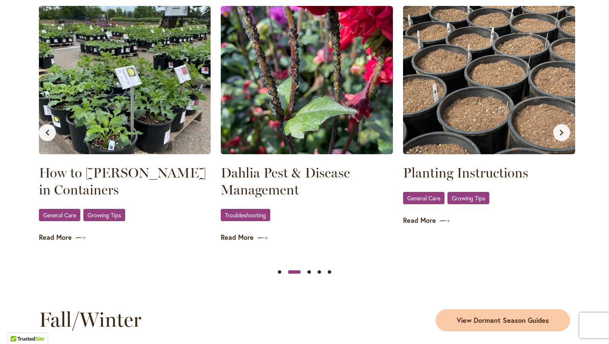
scroll to position [0, 182]
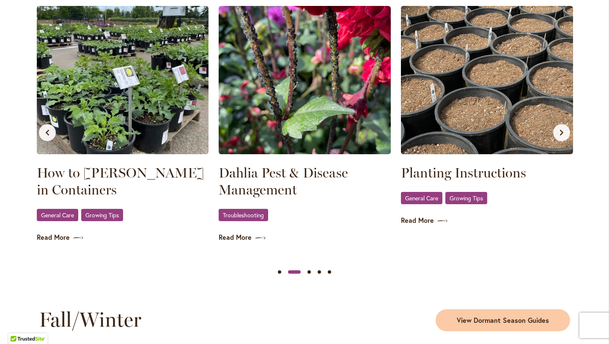
click at [560, 132] on icon "Next slide" at bounding box center [561, 132] width 3 height 6
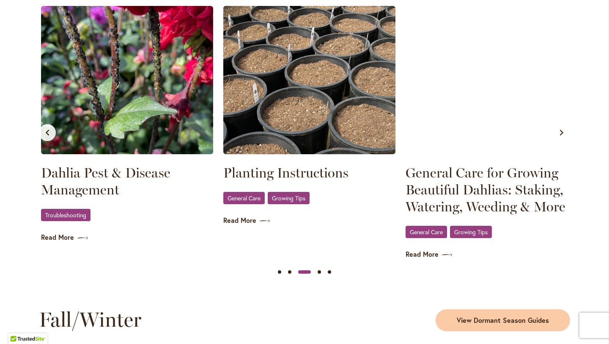
scroll to position [0, 364]
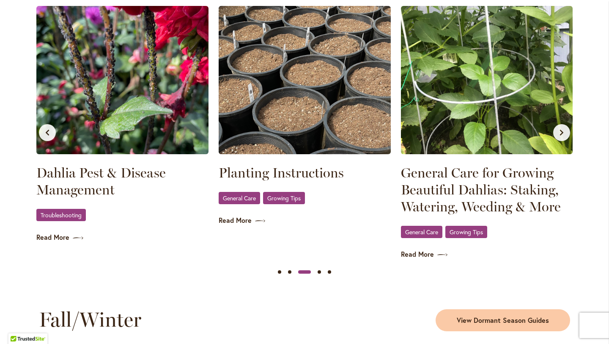
click at [560, 132] on icon "Next slide" at bounding box center [561, 132] width 3 height 6
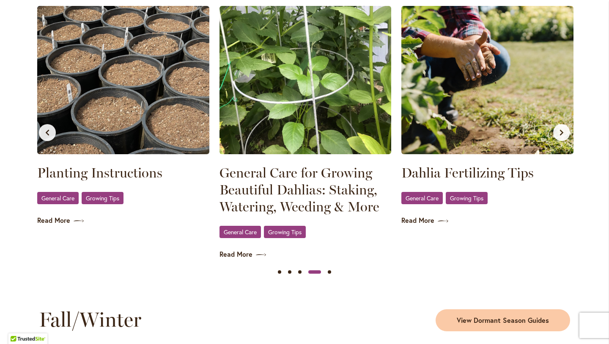
scroll to position [0, 547]
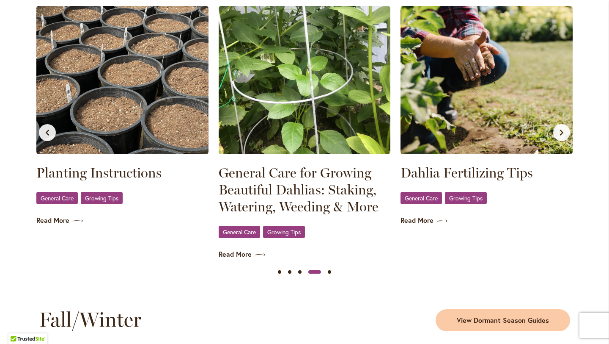
click at [560, 132] on icon "Next slide" at bounding box center [561, 132] width 3 height 6
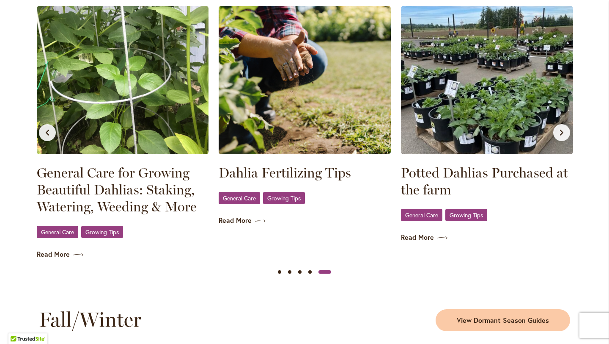
click at [560, 132] on icon "Next slide" at bounding box center [561, 132] width 3 height 6
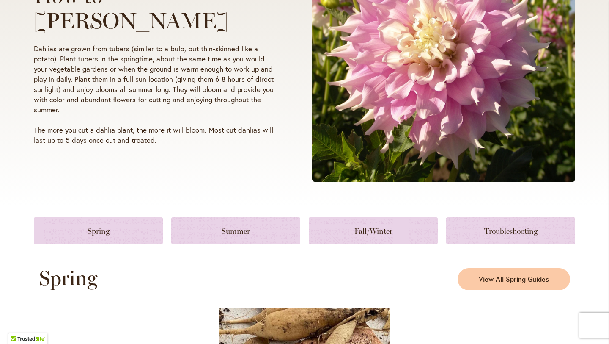
scroll to position [0, 0]
